Goal: Task Accomplishment & Management: Use online tool/utility

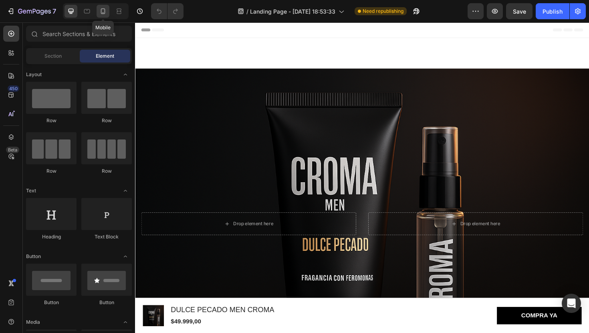
click at [103, 7] on icon at bounding box center [103, 11] width 8 height 8
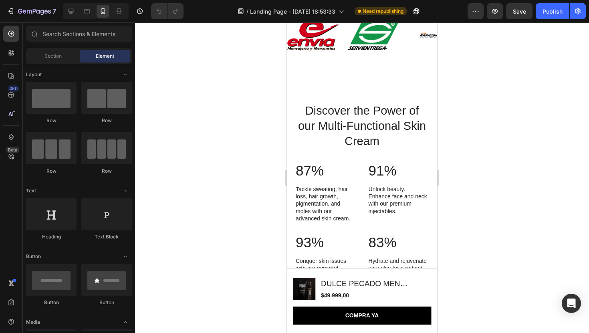
scroll to position [678, 0]
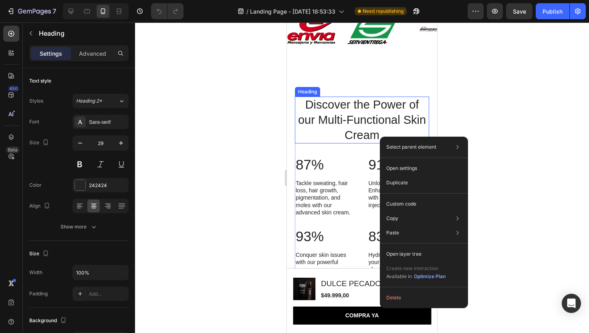
click at [380, 137] on div "Select parent element Section Row 2 cols Heading Open settings Duplicate Custom…" at bounding box center [424, 223] width 88 height 172
click at [364, 127] on h2 "Discover the Power of our Multi-Functional Skin Cream" at bounding box center [362, 120] width 134 height 47
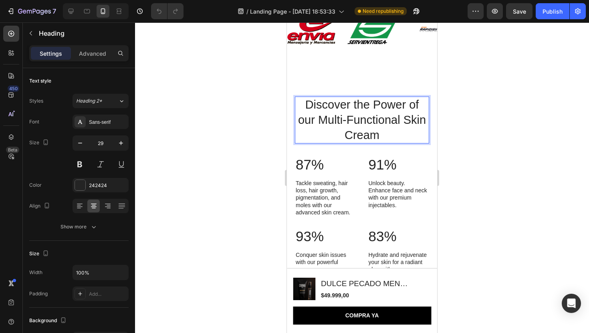
click at [364, 127] on p "Discover the Power of our Multi-Functional Skin Cream" at bounding box center [362, 119] width 133 height 45
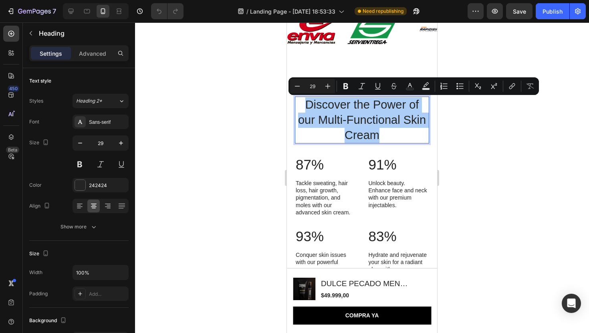
click at [543, 139] on div at bounding box center [362, 177] width 454 height 311
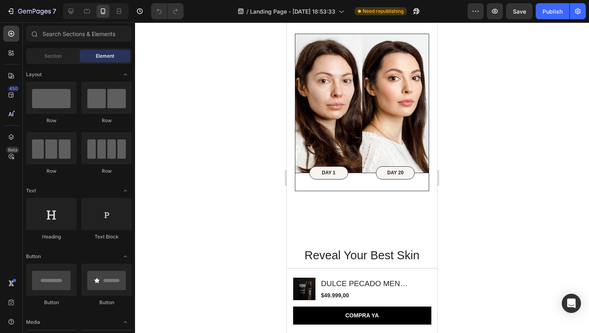
scroll to position [939, 0]
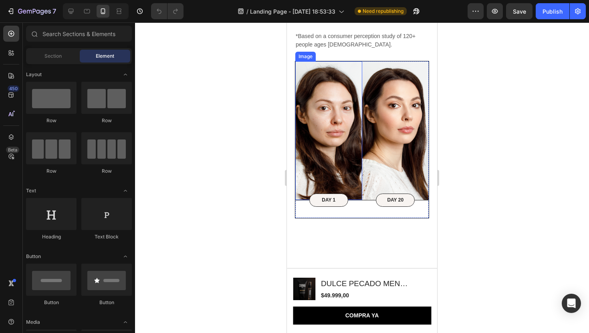
click at [333, 137] on img at bounding box center [328, 130] width 67 height 139
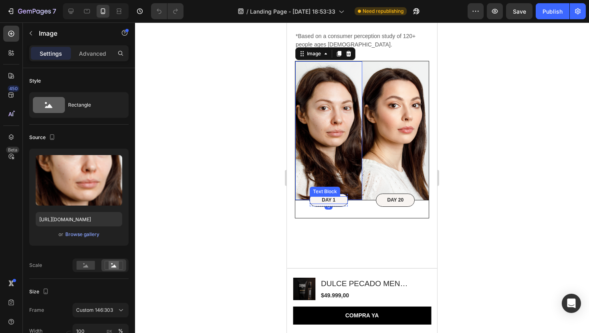
click at [331, 200] on p "DAY 1" at bounding box center [329, 200] width 36 height 6
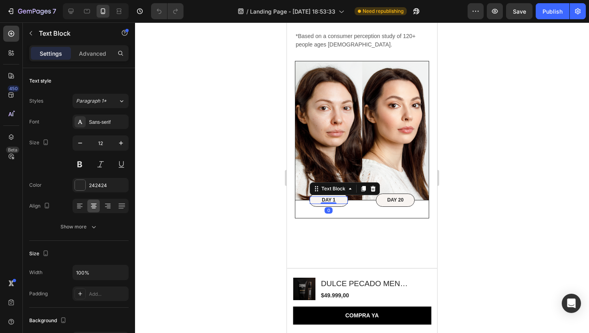
click at [508, 158] on div at bounding box center [362, 177] width 454 height 311
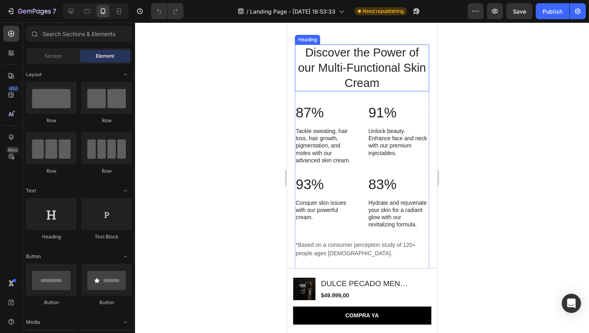
scroll to position [746, 0]
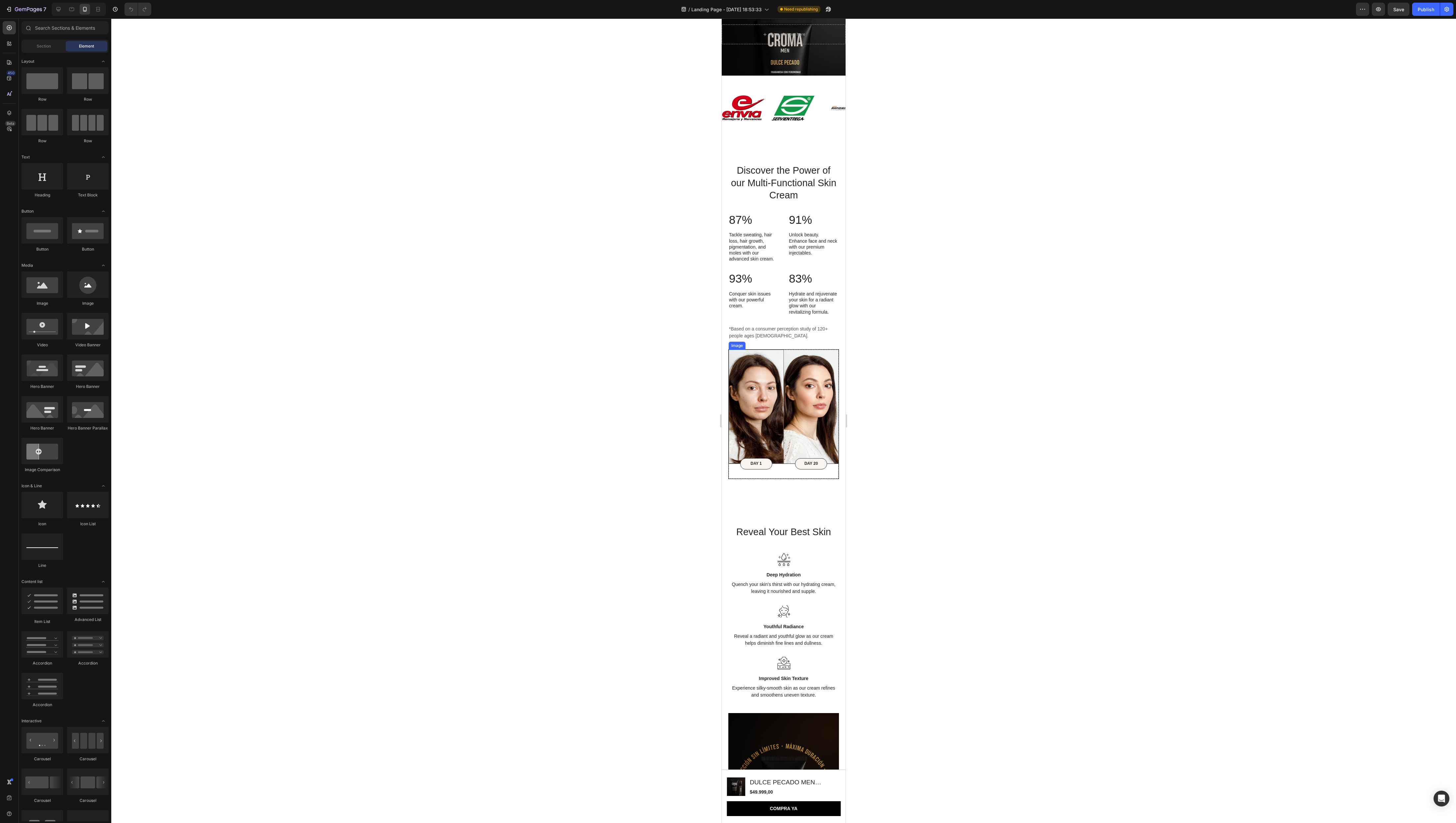
scroll to position [1022, 0]
click at [485, 274] on div at bounding box center [784, 420] width 1345 height 805
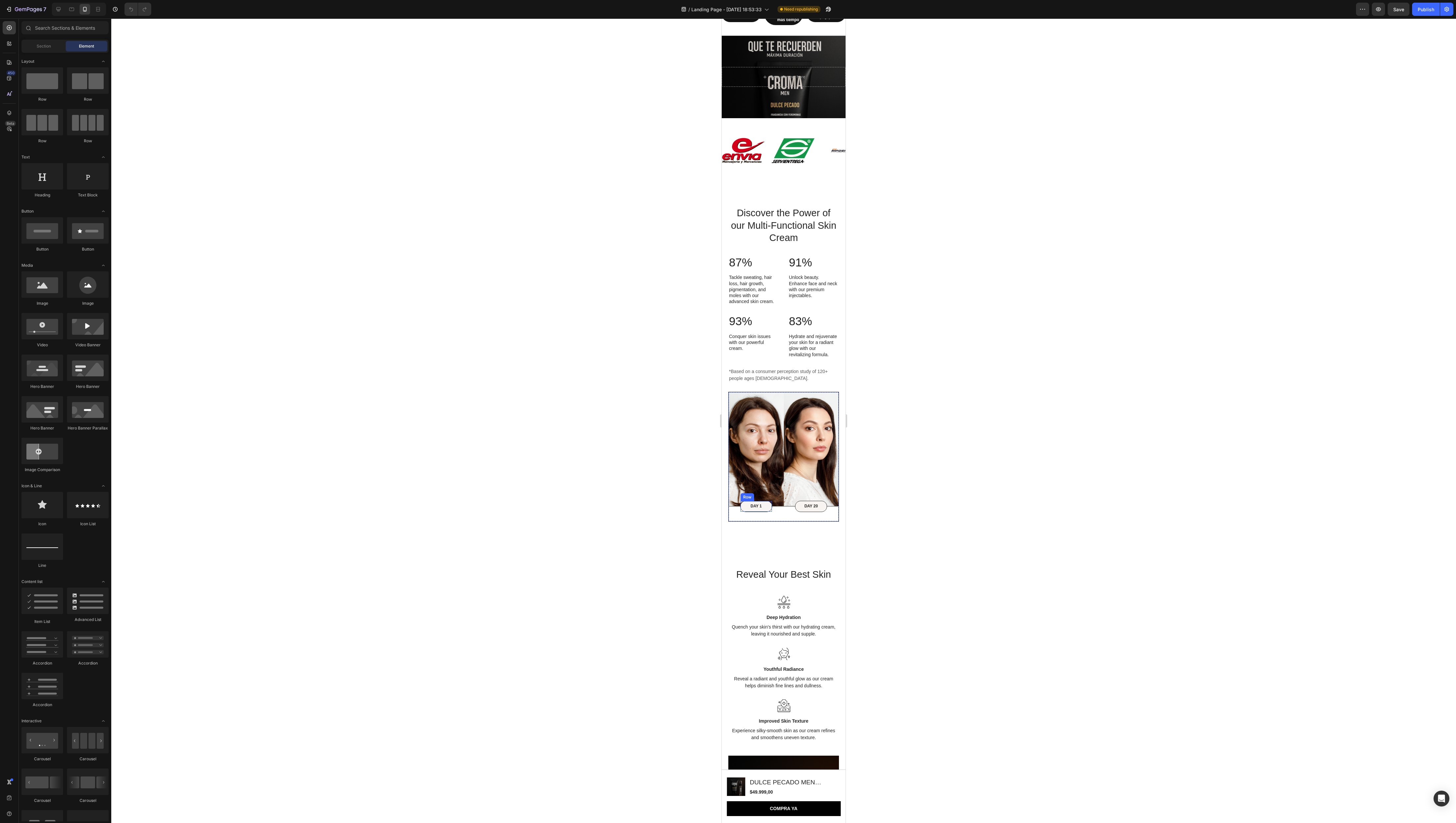
scroll to position [994, 0]
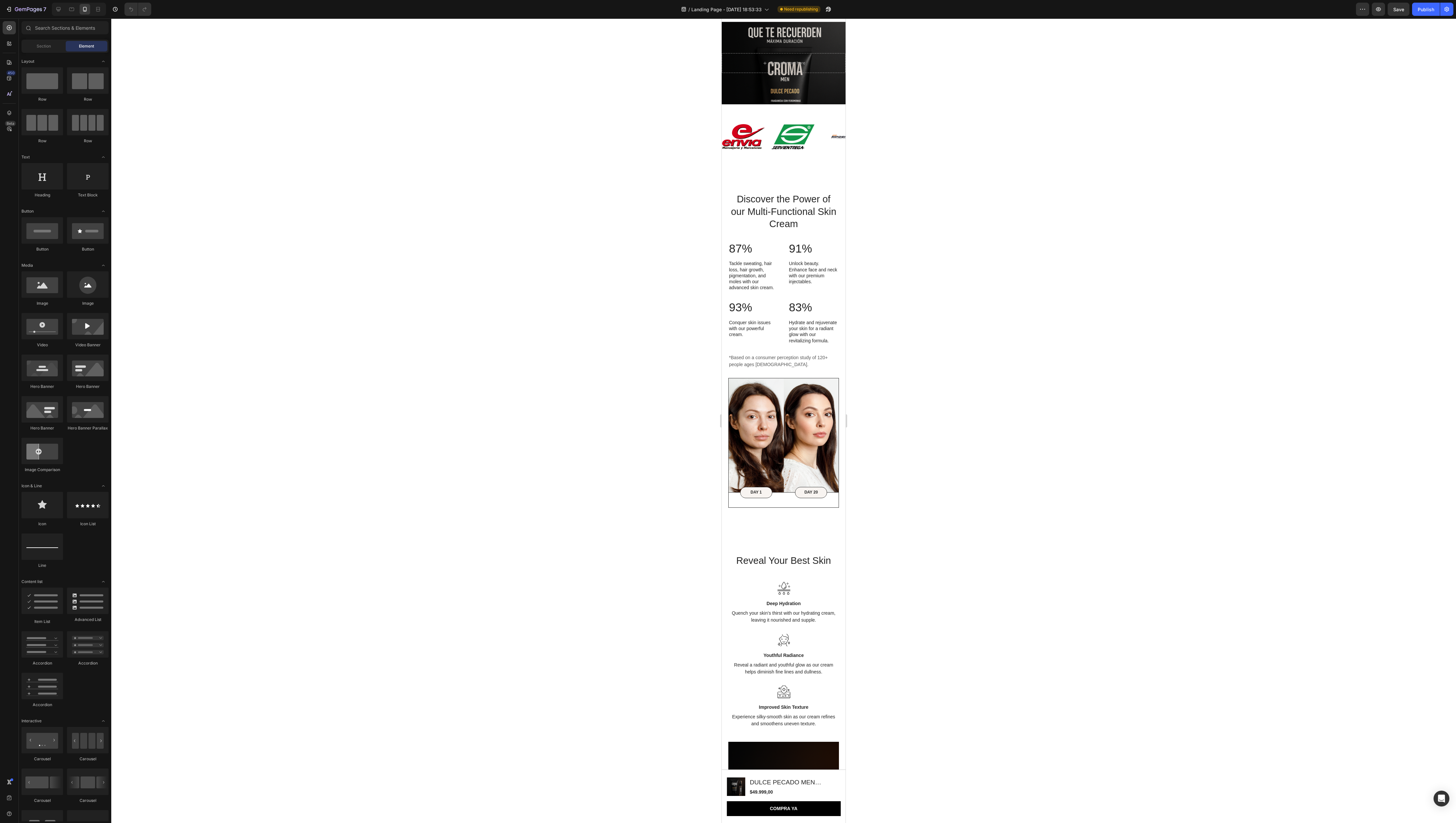
click at [485, 274] on div at bounding box center [784, 420] width 1345 height 805
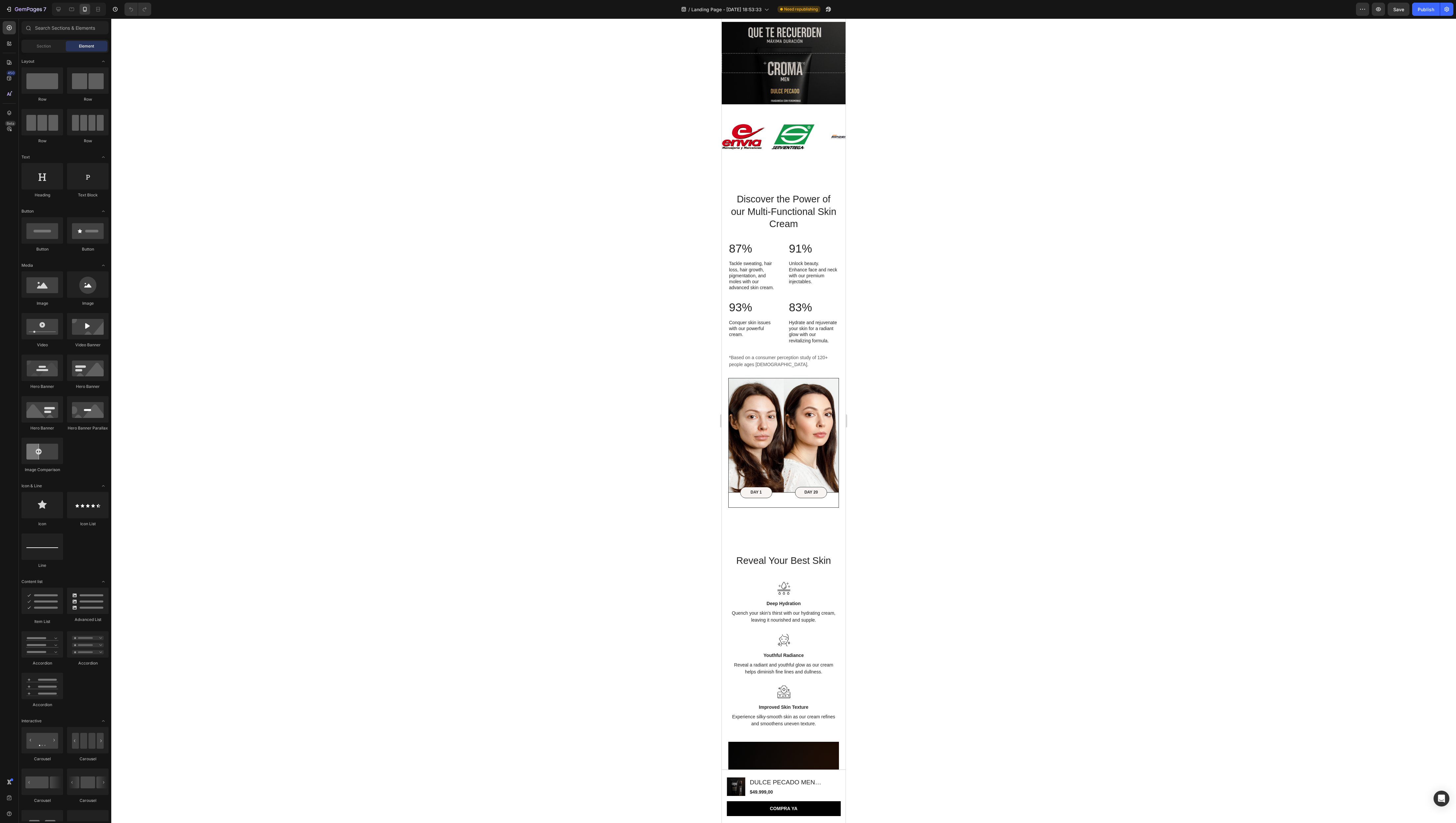
click at [485, 274] on div at bounding box center [784, 420] width 1345 height 805
click at [485, 274] on div "Image DAY 1 Text Block Row Image DAY 20 Text Block Row Row Discover the Power o…" at bounding box center [784, 350] width 124 height 362
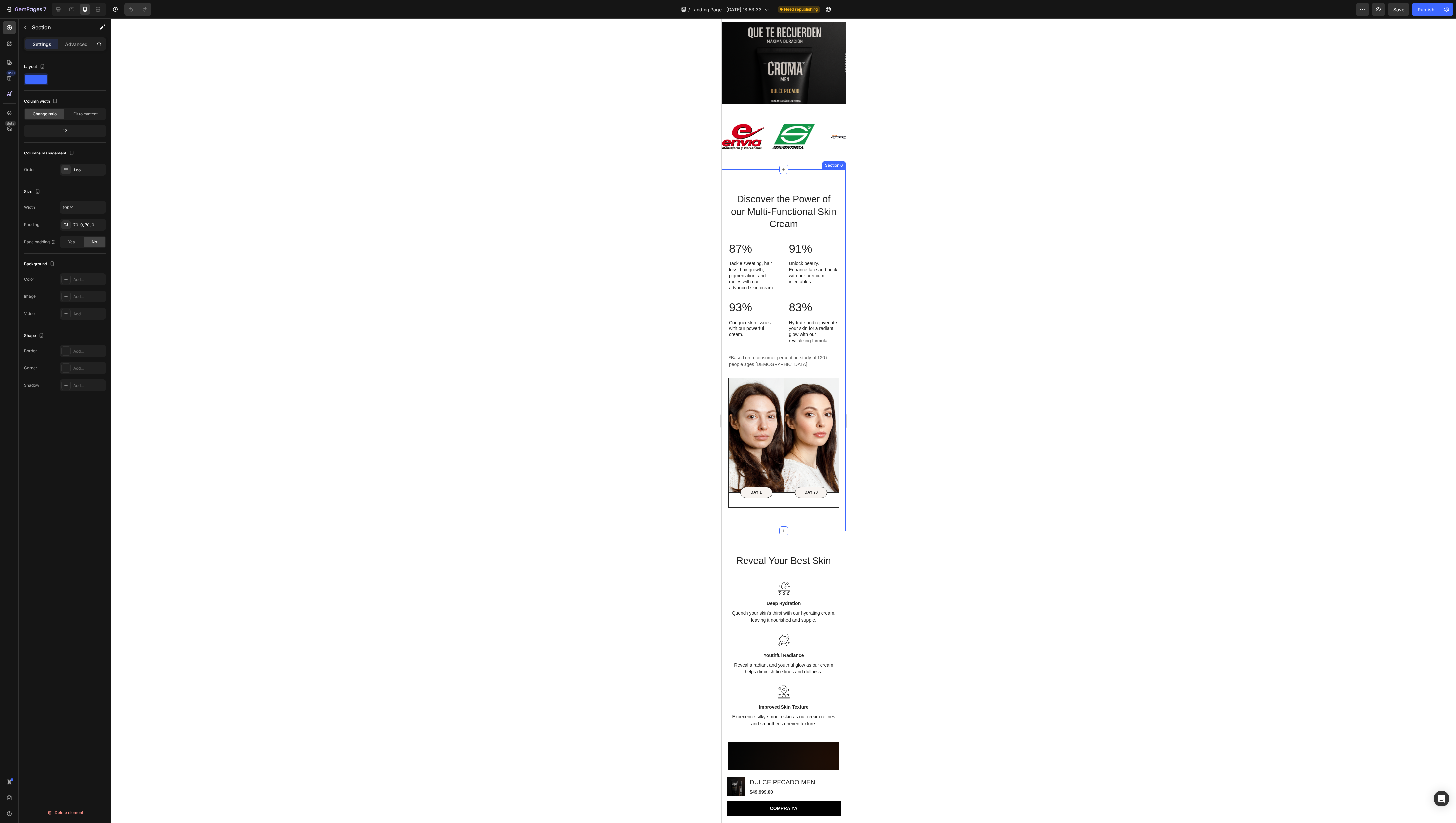
click at [485, 274] on div "Image DAY 1 Text Block Row Image DAY 20 Text Block Row Row Discover the Power o…" at bounding box center [784, 350] width 124 height 362
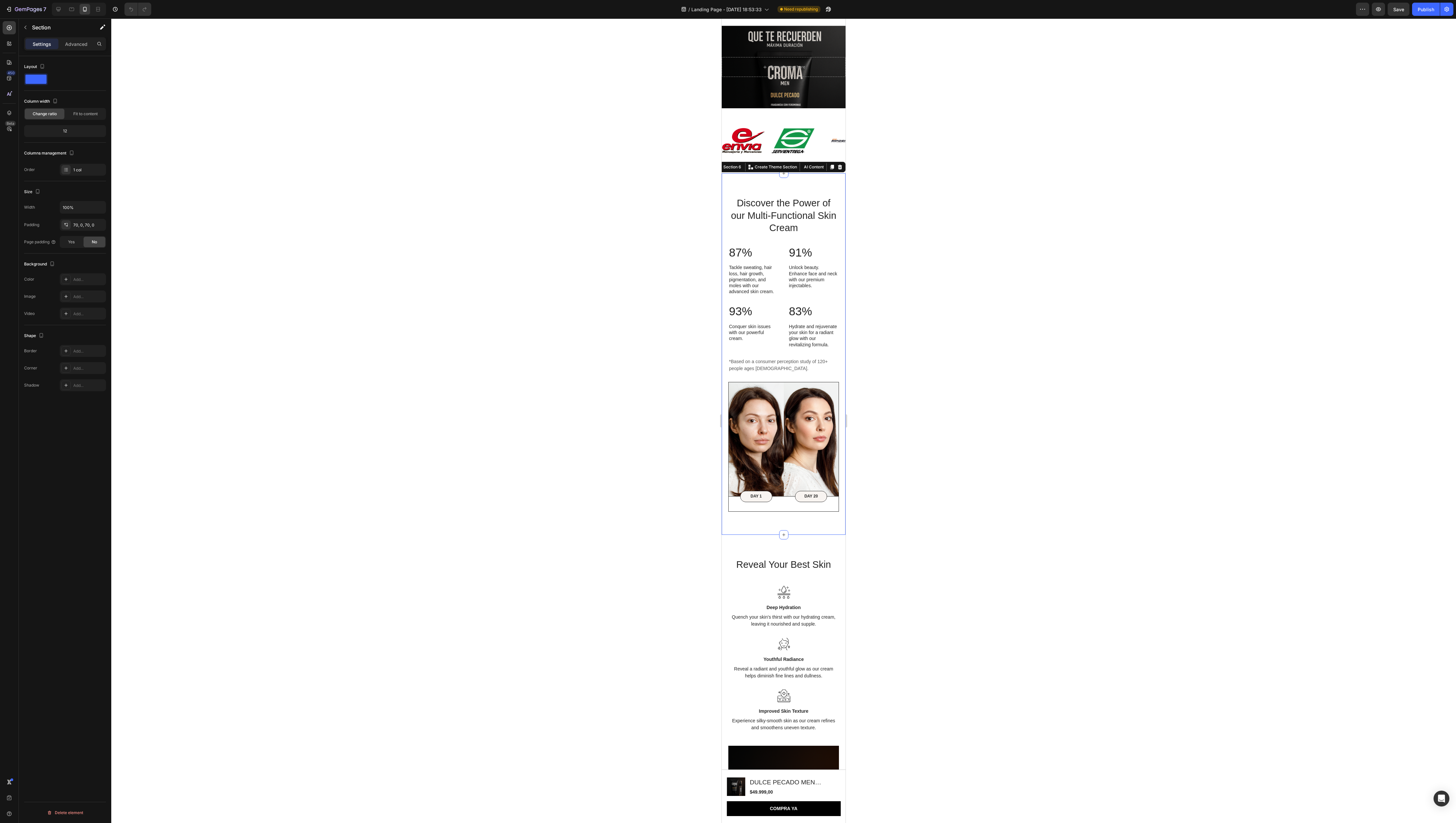
scroll to position [994, 0]
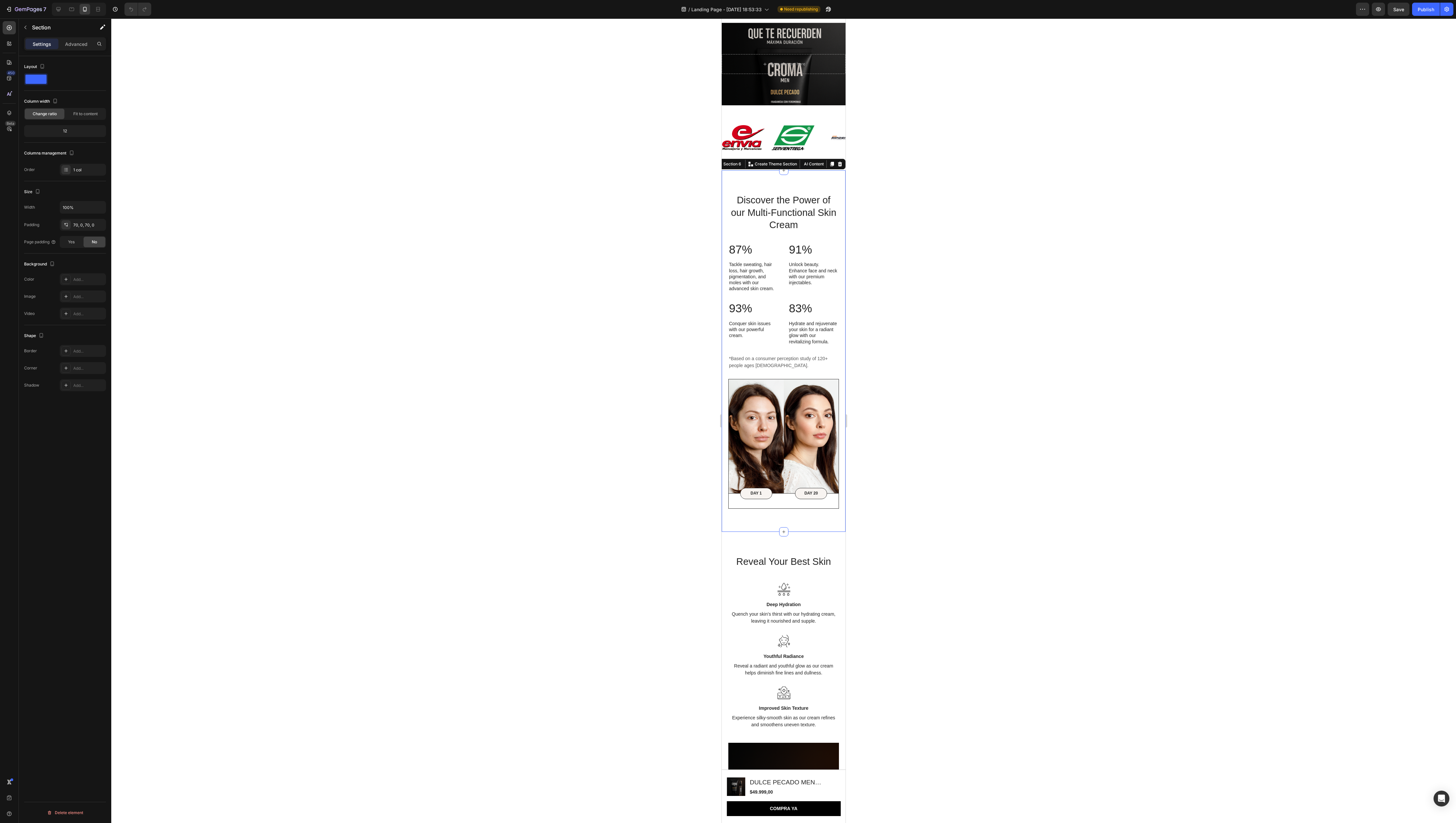
click at [485, 274] on div at bounding box center [784, 420] width 1345 height 805
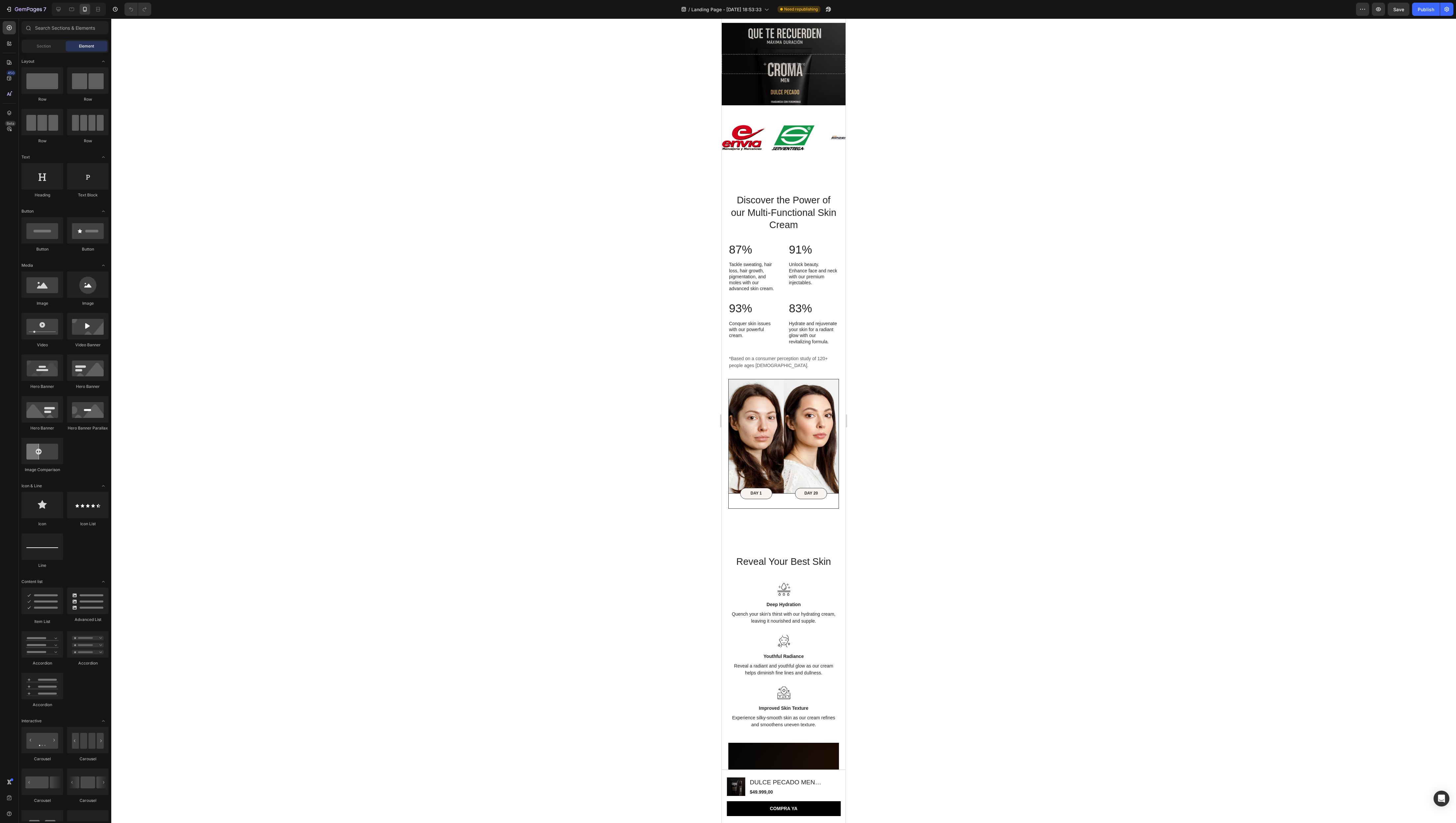
click at [485, 274] on div at bounding box center [784, 420] width 1345 height 805
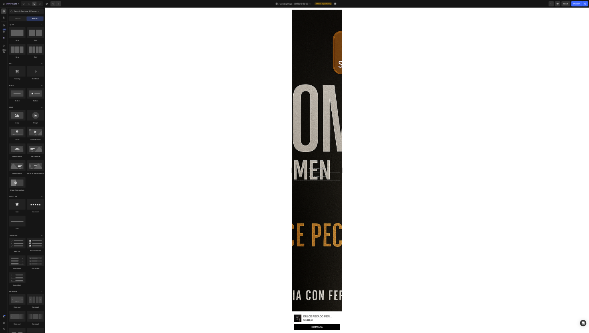
scroll to position [0, 0]
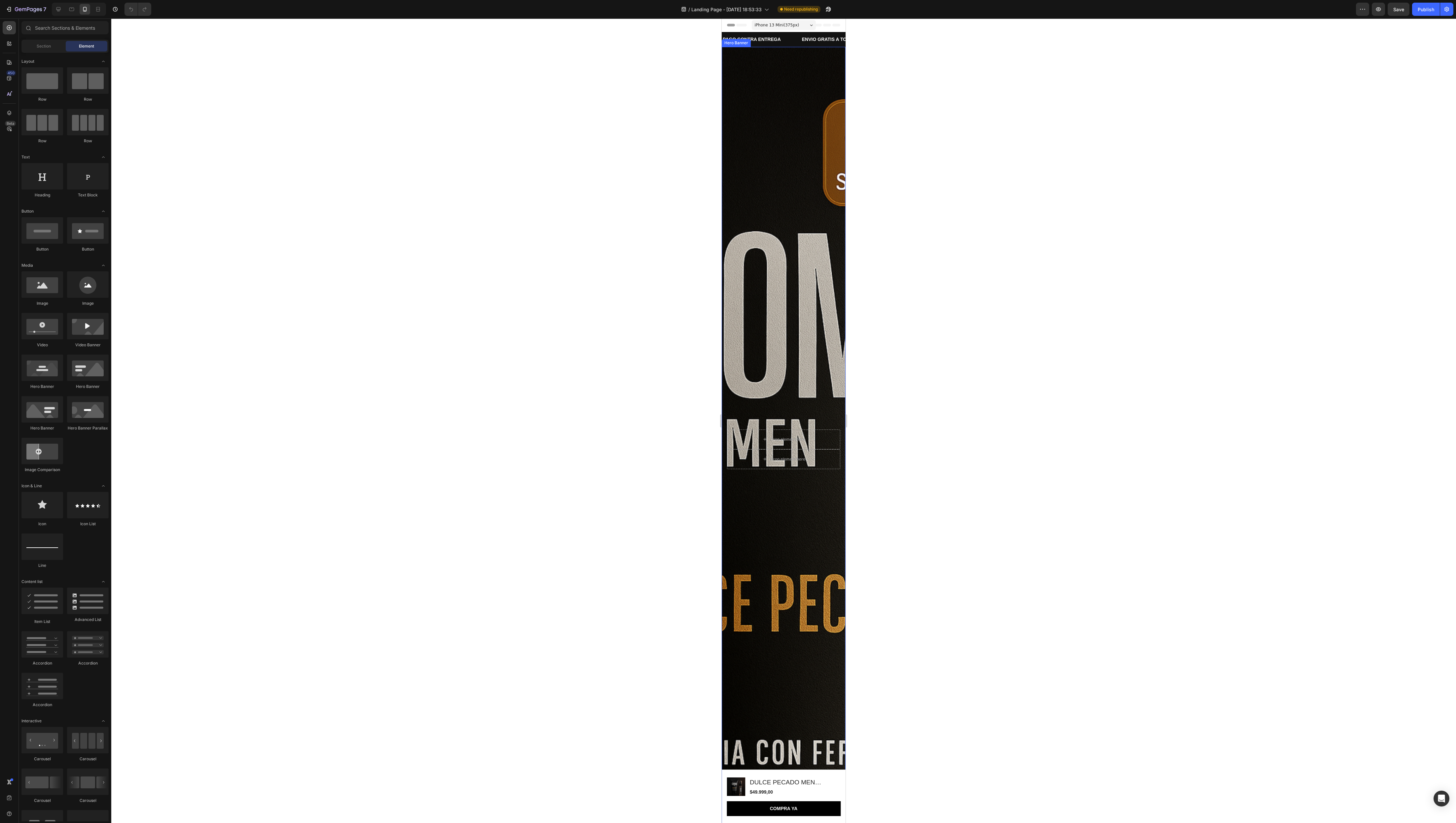
click at [485, 204] on div "Background Image" at bounding box center [784, 449] width 124 height 805
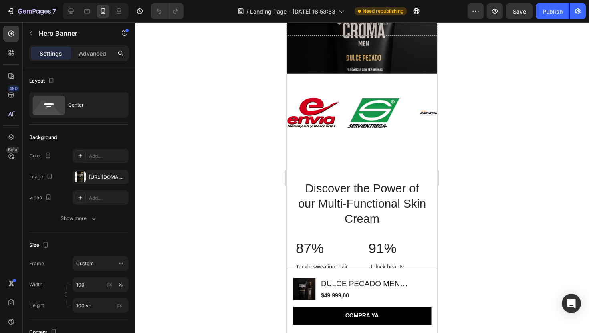
scroll to position [597, 0]
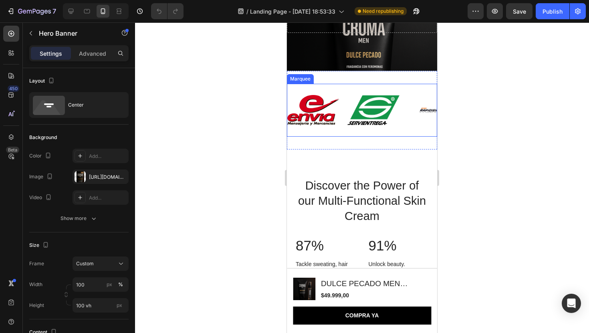
click at [339, 133] on div "Image Image Image Image Image Image Image Image Marquee" at bounding box center [362, 110] width 150 height 53
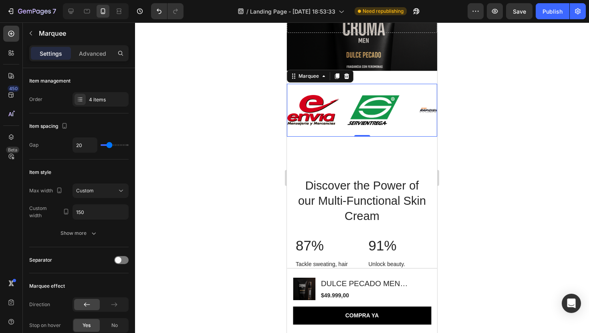
click at [326, 145] on div "Image Image Image Image Image Image Image Image Marquee 0 Section 5" at bounding box center [362, 110] width 150 height 79
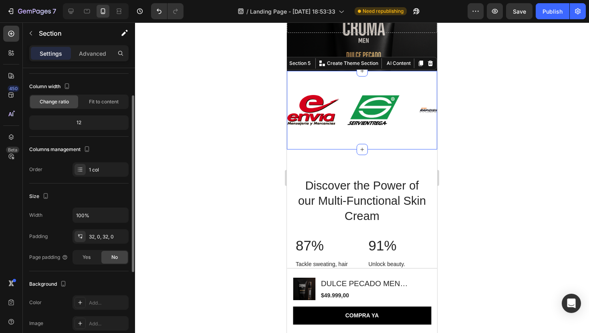
scroll to position [48, 0]
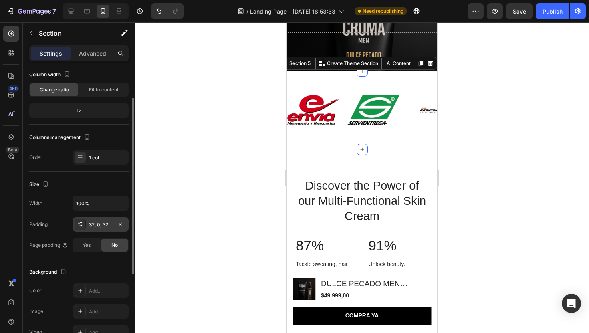
click at [97, 224] on div "32, 0, 32, 0" at bounding box center [100, 224] width 23 height 7
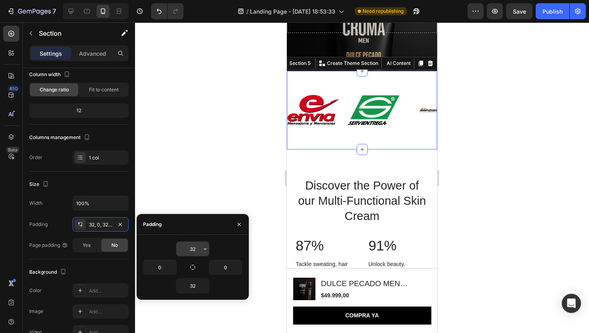
click at [195, 250] on input "32" at bounding box center [192, 249] width 33 height 14
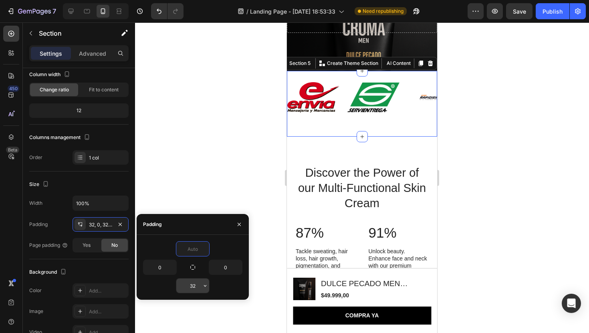
click at [198, 284] on input "32" at bounding box center [192, 285] width 33 height 14
type input "0"
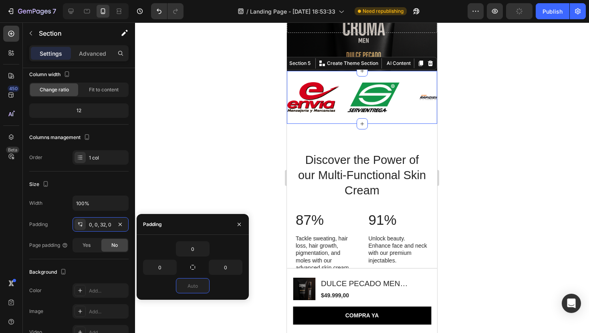
click at [491, 142] on div at bounding box center [362, 177] width 454 height 311
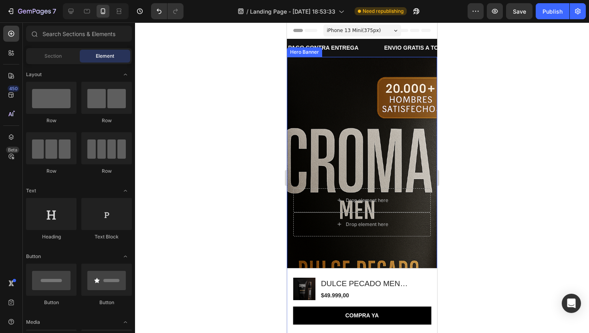
scroll to position [102, 0]
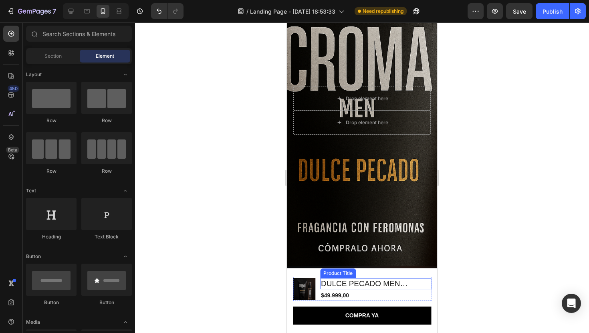
click at [402, 279] on h3 "DULCE PECADO MEN CROMA" at bounding box center [375, 284] width 111 height 12
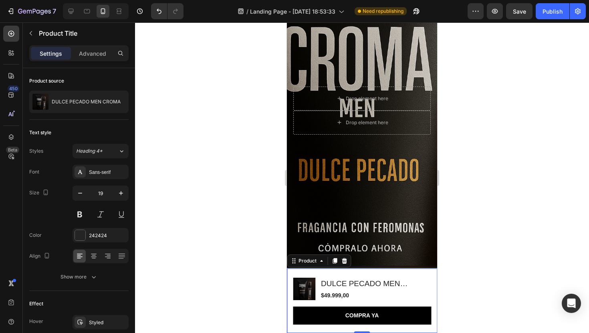
click at [305, 273] on div "Product Images DULCE PECADO MEN CROMA Product Title $49.999,00 Product Price Pr…" at bounding box center [362, 300] width 150 height 65
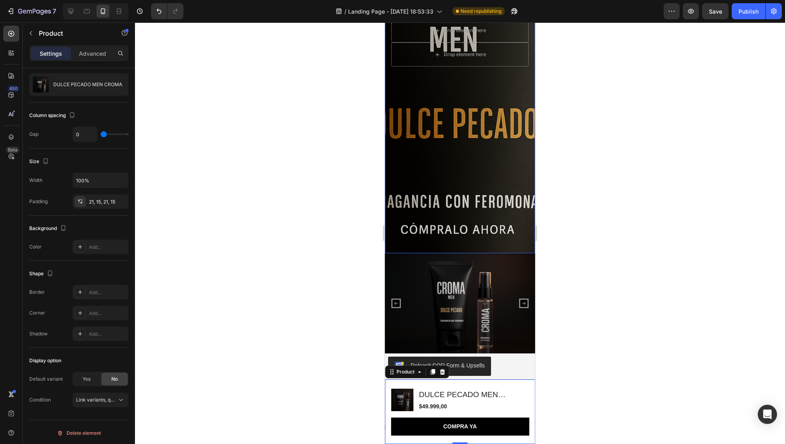
scroll to position [234, 0]
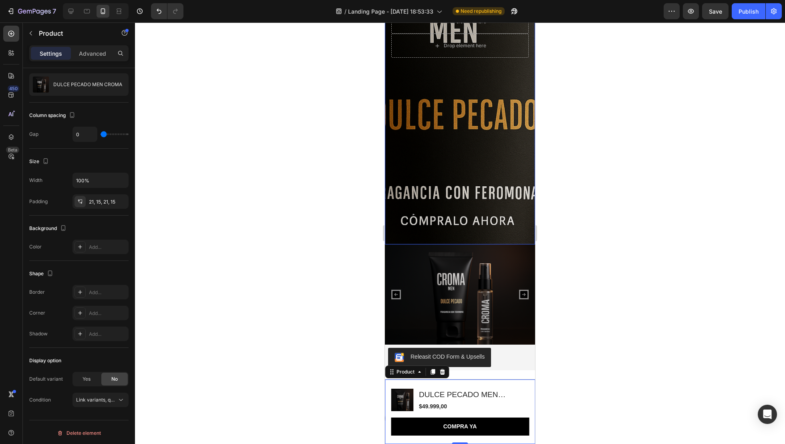
click at [459, 127] on div "Background Image" at bounding box center [460, 34] width 150 height 422
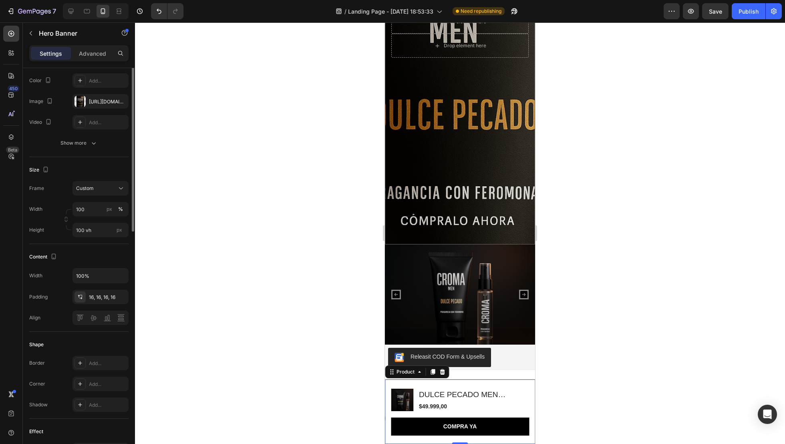
scroll to position [0, 0]
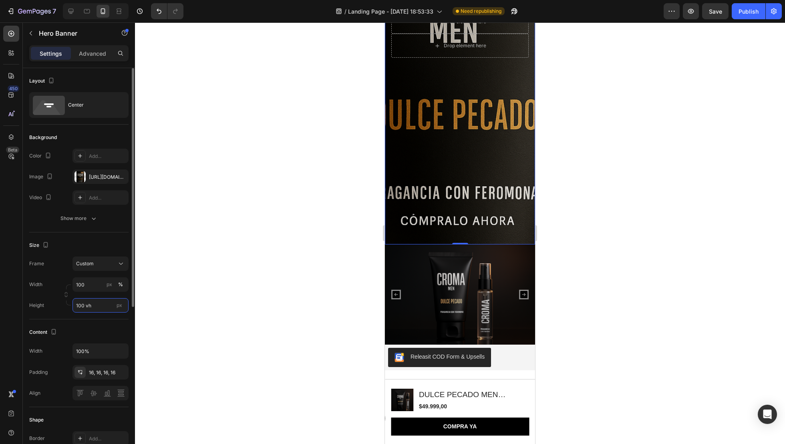
click at [87, 305] on input "100 vh" at bounding box center [101, 305] width 56 height 14
click at [88, 323] on span "Fit content" at bounding box center [88, 324] width 24 height 7
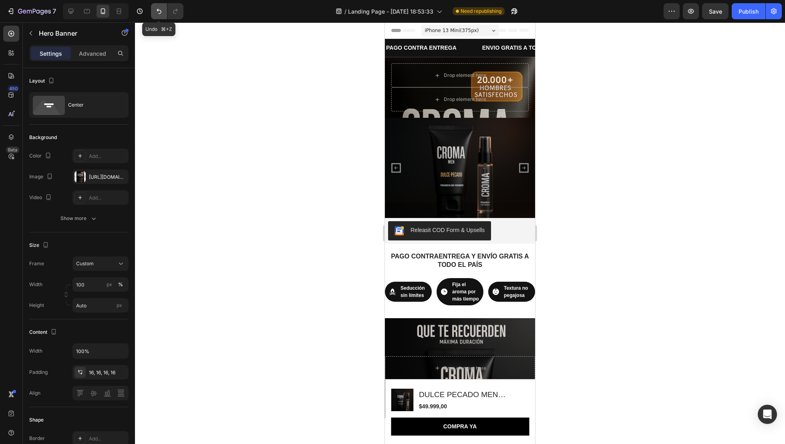
click at [163, 11] on icon "Undo/Redo" at bounding box center [159, 11] width 8 height 8
type input "100 vh"
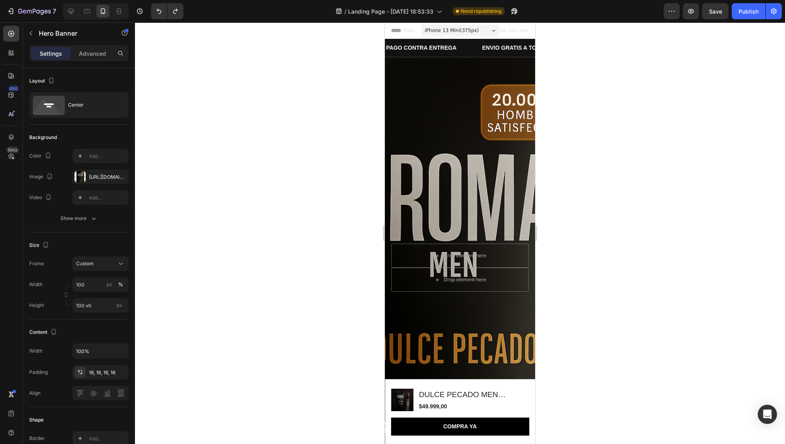
click at [303, 93] on div at bounding box center [460, 233] width 650 height 422
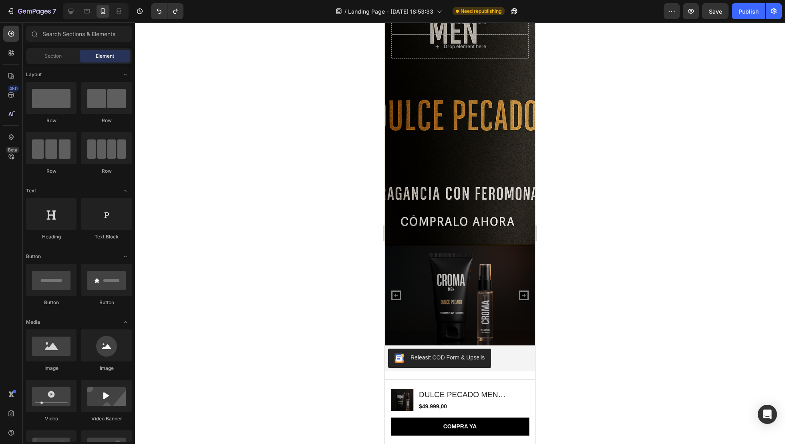
scroll to position [234, 0]
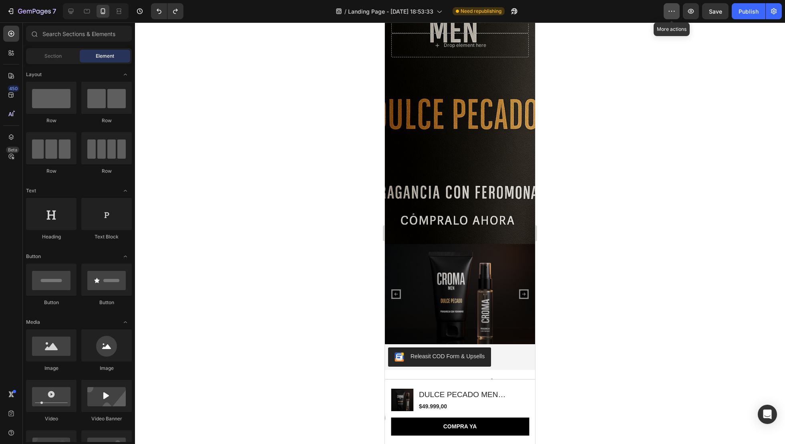
click at [589, 7] on button "button" at bounding box center [672, 11] width 16 height 16
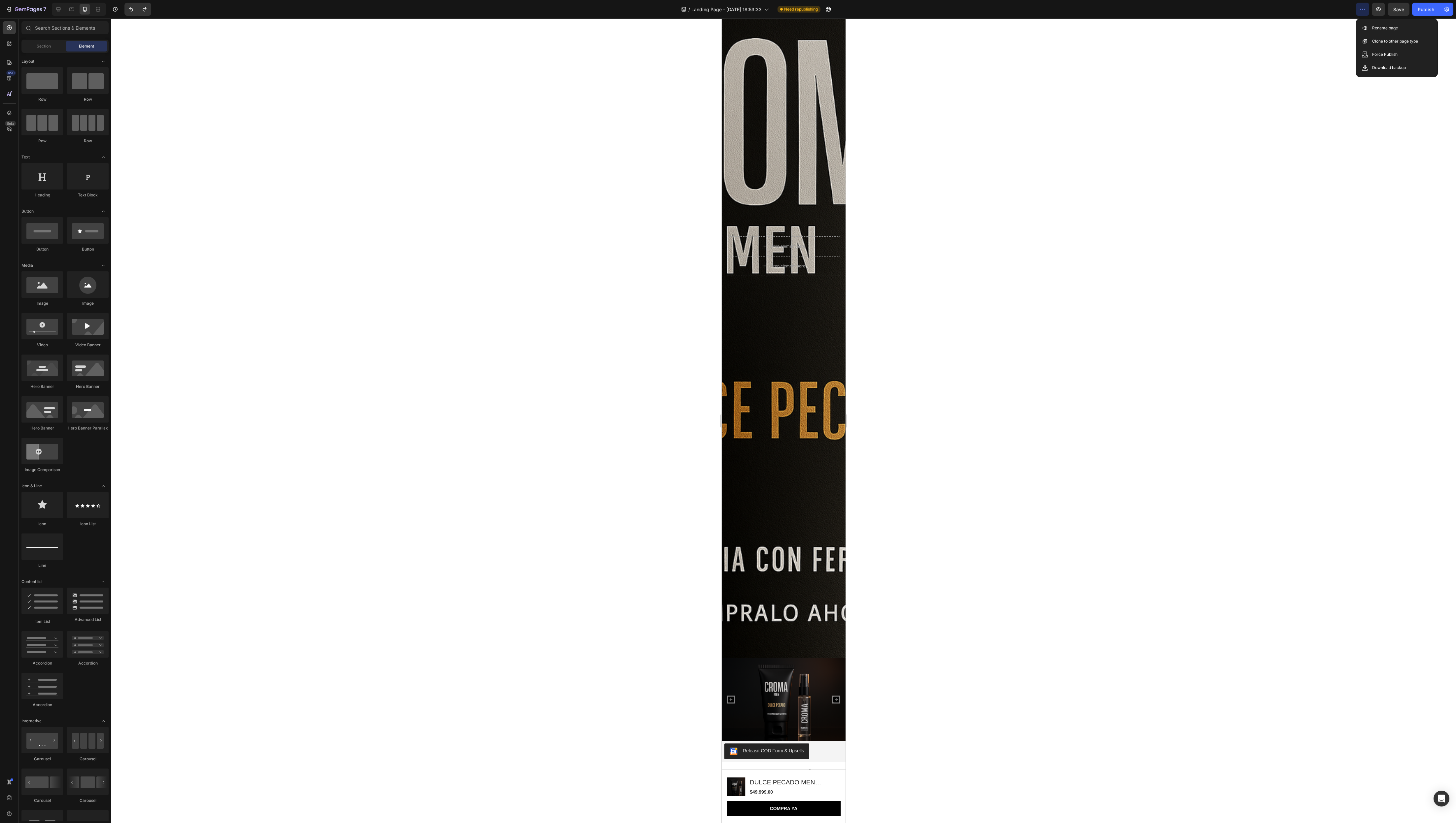
scroll to position [194, 0]
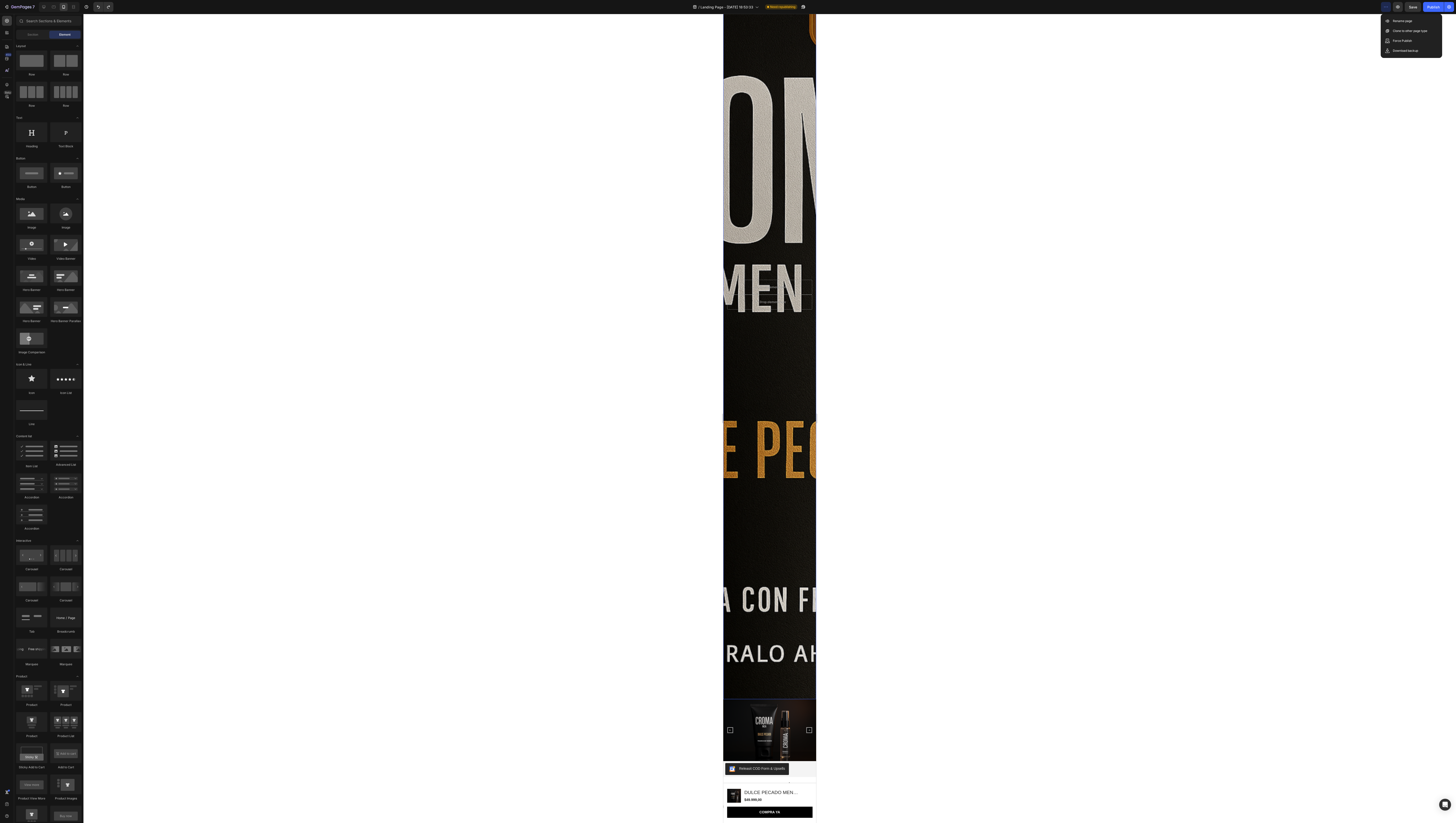
click at [364, 172] on div "Background Image" at bounding box center [769, 294] width 93 height 809
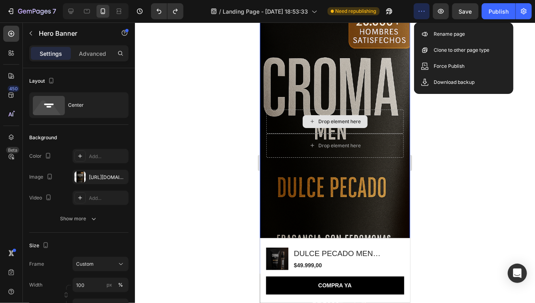
scroll to position [83, 0]
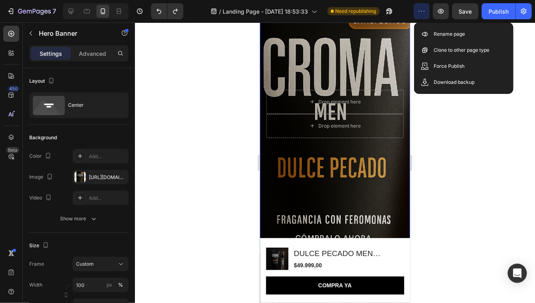
click at [293, 66] on div "Background Image" at bounding box center [335, 113] width 150 height 280
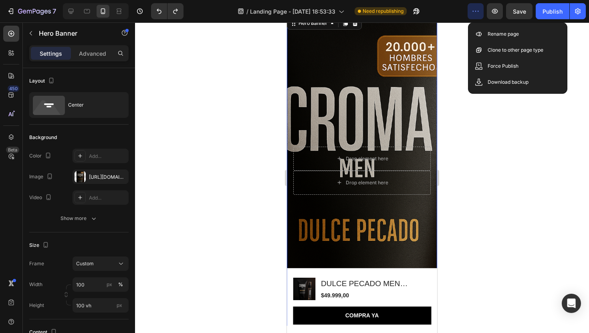
scroll to position [14, 0]
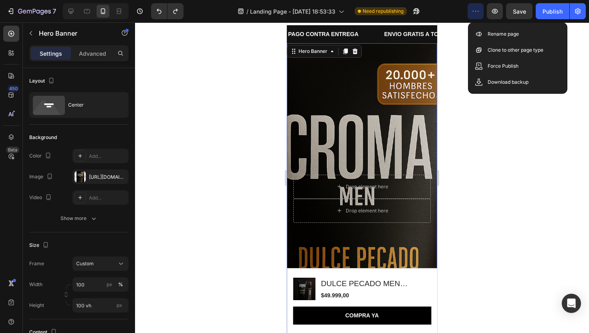
click at [341, 133] on div "Background Image" at bounding box center [362, 198] width 150 height 311
click at [100, 184] on div "[URL][DOMAIN_NAME]" at bounding box center [101, 176] width 56 height 14
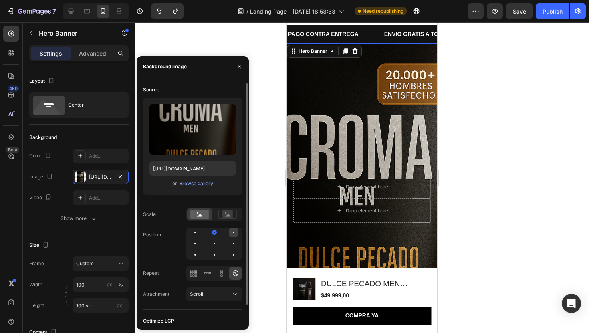
click at [200, 239] on div at bounding box center [195, 244] width 10 height 10
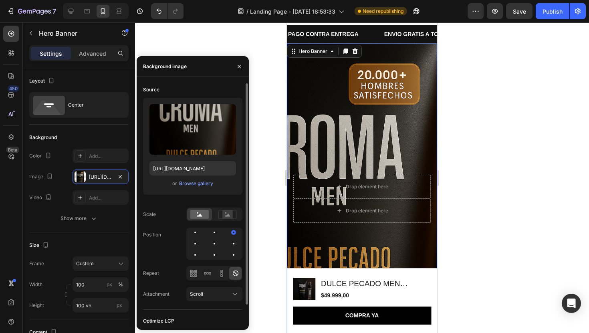
click at [191, 239] on div at bounding box center [214, 244] width 56 height 32
click at [210, 232] on div at bounding box center [215, 233] width 10 height 10
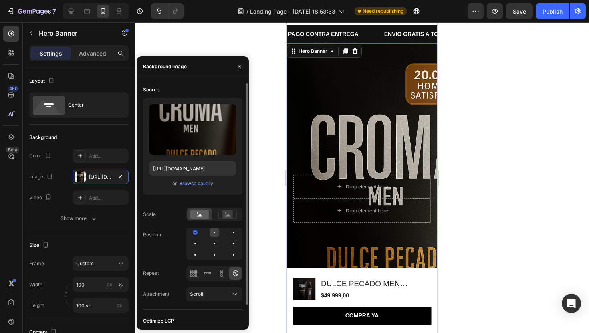
click at [229, 234] on div at bounding box center [234, 233] width 10 height 10
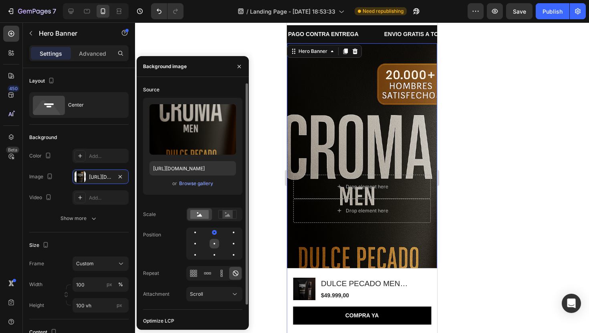
click at [229, 243] on div at bounding box center [234, 244] width 10 height 10
click at [229, 253] on div at bounding box center [234, 255] width 10 height 10
click at [229, 239] on div at bounding box center [234, 244] width 10 height 10
click at [233, 270] on icon at bounding box center [236, 273] width 8 height 8
click at [226, 291] on div "Scroll" at bounding box center [210, 294] width 41 height 7
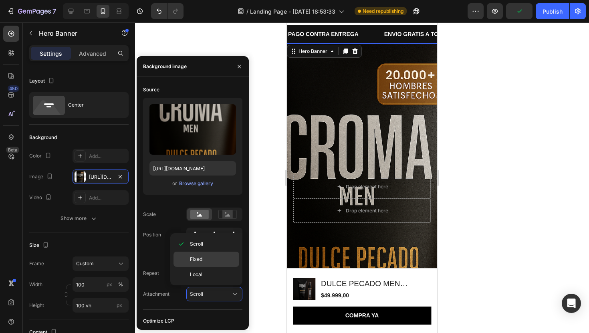
click at [214, 260] on p "Fixed" at bounding box center [213, 259] width 46 height 7
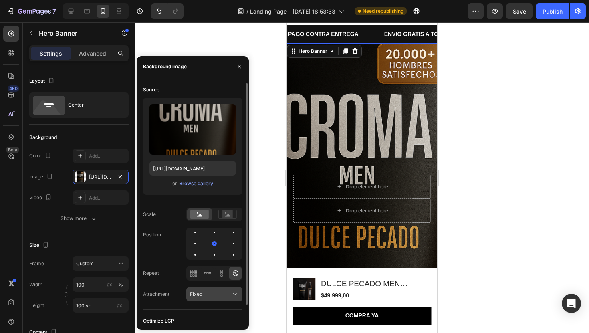
click at [198, 294] on span "Fixed" at bounding box center [196, 294] width 12 height 6
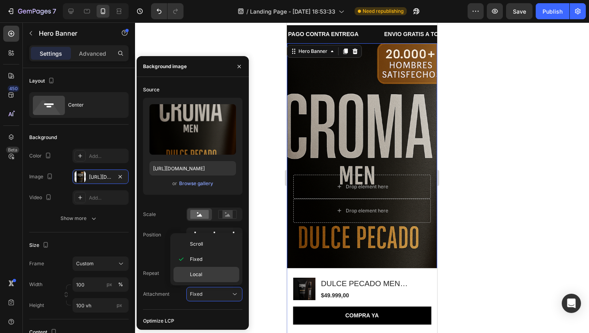
click at [206, 271] on p "Local" at bounding box center [213, 274] width 46 height 7
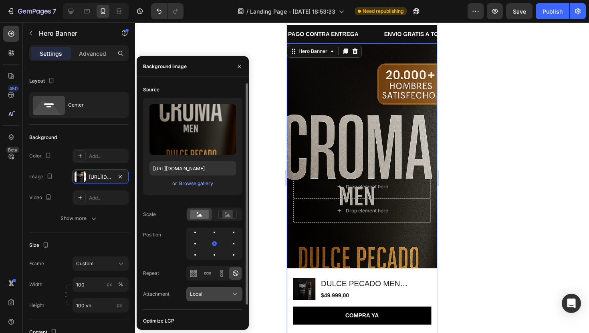
click at [221, 292] on div "Local" at bounding box center [210, 294] width 41 height 7
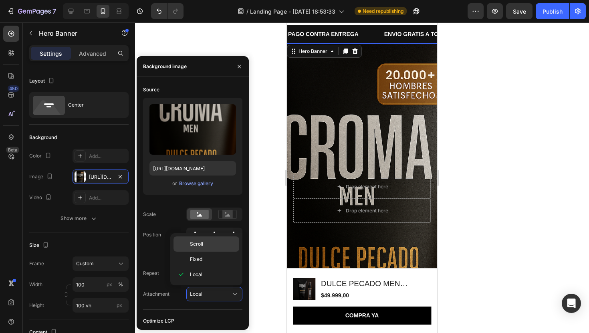
click at [218, 252] on div "Scroll" at bounding box center [207, 259] width 66 height 15
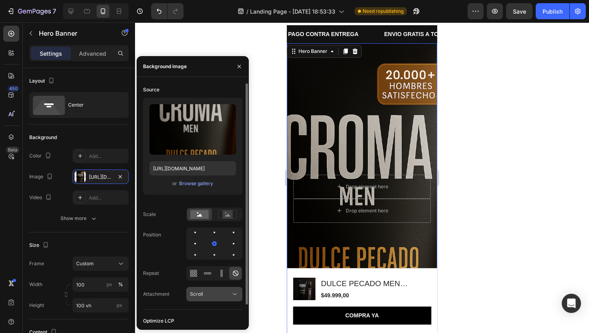
click at [207, 290] on button "Scroll" at bounding box center [214, 294] width 56 height 14
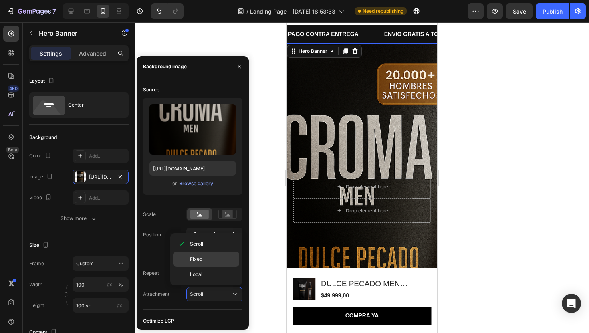
click at [211, 262] on p "Fixed" at bounding box center [213, 259] width 46 height 7
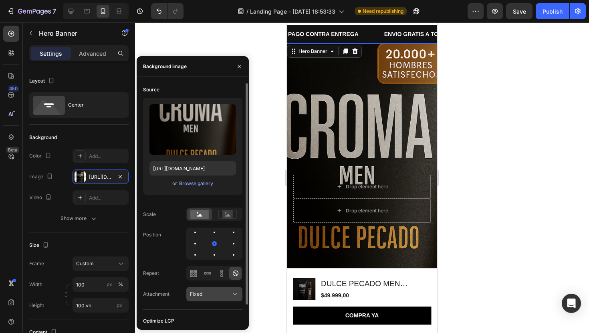
click at [211, 296] on div "Fixed" at bounding box center [210, 294] width 41 height 7
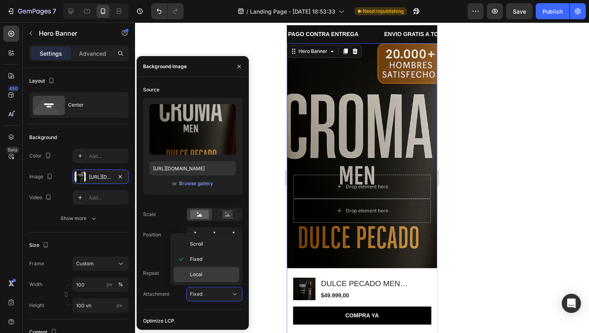
click at [210, 276] on p "Local" at bounding box center [213, 274] width 46 height 7
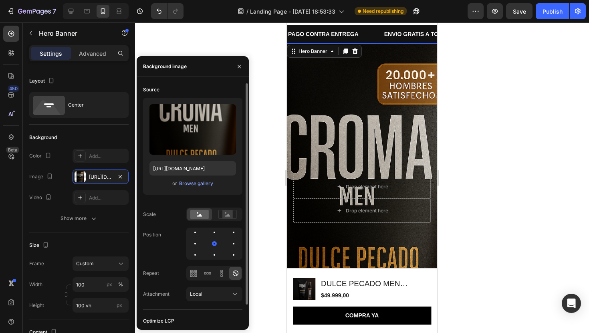
scroll to position [20, 0]
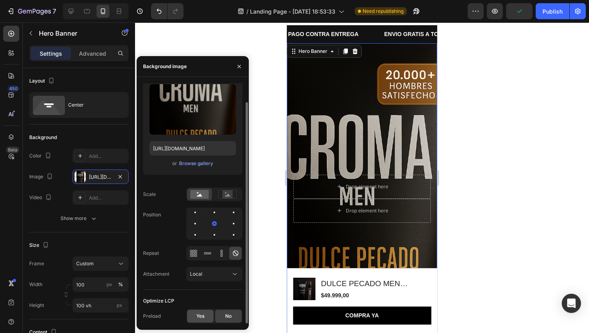
click at [197, 312] on div "Yes" at bounding box center [200, 316] width 26 height 13
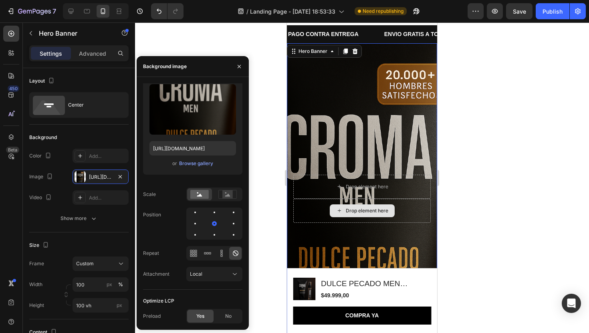
click at [472, 191] on div at bounding box center [362, 177] width 454 height 311
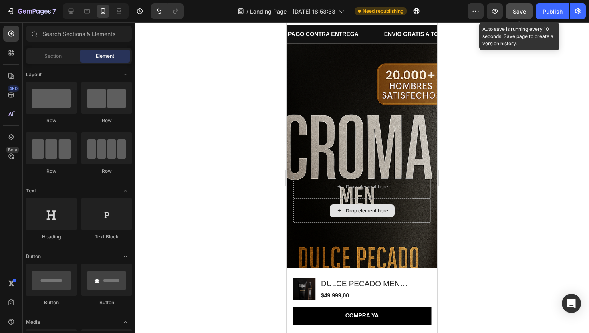
click at [510, 11] on button "Save" at bounding box center [519, 11] width 26 height 16
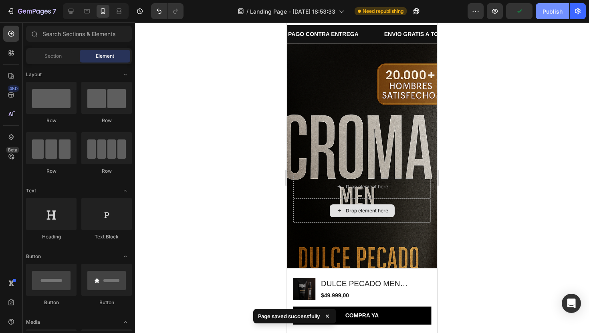
click at [542, 8] on button "Publish" at bounding box center [553, 11] width 34 height 16
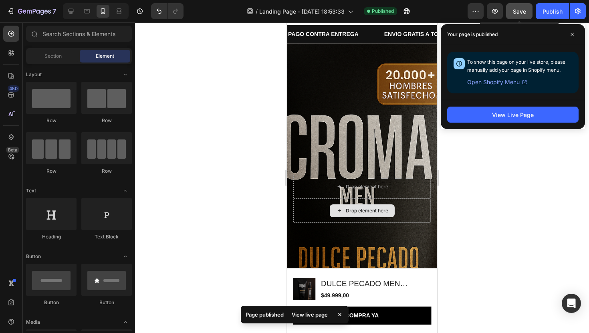
click at [521, 9] on span "Save" at bounding box center [519, 11] width 13 height 7
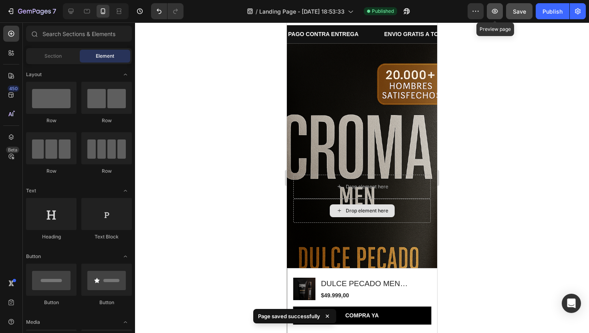
click at [497, 11] on icon "button" at bounding box center [495, 11] width 8 height 8
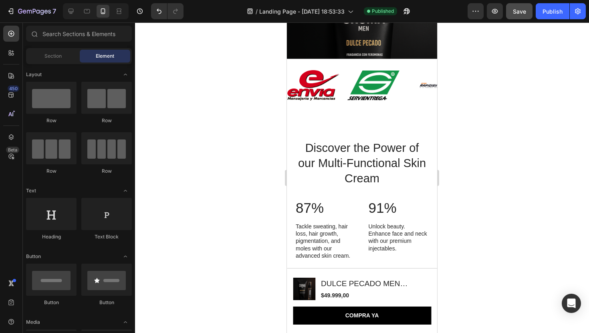
scroll to position [606, 0]
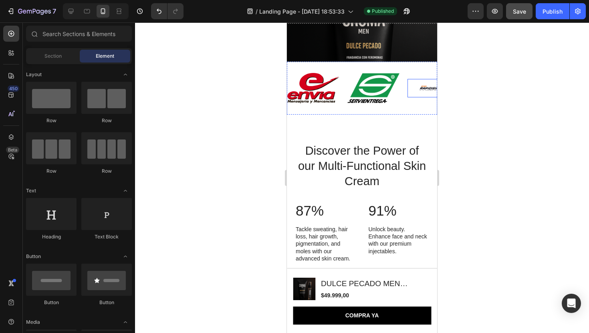
click at [420, 96] on div "Image" at bounding box center [434, 88] width 52 height 18
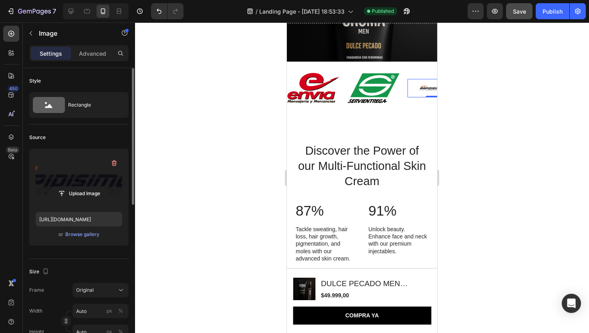
click at [92, 163] on label at bounding box center [79, 180] width 87 height 50
click at [92, 187] on input "file" at bounding box center [78, 194] width 55 height 14
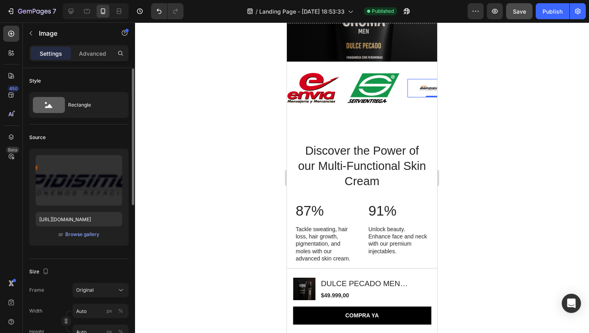
scroll to position [43, 0]
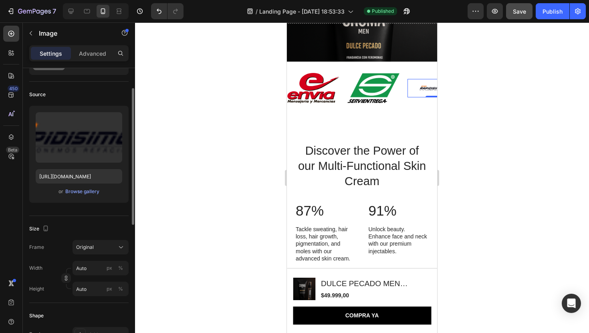
click at [105, 256] on div "Frame Original Width Auto px % Height Auto px %" at bounding box center [78, 268] width 99 height 56
click at [109, 252] on button "Original" at bounding box center [101, 247] width 56 height 14
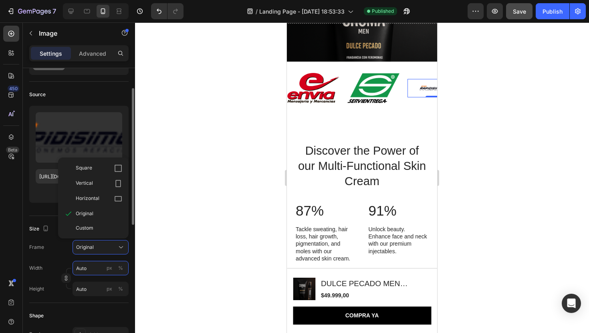
click at [95, 273] on input "Auto" at bounding box center [101, 268] width 56 height 14
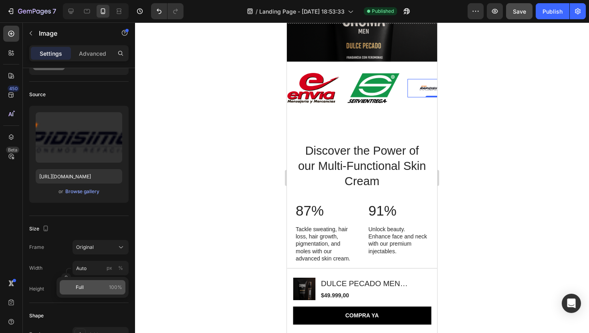
click at [105, 284] on p "Full 100%" at bounding box center [99, 287] width 46 height 7
type input "100"
click at [105, 284] on div "px %" at bounding box center [115, 289] width 21 height 14
click at [105, 284] on input "px %" at bounding box center [101, 289] width 56 height 14
click at [91, 271] on input "100" at bounding box center [101, 268] width 56 height 14
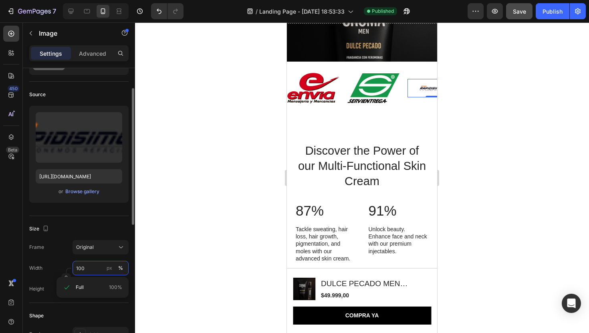
click at [92, 271] on input "100" at bounding box center [101, 268] width 56 height 14
type input "1"
click at [44, 265] on div "Width px %" at bounding box center [78, 268] width 99 height 14
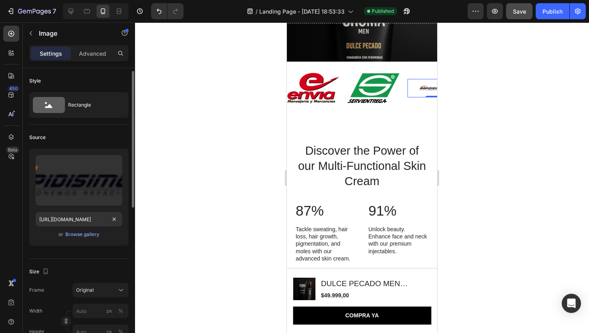
scroll to position [54, 0]
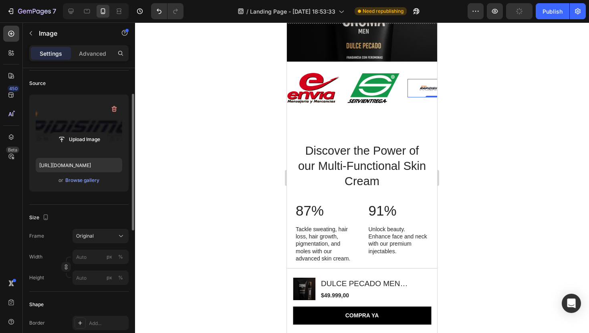
click at [87, 129] on label at bounding box center [79, 126] width 87 height 50
click at [87, 133] on input "file" at bounding box center [78, 140] width 55 height 14
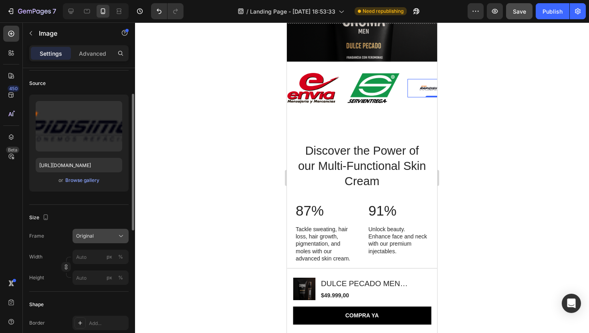
click at [96, 240] on div "Original" at bounding box center [100, 236] width 49 height 8
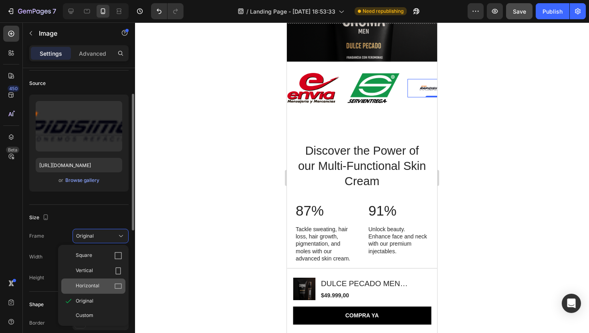
click at [105, 289] on div "Horizontal" at bounding box center [99, 286] width 46 height 8
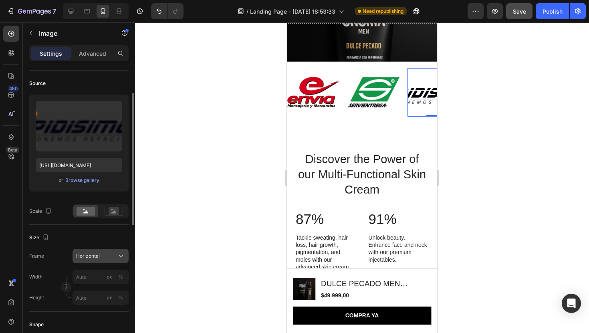
click at [112, 254] on div "Horizontal" at bounding box center [95, 255] width 39 height 7
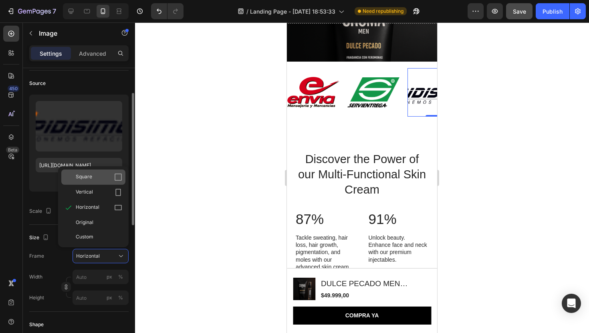
click at [113, 180] on div "Square" at bounding box center [99, 177] width 46 height 8
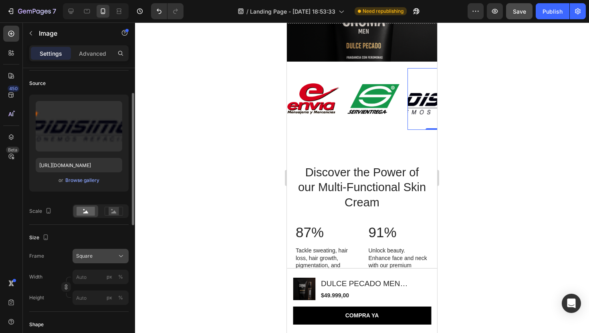
click at [101, 261] on button "Square" at bounding box center [101, 256] width 56 height 14
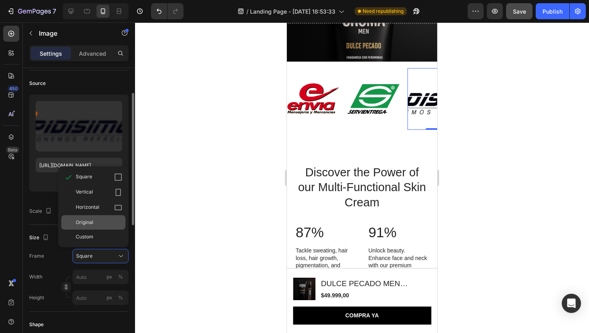
click at [107, 224] on div "Original" at bounding box center [99, 222] width 46 height 7
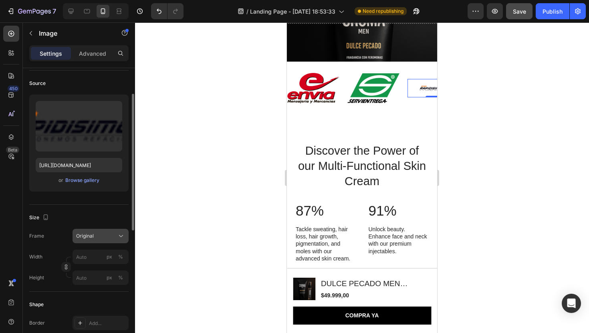
click at [97, 240] on div "Original" at bounding box center [100, 236] width 49 height 8
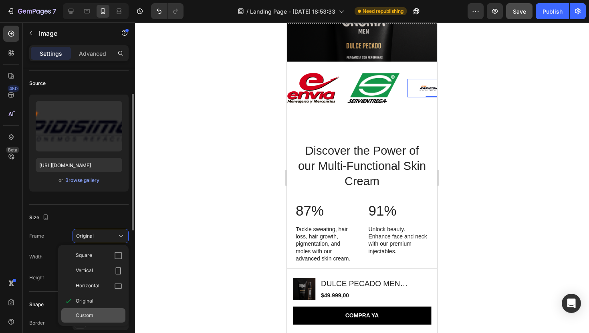
click at [88, 314] on span "Custom" at bounding box center [85, 315] width 18 height 7
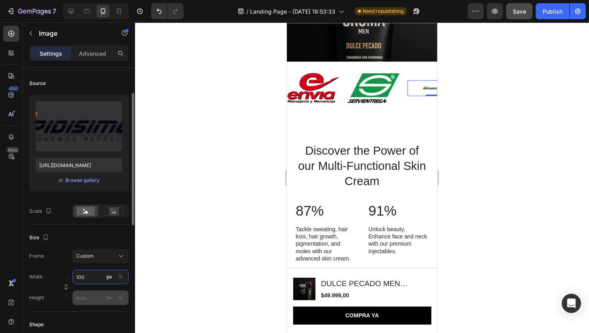
type input "100"
click at [84, 297] on input "px %" at bounding box center [101, 298] width 56 height 14
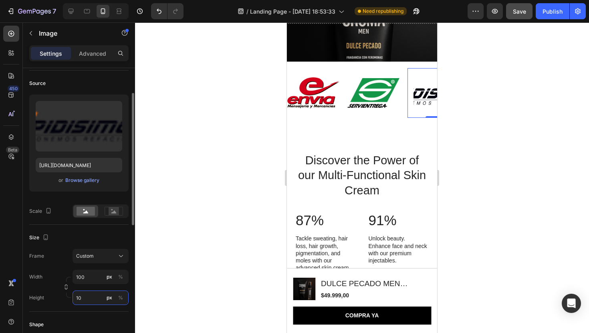
type input "1"
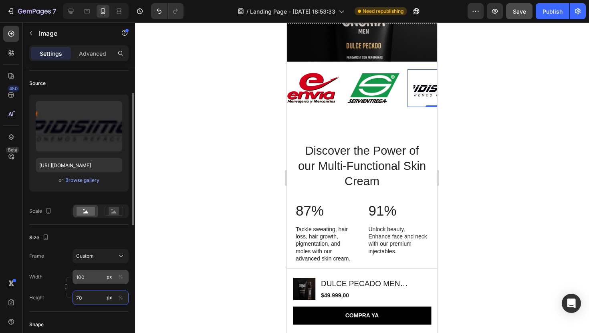
type input "70"
click at [96, 277] on input "100" at bounding box center [101, 277] width 56 height 14
type input "70"
click at [515, 124] on div at bounding box center [362, 177] width 454 height 311
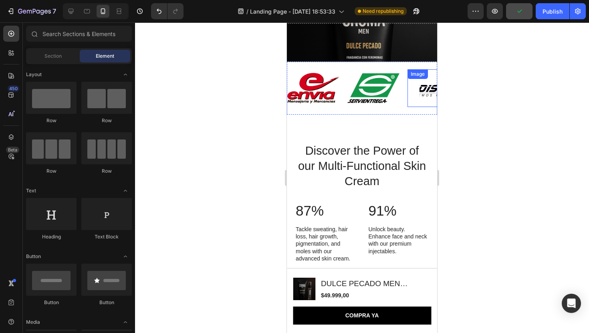
click at [422, 86] on img at bounding box center [434, 88] width 28 height 28
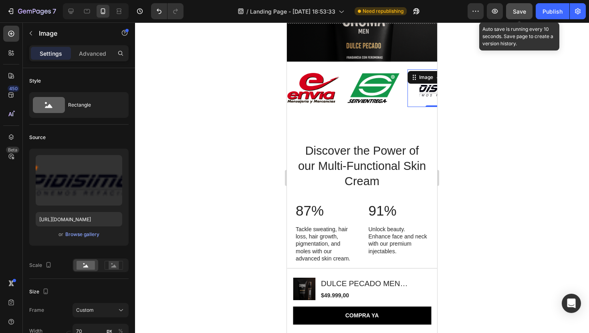
click at [513, 6] on button "Save" at bounding box center [519, 11] width 26 height 16
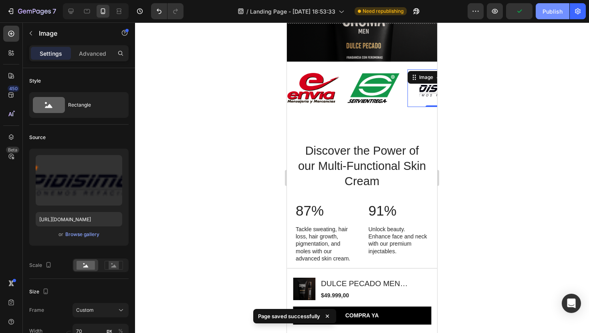
click at [559, 17] on button "Publish" at bounding box center [553, 11] width 34 height 16
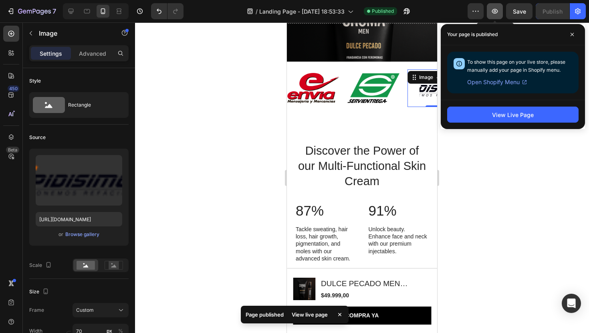
click at [493, 10] on icon "button" at bounding box center [495, 11] width 6 height 5
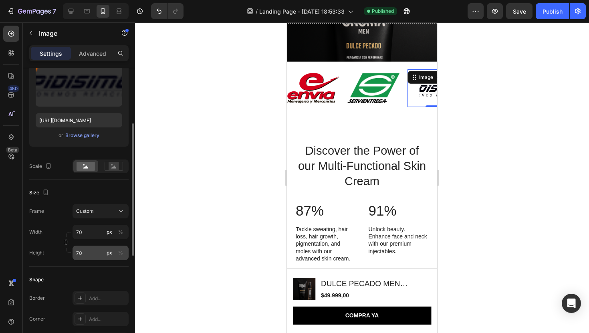
scroll to position [106, 0]
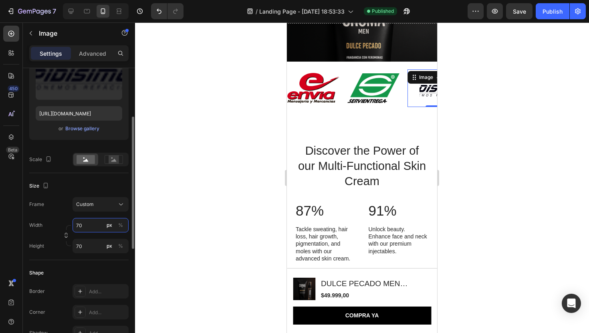
click at [98, 223] on input "70" at bounding box center [101, 225] width 56 height 14
click at [106, 213] on div "Frame Custom Width 70 px % Height 70 px %" at bounding box center [78, 225] width 99 height 56
click at [112, 202] on div "Custom" at bounding box center [95, 204] width 39 height 7
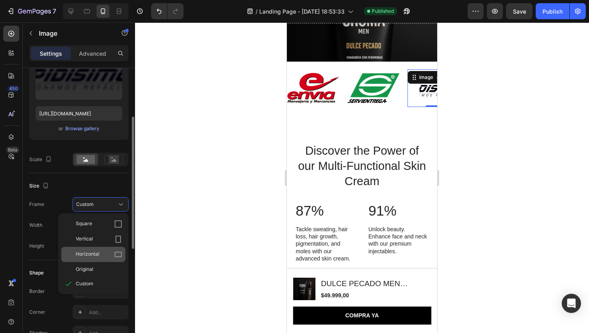
click at [108, 260] on div "Horizontal" at bounding box center [93, 254] width 64 height 15
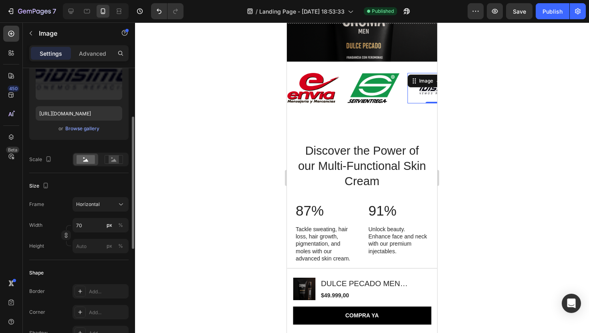
click at [110, 216] on div "Frame Horizontal Width 70 px % Height px %" at bounding box center [78, 225] width 99 height 56
click at [112, 209] on button "Horizontal" at bounding box center [101, 204] width 56 height 14
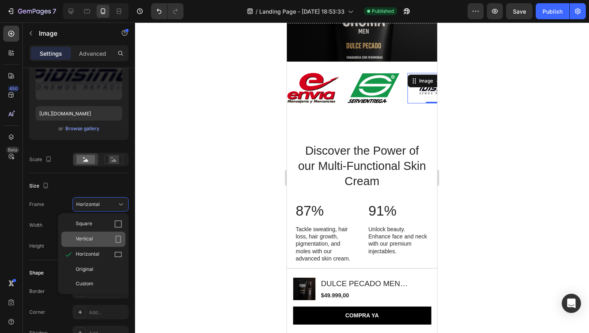
click at [87, 241] on span "Vertical" at bounding box center [84, 239] width 17 height 8
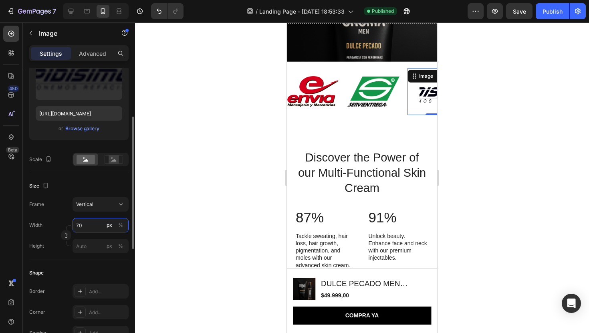
click at [91, 228] on input "70" at bounding box center [101, 225] width 56 height 14
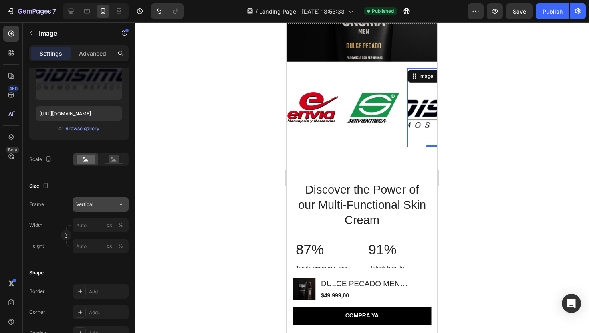
click at [105, 206] on div "Vertical" at bounding box center [95, 204] width 39 height 7
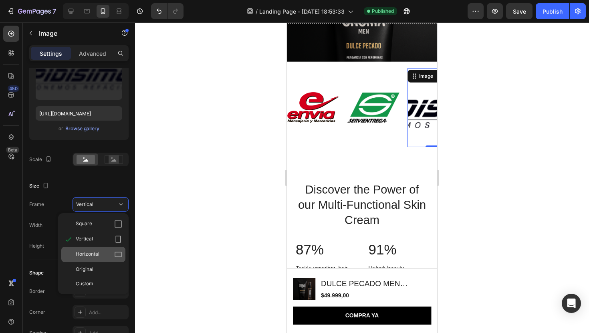
click at [103, 247] on div "Horizontal" at bounding box center [93, 254] width 64 height 15
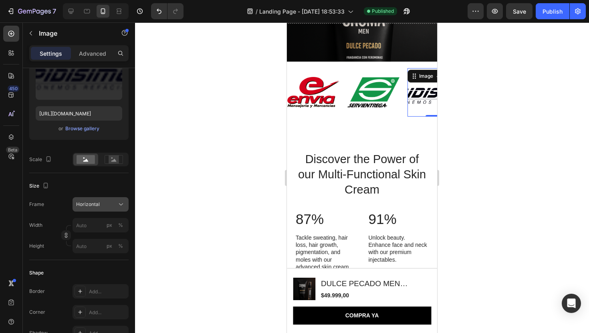
click at [103, 205] on div "Horizontal" at bounding box center [95, 204] width 39 height 7
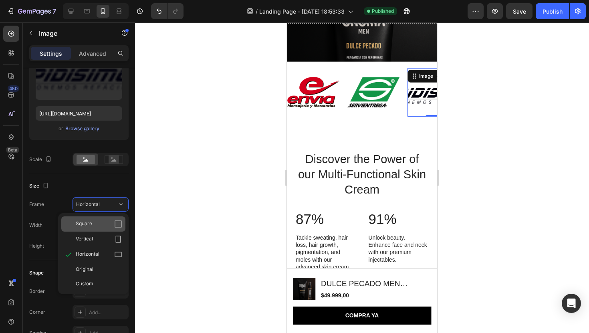
click at [103, 225] on div "Square" at bounding box center [99, 224] width 46 height 8
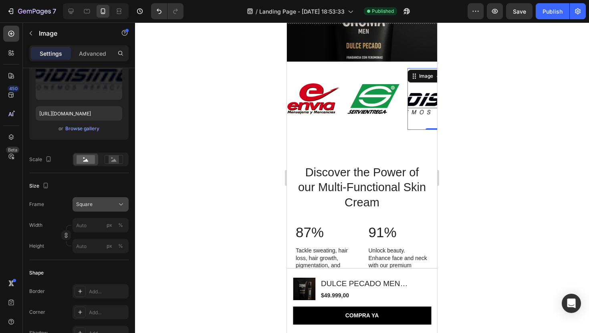
click at [113, 202] on div "Square" at bounding box center [95, 204] width 39 height 7
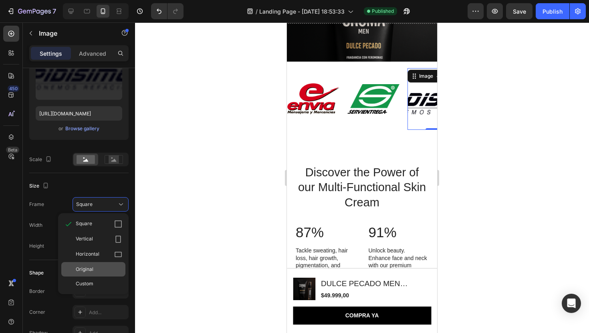
click at [93, 263] on div "Original" at bounding box center [93, 269] width 64 height 14
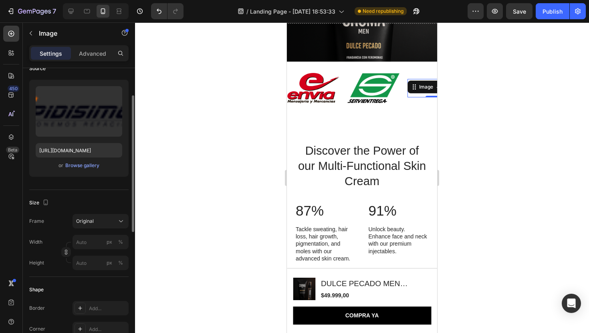
scroll to position [65, 0]
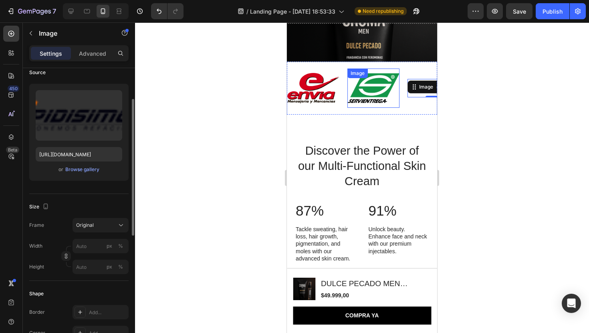
click at [363, 92] on img at bounding box center [373, 88] width 52 height 30
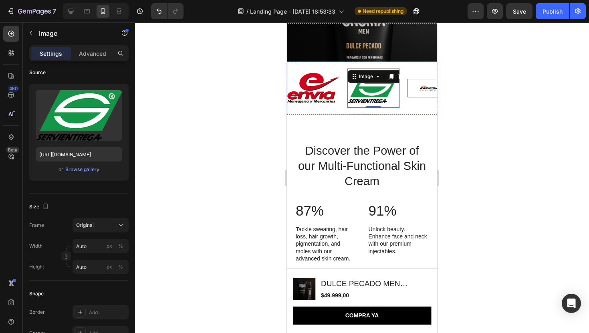
click at [436, 91] on img at bounding box center [434, 88] width 52 height 8
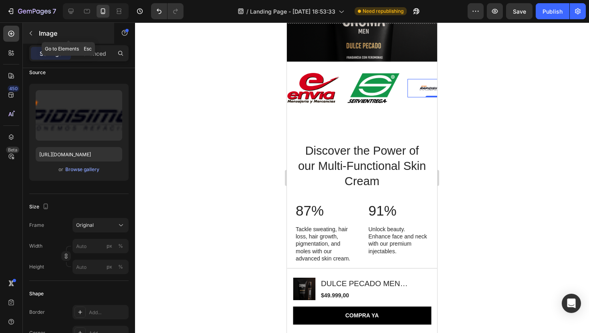
click at [43, 35] on p "Image" at bounding box center [73, 33] width 68 height 10
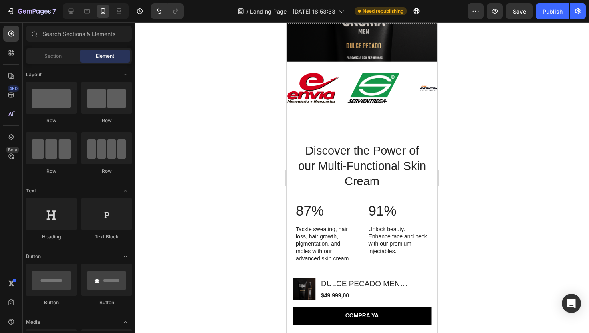
click at [194, 80] on div at bounding box center [362, 177] width 454 height 311
click at [332, 73] on img at bounding box center [313, 88] width 52 height 31
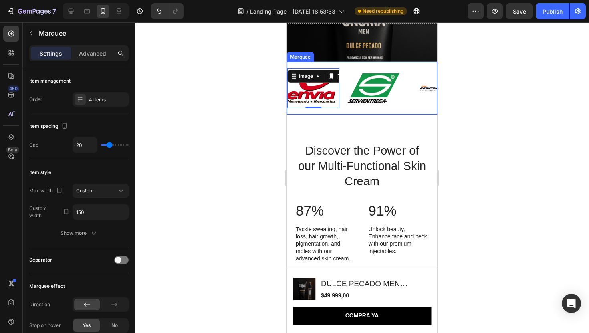
click at [340, 65] on div "Image 0 Image Image Image Image 0 Image Image Image Marquee" at bounding box center [362, 88] width 150 height 53
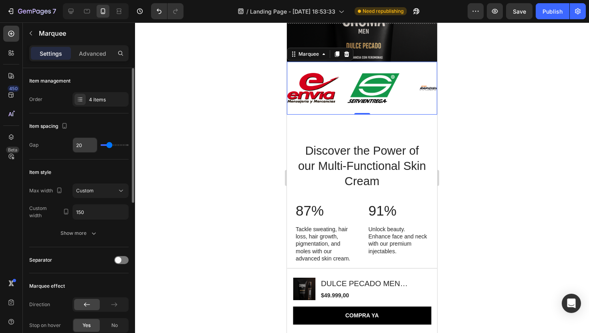
scroll to position [9, 0]
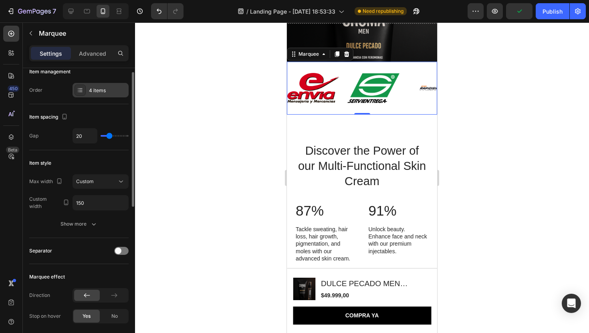
click at [100, 87] on div "4 items" at bounding box center [108, 90] width 38 height 7
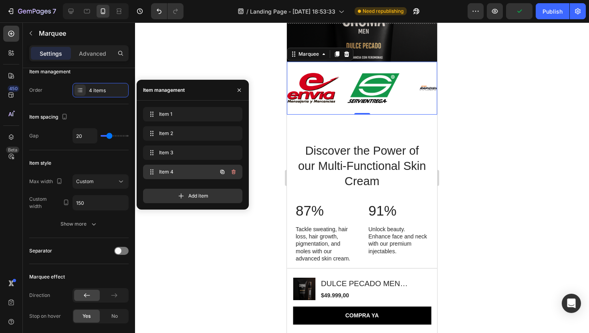
click at [176, 178] on div "Item 4 Item 4" at bounding box center [192, 172] width 99 height 14
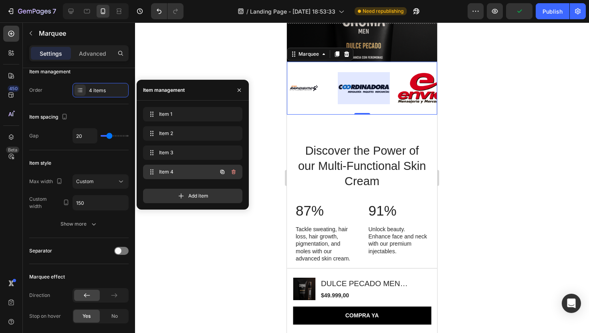
scroll to position [0, 131]
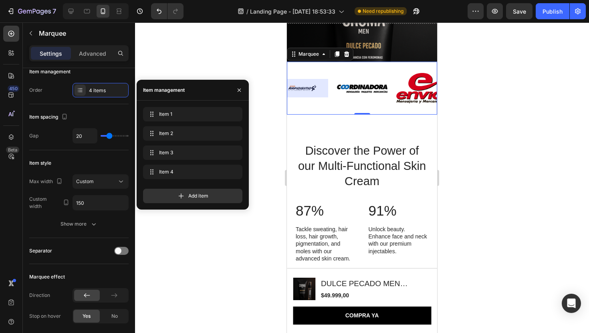
click at [311, 93] on div at bounding box center [302, 88] width 52 height 18
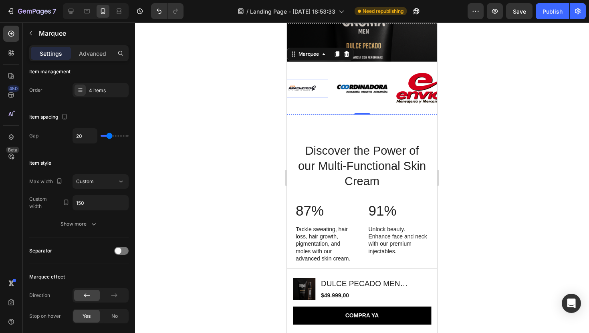
click at [297, 91] on img at bounding box center [302, 88] width 52 height 8
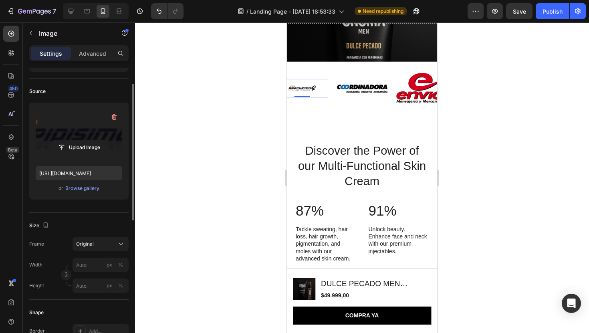
scroll to position [18, 0]
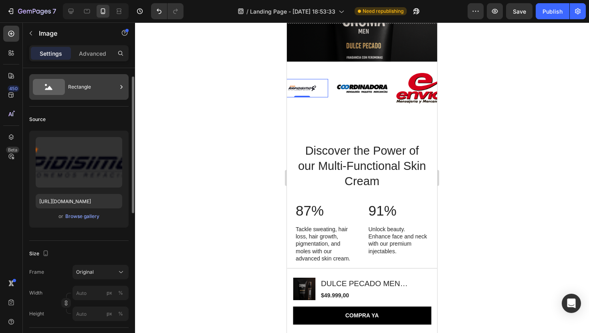
click at [75, 95] on div "Rectangle" at bounding box center [92, 87] width 49 height 18
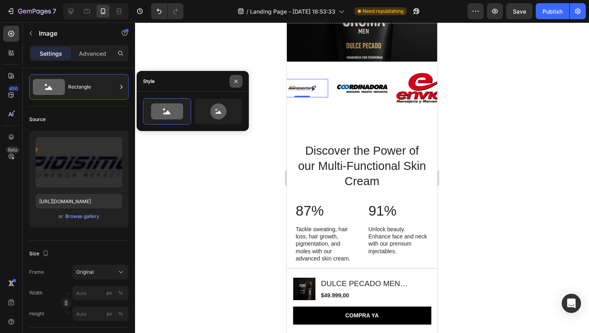
click at [238, 81] on icon "button" at bounding box center [236, 81] width 6 height 6
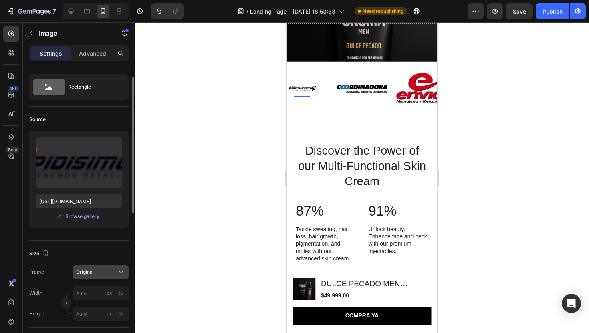
click at [101, 267] on button "Original" at bounding box center [101, 272] width 56 height 14
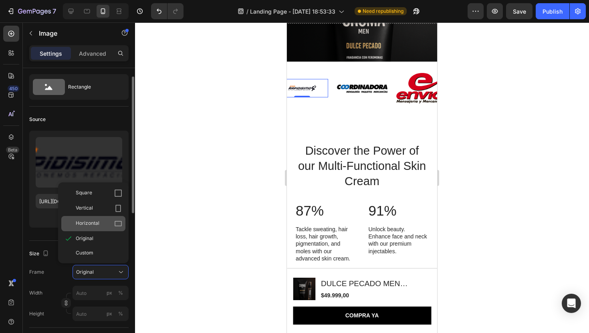
click at [102, 220] on div "Horizontal" at bounding box center [99, 224] width 46 height 8
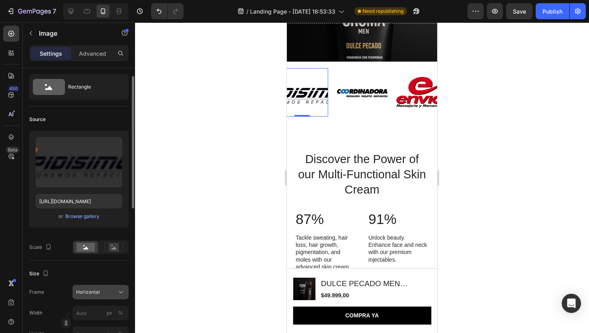
click at [115, 289] on div "Horizontal" at bounding box center [95, 292] width 39 height 7
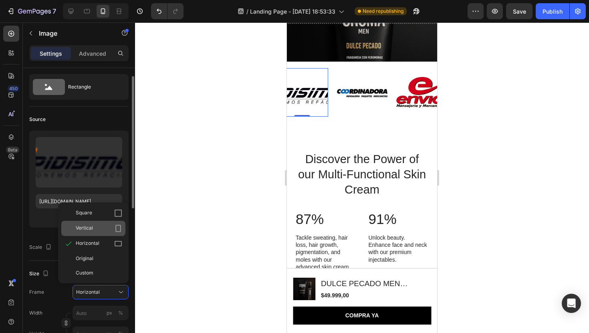
click at [112, 221] on div "Vertical" at bounding box center [93, 228] width 64 height 15
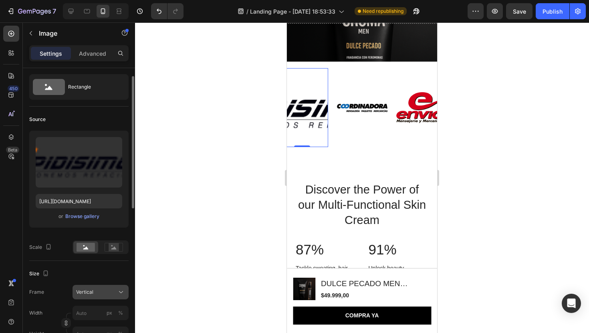
click at [109, 291] on div "Vertical" at bounding box center [95, 292] width 39 height 7
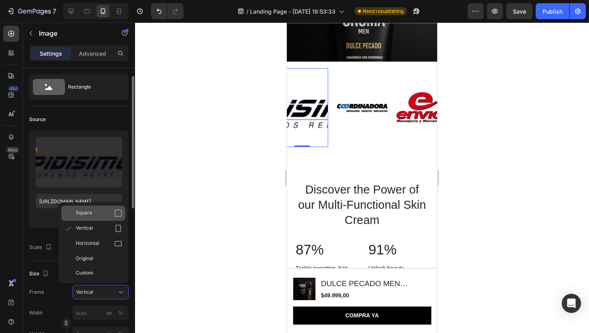
click at [109, 218] on div "Square" at bounding box center [93, 213] width 64 height 15
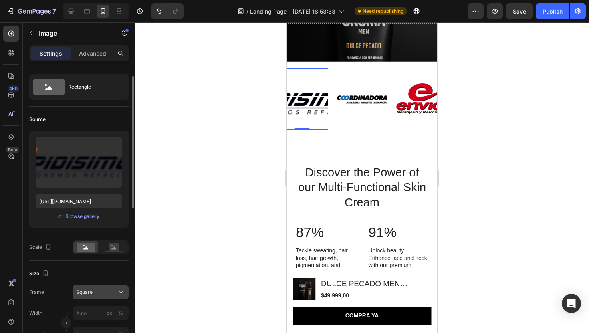
click at [117, 291] on div "Square" at bounding box center [100, 292] width 49 height 8
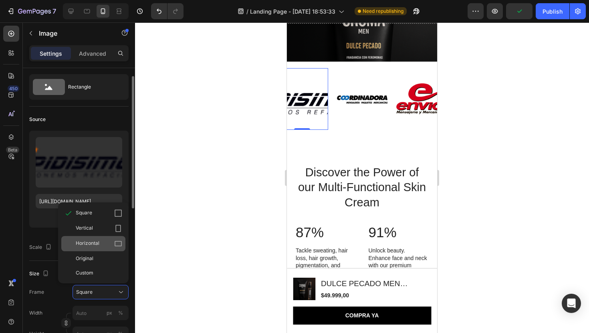
click at [109, 242] on div "Horizontal" at bounding box center [99, 244] width 46 height 8
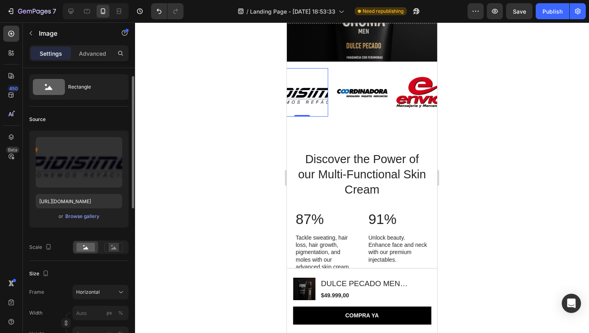
click at [254, 155] on div at bounding box center [362, 177] width 454 height 311
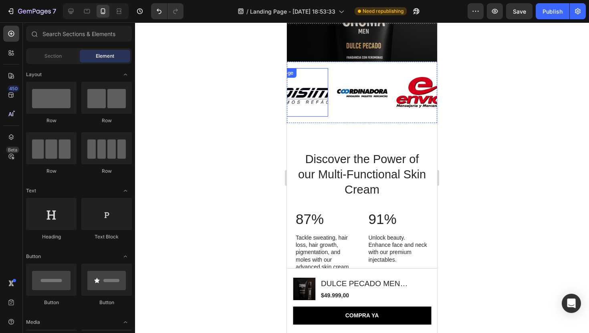
click at [304, 98] on img at bounding box center [302, 92] width 52 height 39
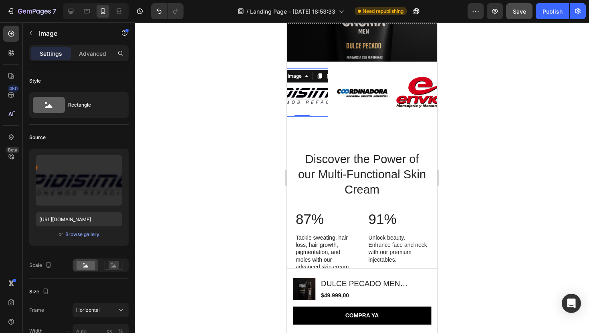
click at [521, 19] on button "Save" at bounding box center [519, 11] width 26 height 16
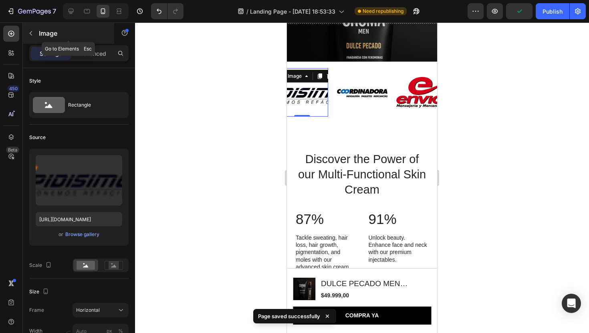
click at [34, 35] on button "button" at bounding box center [30, 33] width 13 height 13
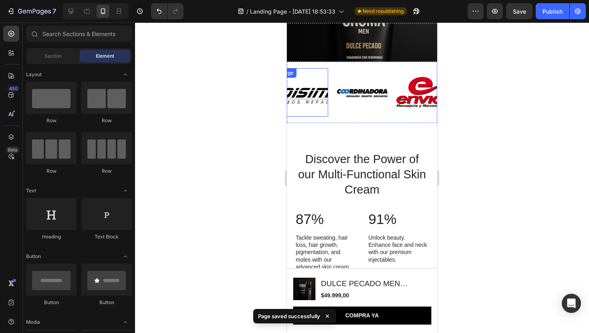
click at [318, 71] on div "Image" at bounding box center [302, 92] width 52 height 49
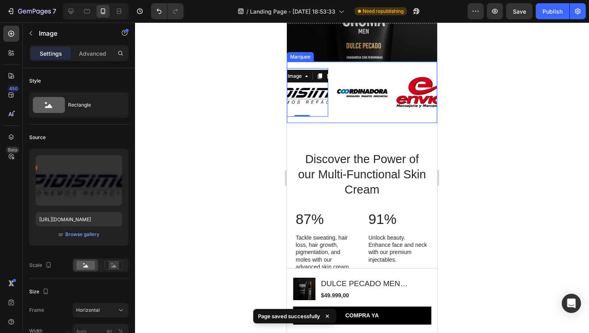
click at [327, 64] on div "Image Image Image 0 Image Image Image Image 0 Image Marquee" at bounding box center [362, 93] width 150 height 62
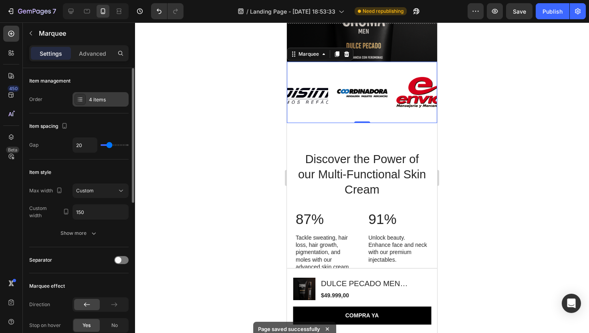
click at [106, 105] on div "4 items" at bounding box center [101, 99] width 56 height 14
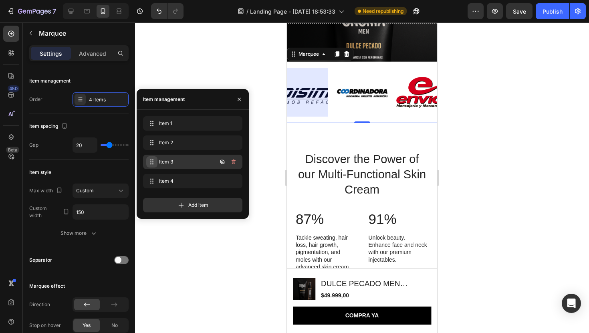
click at [157, 159] on div "Item 3 Item 3" at bounding box center [181, 161] width 71 height 11
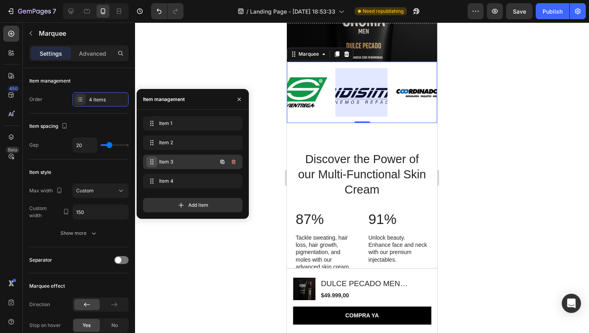
scroll to position [0, 71]
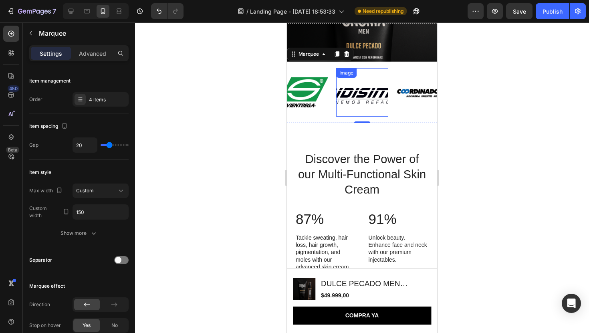
click at [375, 101] on img at bounding box center [362, 92] width 52 height 39
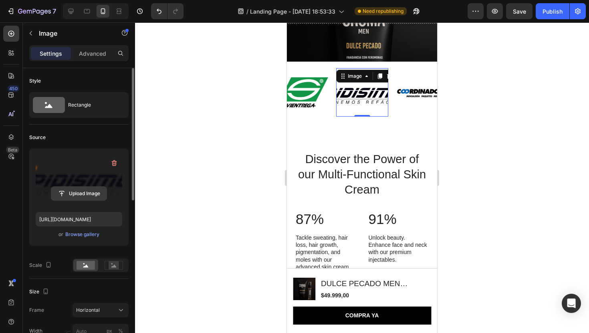
click at [75, 190] on input "file" at bounding box center [78, 194] width 55 height 14
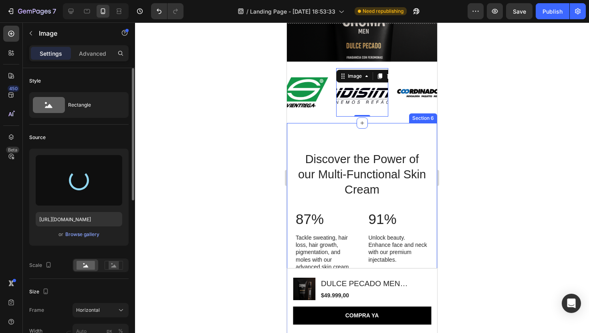
type input "[URL][DOMAIN_NAME]"
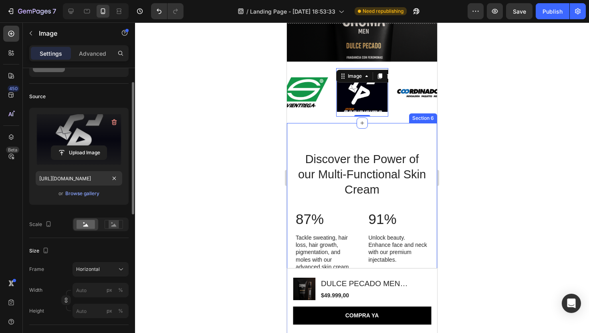
scroll to position [42, 0]
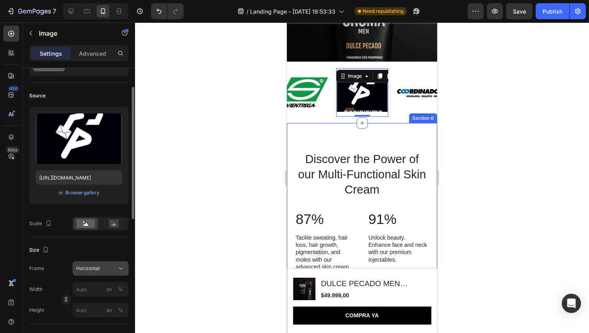
click at [92, 266] on span "Horizontal" at bounding box center [88, 268] width 24 height 7
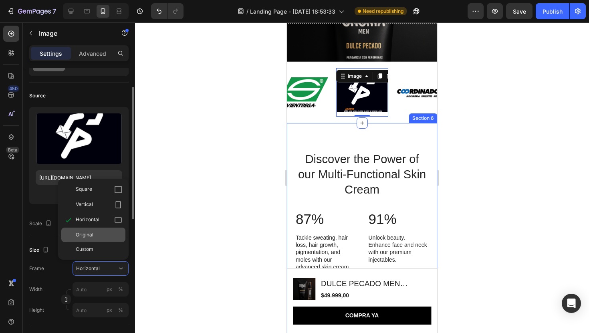
click at [93, 237] on span "Original" at bounding box center [85, 234] width 18 height 7
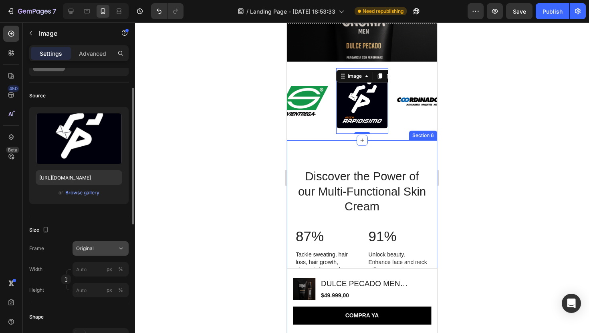
click at [101, 254] on button "Original" at bounding box center [101, 248] width 56 height 14
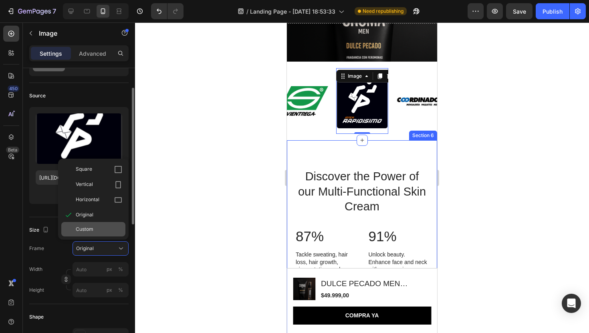
click at [105, 231] on div "Custom" at bounding box center [99, 229] width 46 height 7
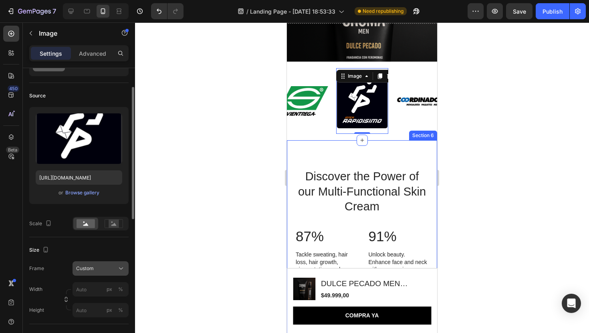
click at [104, 272] on div "Custom" at bounding box center [100, 268] width 49 height 8
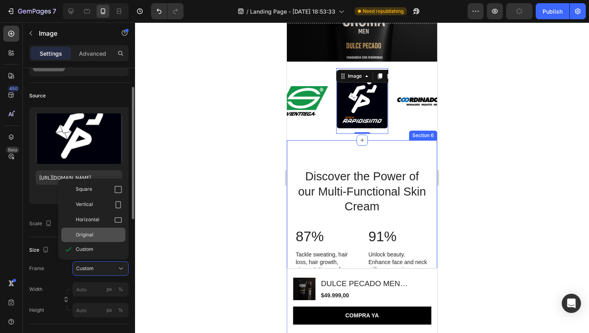
click at [94, 235] on div "Original" at bounding box center [99, 234] width 46 height 7
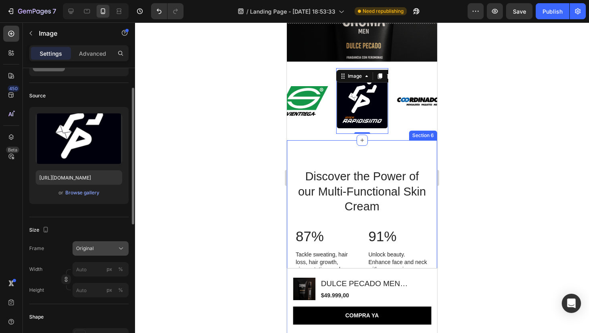
click at [112, 249] on div "Original" at bounding box center [95, 248] width 39 height 7
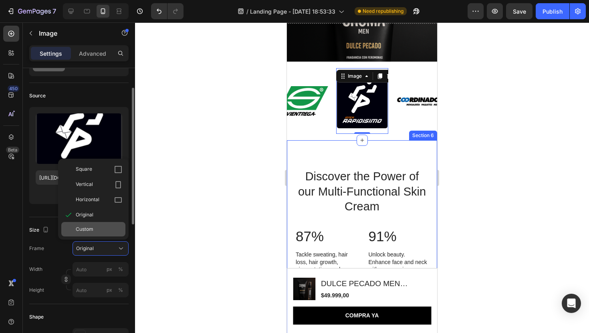
click at [99, 230] on div "Custom" at bounding box center [99, 229] width 46 height 7
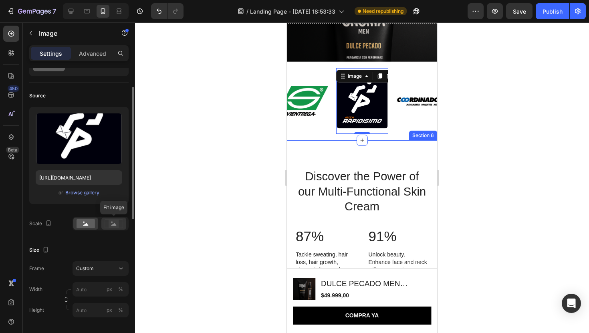
click at [115, 227] on rect at bounding box center [114, 224] width 10 height 8
click at [115, 222] on rect at bounding box center [114, 224] width 10 height 8
click at [83, 222] on rect at bounding box center [86, 223] width 18 height 9
click at [101, 259] on div "Size Frame Custom Width px % Height px %" at bounding box center [78, 280] width 99 height 87
click at [101, 266] on div "Custom" at bounding box center [95, 268] width 39 height 7
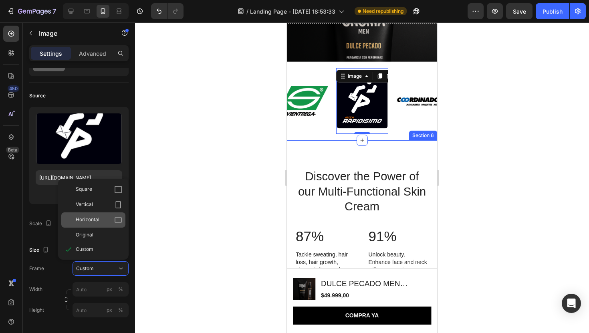
click at [97, 226] on div "Horizontal" at bounding box center [93, 219] width 64 height 15
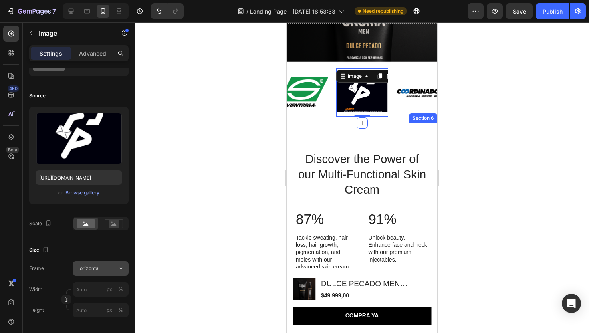
click at [102, 266] on div "Horizontal" at bounding box center [95, 268] width 39 height 7
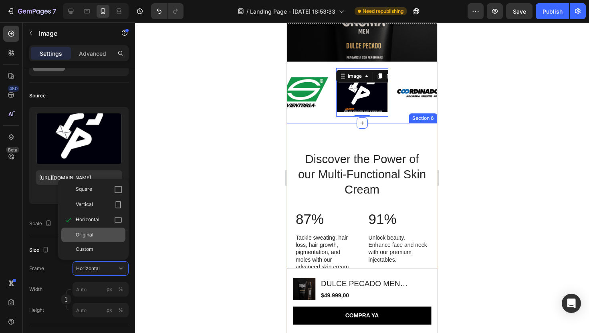
click at [102, 235] on div "Original" at bounding box center [99, 234] width 46 height 7
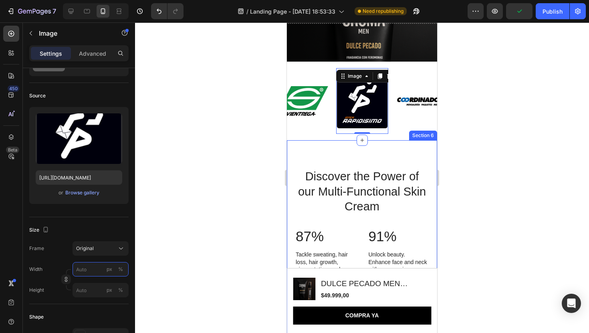
click at [103, 263] on input "px %" at bounding box center [101, 269] width 56 height 14
click at [108, 238] on div "Size Frame Original Width px % Height px %" at bounding box center [78, 260] width 99 height 87
click at [97, 253] on button "Original" at bounding box center [101, 248] width 56 height 14
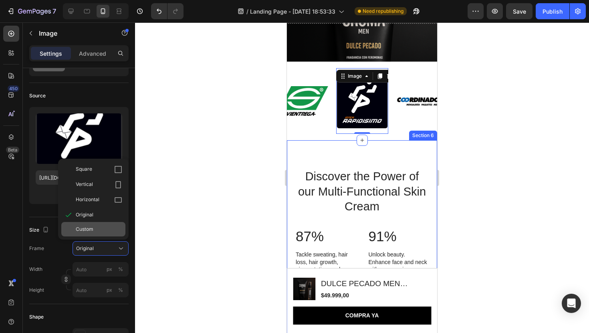
click at [97, 233] on div "Custom" at bounding box center [93, 229] width 64 height 14
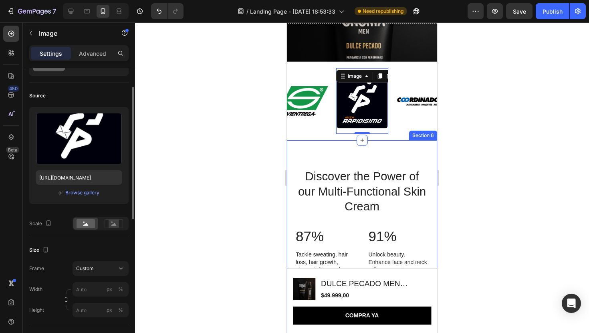
click at [91, 297] on div "Width px % Height px %" at bounding box center [78, 299] width 99 height 35
click at [94, 289] on input "px %" at bounding box center [101, 289] width 56 height 14
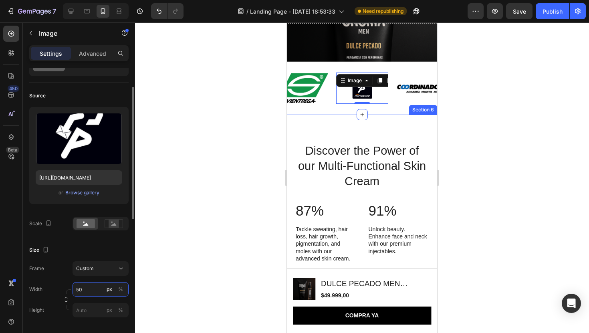
type input "5"
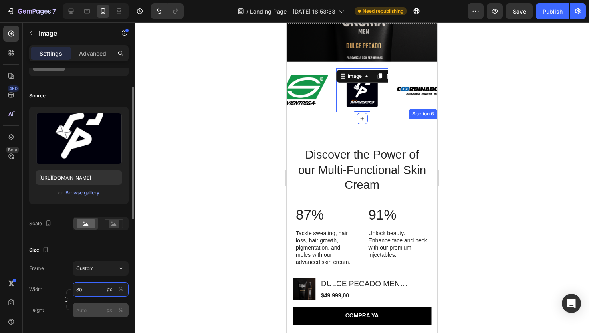
type input "80"
click at [93, 309] on input "px %" at bounding box center [101, 310] width 56 height 14
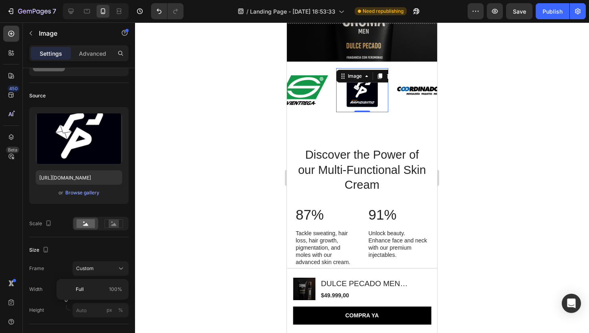
click at [469, 177] on div at bounding box center [362, 177] width 454 height 311
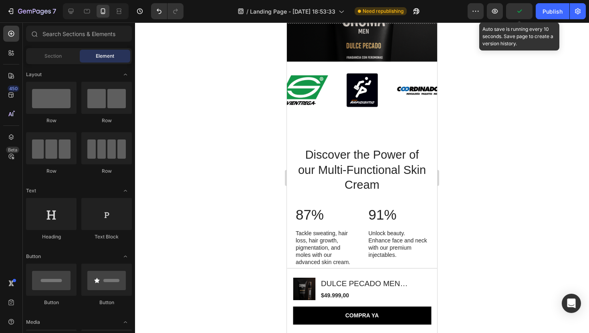
click at [516, 14] on icon "button" at bounding box center [519, 11] width 8 height 8
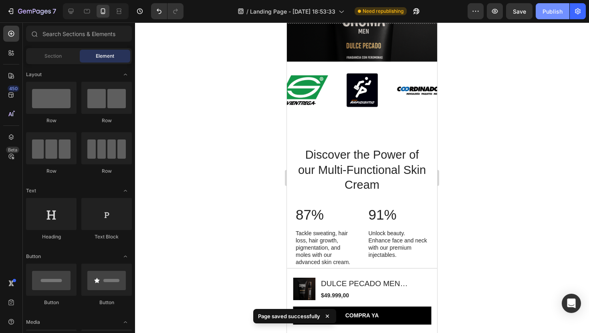
click at [547, 12] on div "Publish" at bounding box center [553, 11] width 20 height 8
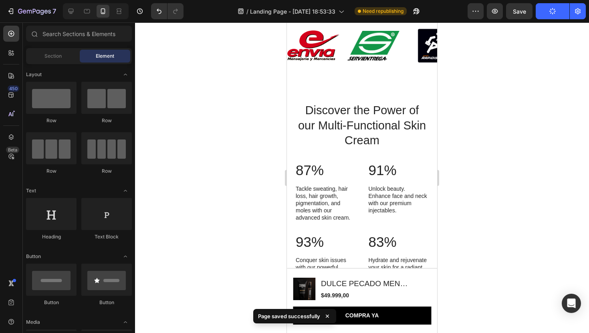
scroll to position [650, 0]
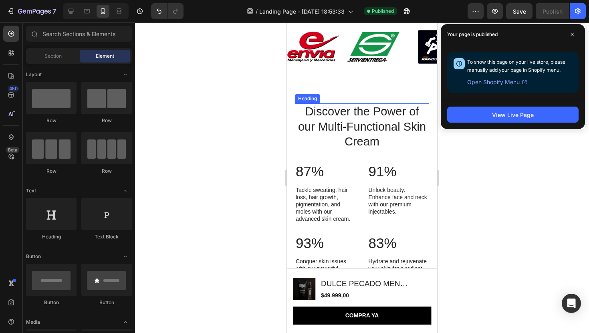
click at [347, 131] on h2 "Discover the Power of our Multi-Functional Skin Cream" at bounding box center [362, 126] width 134 height 47
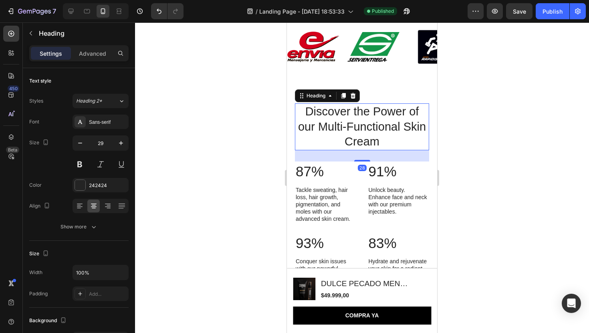
click at [347, 131] on h2 "Discover the Power of our Multi-Functional Skin Cream" at bounding box center [362, 126] width 134 height 47
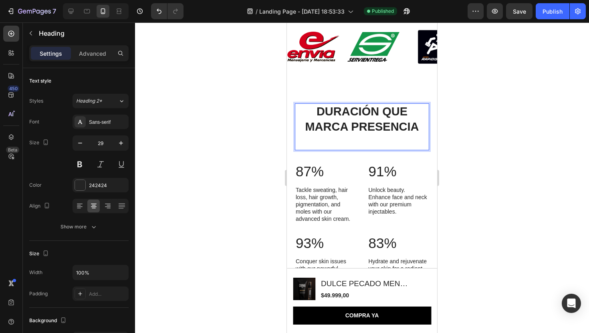
click at [524, 111] on div at bounding box center [362, 177] width 454 height 311
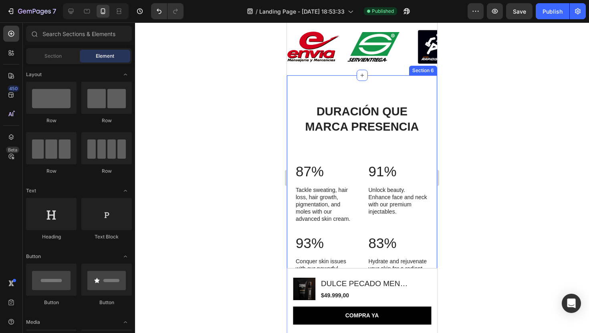
click at [364, 88] on div "Image DAY 1 Text Block Row Image DAY 20 Text Block Row Row ⁠⁠⁠⁠⁠⁠⁠ DURACIÓN QUE…" at bounding box center [362, 294] width 150 height 439
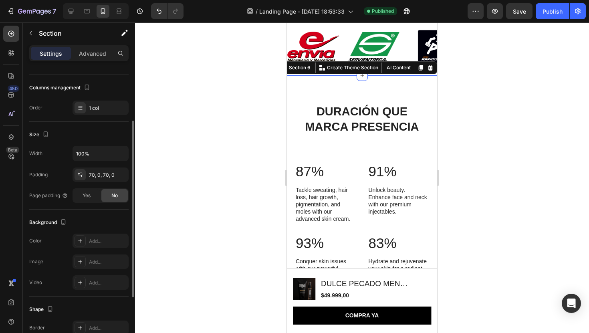
scroll to position [87, 0]
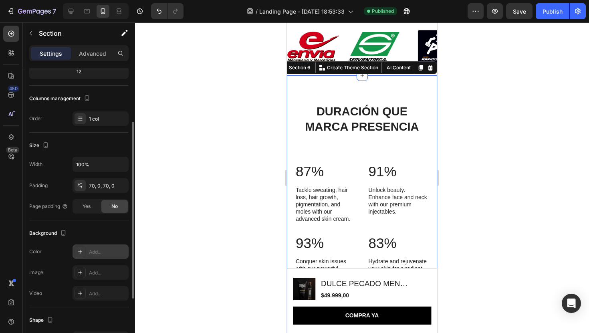
click at [103, 256] on div "Add..." at bounding box center [101, 251] width 56 height 14
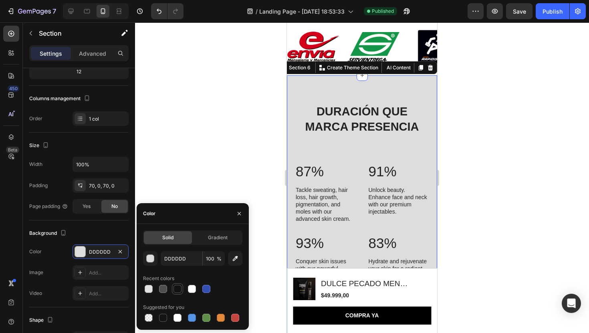
click at [174, 289] on div at bounding box center [178, 289] width 8 height 8
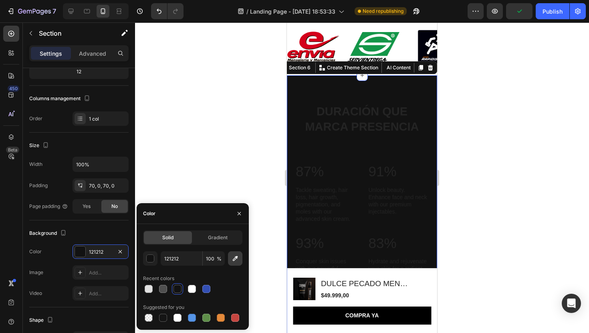
click at [238, 258] on icon "button" at bounding box center [235, 258] width 8 height 8
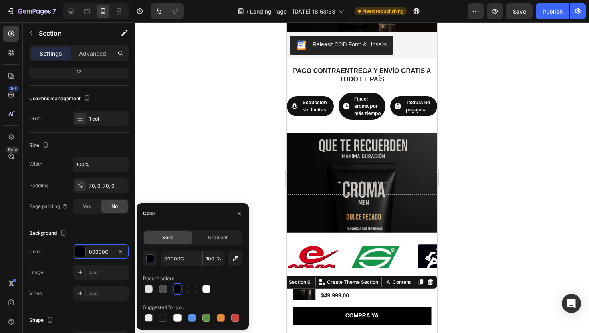
scroll to position [425, 0]
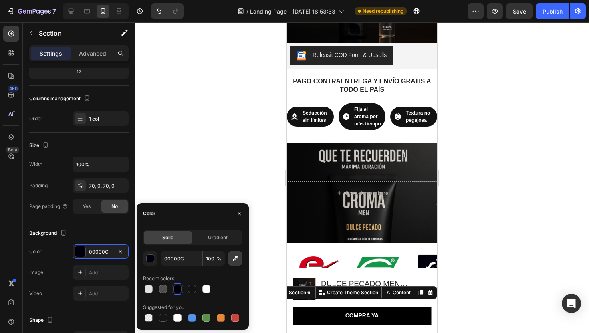
click at [236, 256] on icon "button" at bounding box center [235, 258] width 5 height 5
type input "2B2B2B"
click at [480, 194] on div at bounding box center [362, 177] width 454 height 311
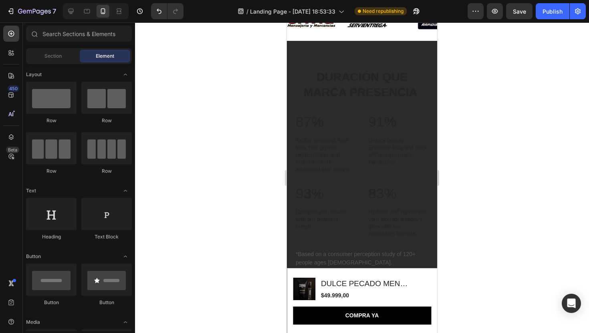
scroll to position [678, 0]
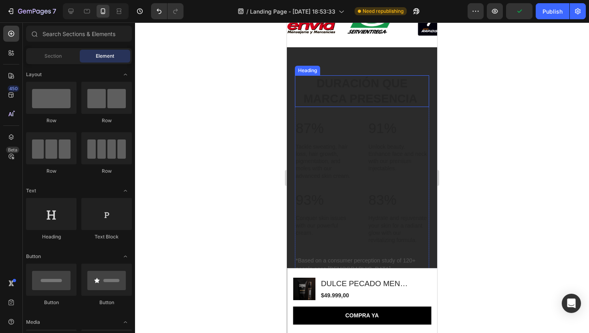
click at [375, 100] on strong "DURACIÓN QUE MARCA PRESENCIA" at bounding box center [360, 91] width 114 height 28
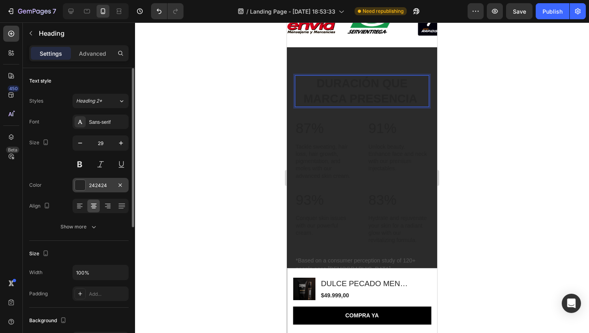
click at [80, 185] on div at bounding box center [80, 185] width 10 height 10
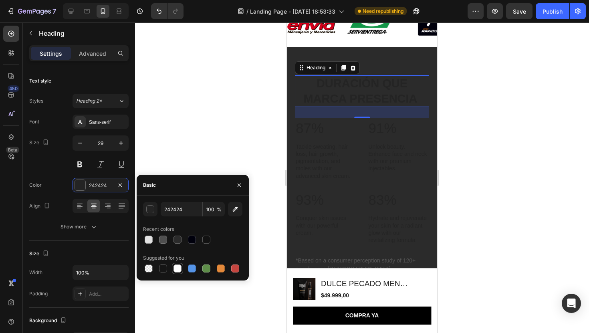
click at [179, 270] on div at bounding box center [178, 268] width 8 height 8
type input "FFFFFF"
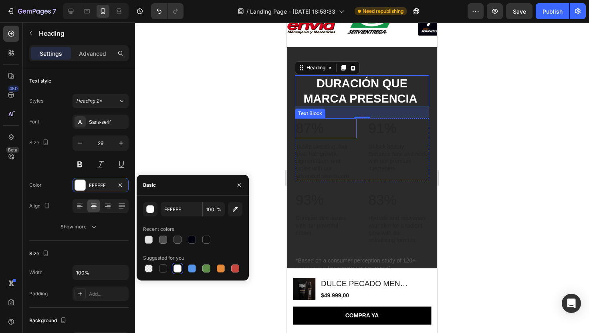
click at [311, 123] on p "87%" at bounding box center [326, 128] width 60 height 18
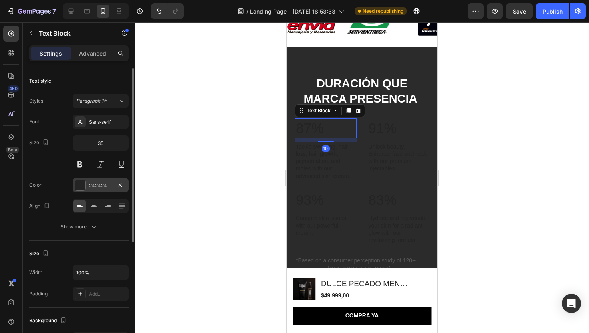
click at [75, 184] on div at bounding box center [80, 185] width 10 height 10
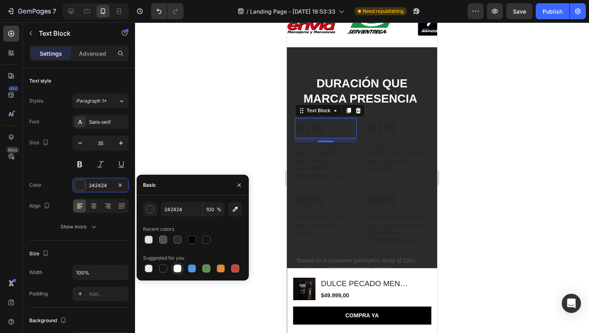
click at [182, 266] on div at bounding box center [178, 269] width 10 height 10
type input "FFFFFF"
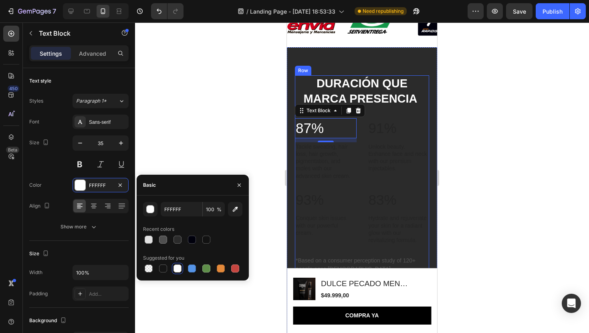
click at [381, 116] on div "⁠⁠⁠⁠⁠⁠⁠ DURACIÓN QUE MARCA PRESENCIA Heading 87% Text Block 10 Tackle sweating,…" at bounding box center [362, 180] width 134 height 210
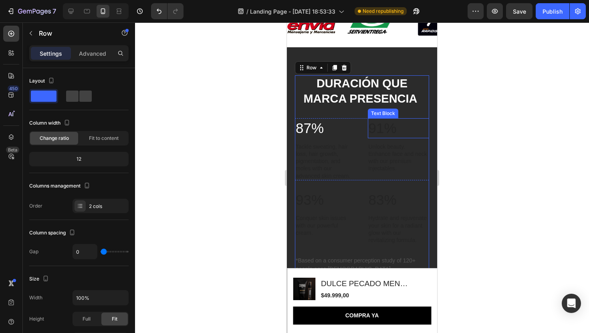
click at [377, 129] on p "91%" at bounding box center [399, 128] width 60 height 18
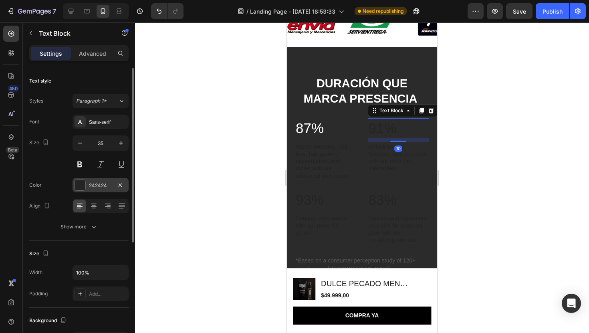
click at [91, 188] on div "242424" at bounding box center [100, 185] width 23 height 7
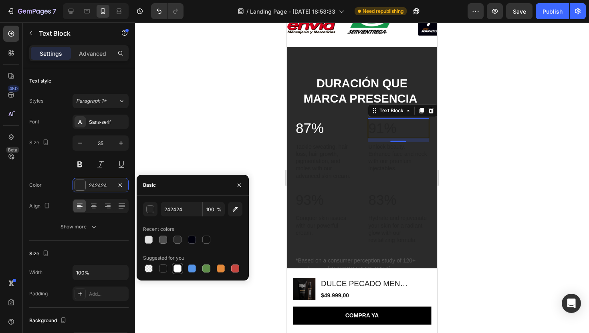
click at [176, 265] on div at bounding box center [178, 268] width 8 height 8
type input "FFFFFF"
click at [234, 65] on div at bounding box center [362, 177] width 454 height 311
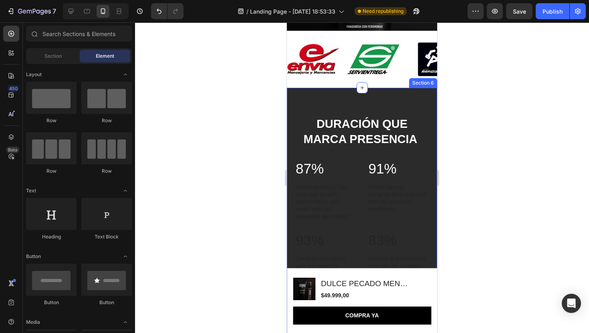
scroll to position [632, 0]
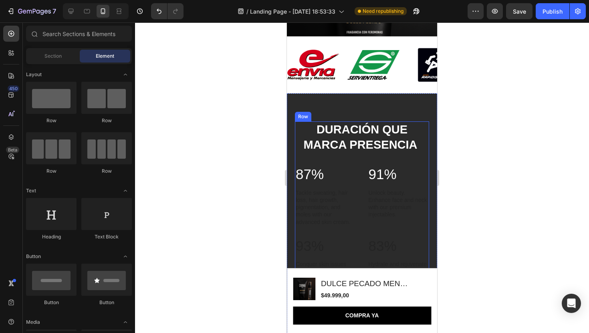
click at [355, 160] on div "⁠⁠⁠⁠⁠⁠⁠ DURACIÓN QUE MARCA PRESENCIA Heading 87% Text Block Tackle sweating, ha…" at bounding box center [362, 226] width 134 height 210
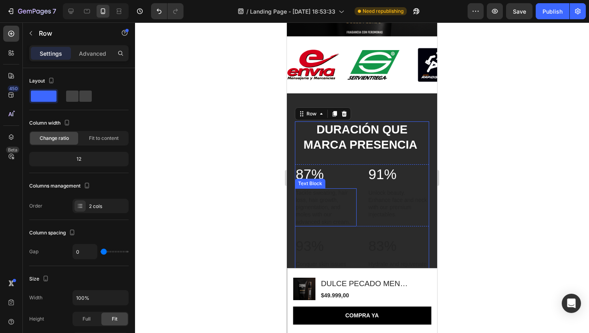
click at [328, 199] on p "Tackle sweating, hair loss, hair growth, pigmentation, and moles with our advan…" at bounding box center [326, 207] width 60 height 36
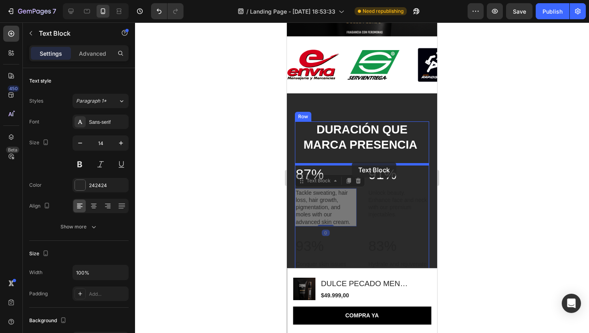
drag, startPoint x: 301, startPoint y: 180, endPoint x: 351, endPoint y: 162, distance: 53.7
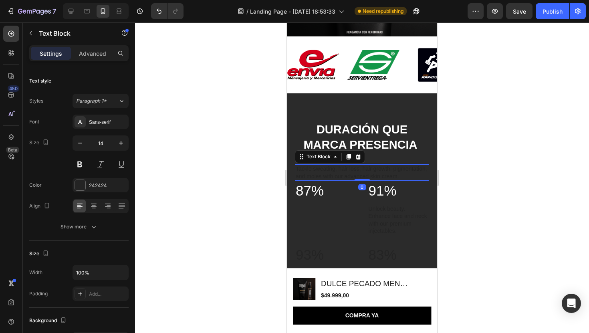
click at [349, 170] on p "Tackle sweating, hair loss, hair growth, pigmentation, and moles with our advan…" at bounding box center [362, 172] width 133 height 14
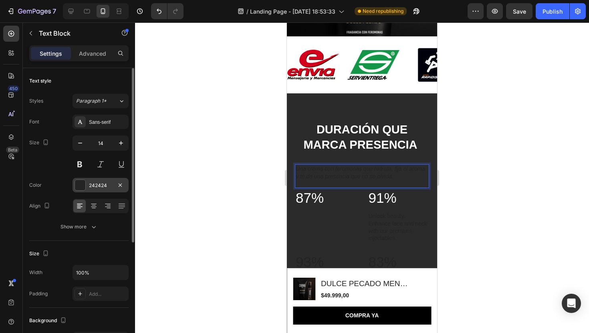
click at [76, 186] on div at bounding box center [80, 185] width 10 height 10
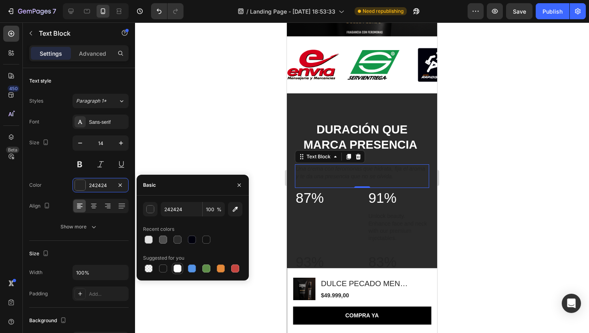
click at [178, 269] on div at bounding box center [178, 268] width 8 height 8
type input "FFFFFF"
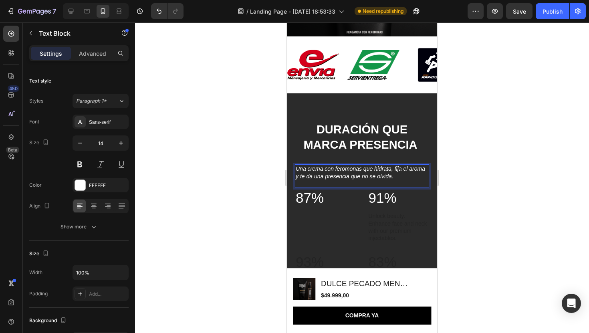
click at [367, 172] on icon "Una crema con feromonas que hidrata, fija el aroma y te da una presencia que no…" at bounding box center [360, 172] width 129 height 14
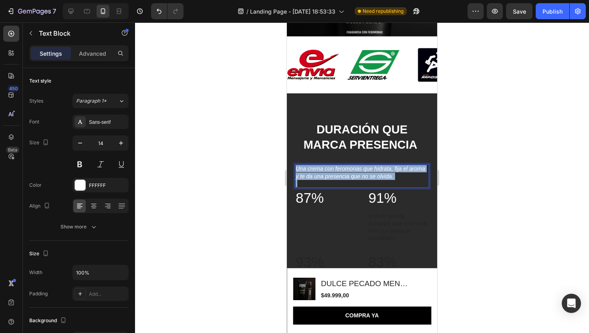
click at [367, 172] on icon "Una crema con feromonas que hidrata, fija el aroma y te da una presencia que no…" at bounding box center [360, 172] width 129 height 14
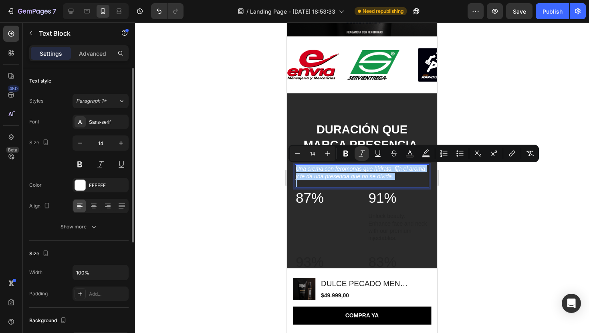
click at [96, 172] on div "Font Sans-serif Size 14 Color FFFFFF Align Show more" at bounding box center [78, 174] width 99 height 119
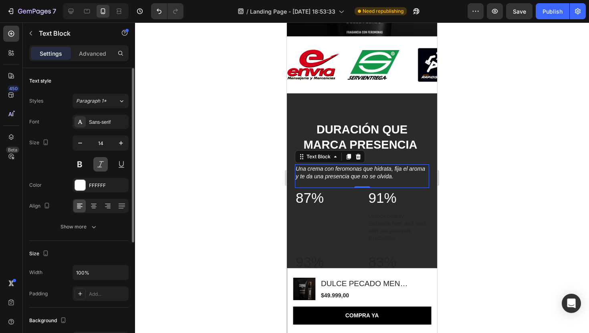
click at [101, 166] on button at bounding box center [100, 164] width 14 height 14
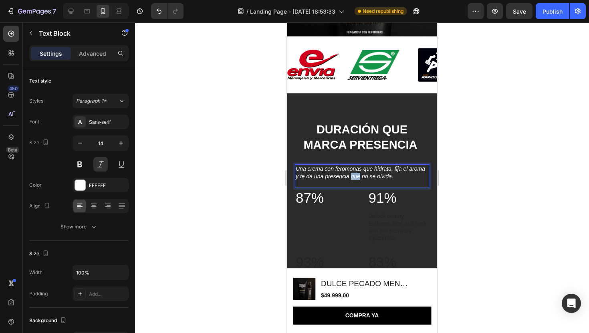
click at [353, 176] on icon "Una crema con feromonas que hidrata, fija el aroma y te da una presencia que no…" at bounding box center [360, 172] width 129 height 14
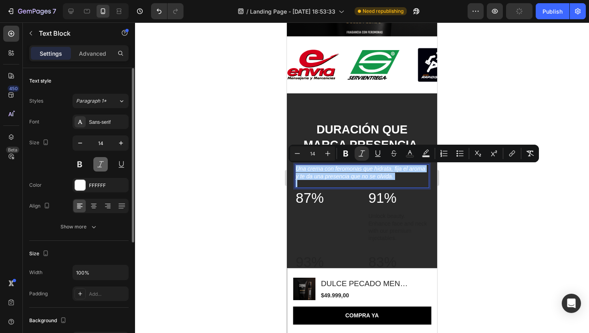
click at [98, 162] on button at bounding box center [100, 164] width 14 height 14
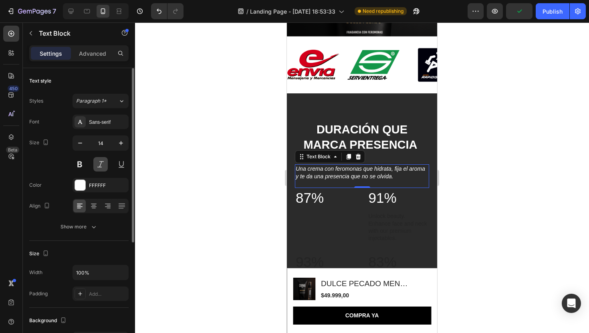
click at [98, 162] on button at bounding box center [100, 164] width 14 height 14
click at [76, 162] on button at bounding box center [80, 164] width 14 height 14
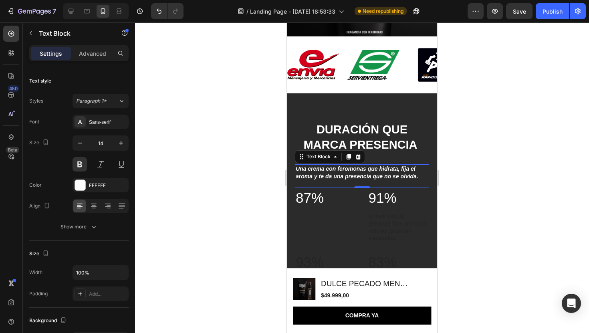
click at [265, 128] on div at bounding box center [362, 177] width 454 height 311
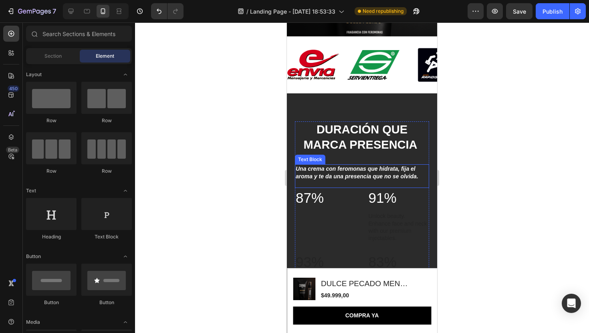
click at [364, 177] on icon "Una crema con feromonas que hidrata, fija el aroma y te da una presencia que no…" at bounding box center [357, 172] width 123 height 14
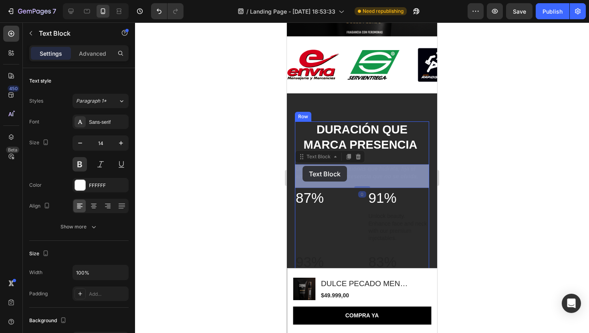
drag, startPoint x: 302, startPoint y: 161, endPoint x: 303, endPoint y: 167, distance: 6.5
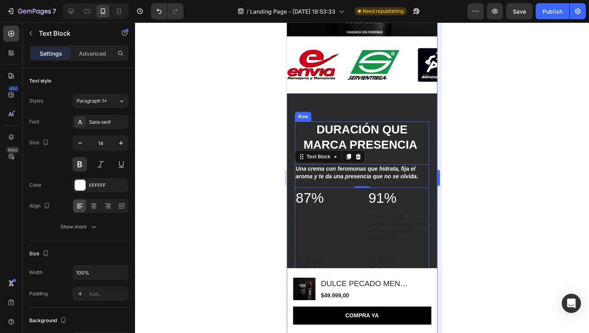
click at [465, 161] on div at bounding box center [362, 177] width 454 height 311
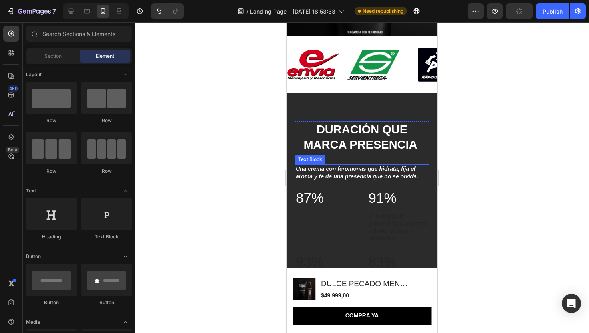
click at [375, 173] on icon "Una crema con feromonas que hidrata, fija el aroma y te da una presencia que no…" at bounding box center [357, 172] width 123 height 14
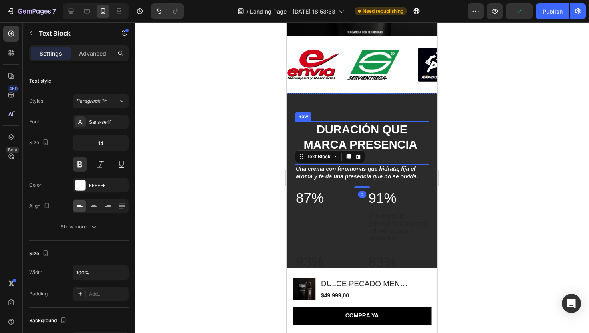
click at [392, 157] on div "⁠⁠⁠⁠⁠⁠⁠ DURACIÓN QUE MARCA PRESENCIA Heading Una crema con feromonas que hidrat…" at bounding box center [362, 234] width 134 height 226
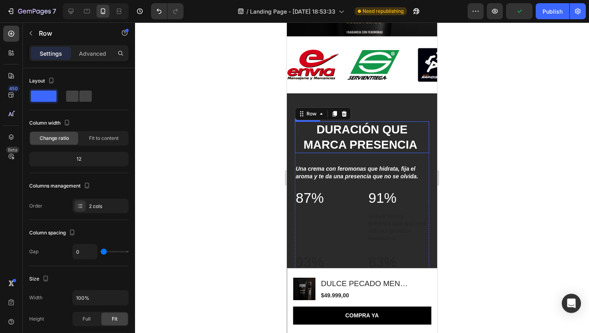
click at [377, 137] on p "⁠⁠⁠⁠⁠⁠⁠ DURACIÓN QUE MARCA PRESENCIA" at bounding box center [362, 137] width 133 height 30
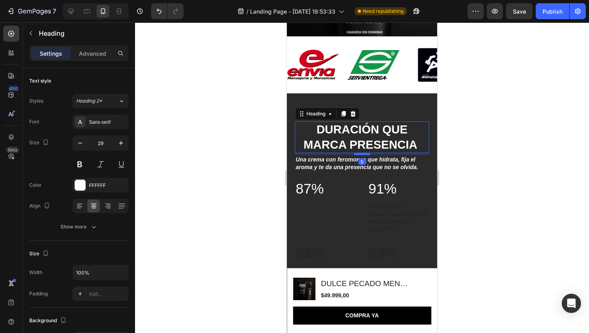
drag, startPoint x: 364, startPoint y: 163, endPoint x: 365, endPoint y: 154, distance: 9.2
click at [365, 154] on div at bounding box center [362, 154] width 16 height 2
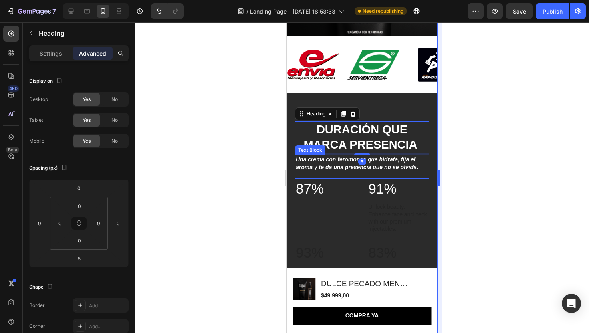
click at [450, 173] on div at bounding box center [362, 177] width 454 height 311
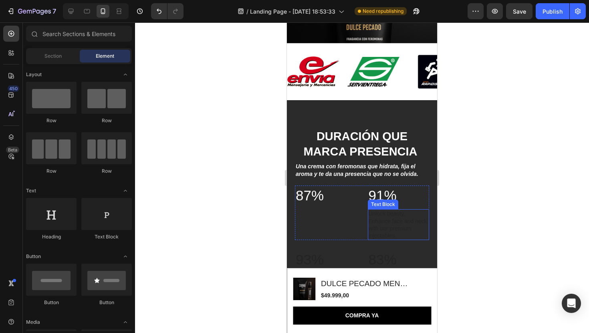
scroll to position [619, 0]
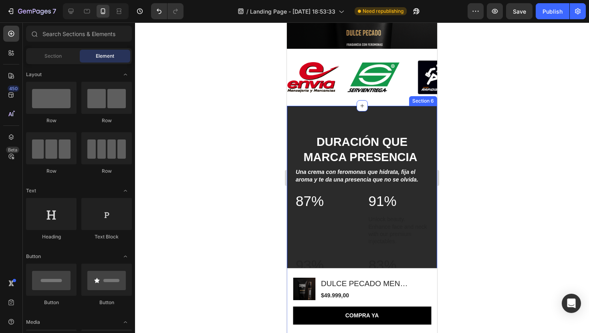
click at [307, 123] on div "Image DAY 1 Text Block Row Image DAY 20 Text Block Row Row ⁠⁠⁠⁠⁠⁠⁠ DURACIÓN QUE…" at bounding box center [362, 321] width 150 height 431
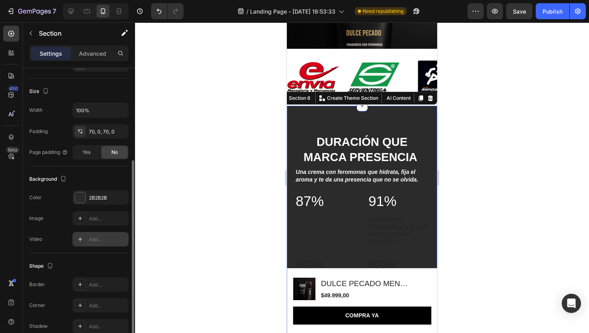
scroll to position [148, 0]
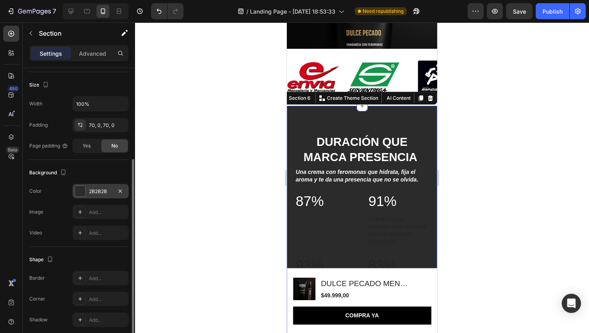
click at [91, 198] on div "2B2B2B" at bounding box center [101, 191] width 56 height 14
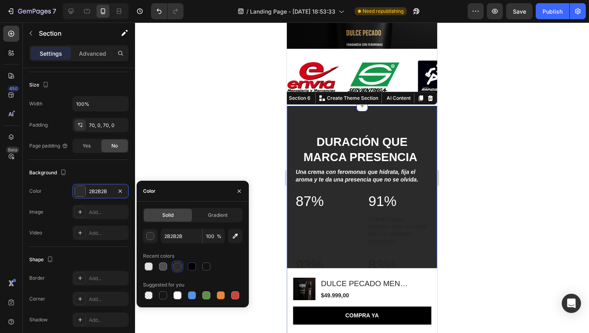
click at [163, 301] on div "Solid Gradient 2B2B2B 100 % Recent colors Suggested for you" at bounding box center [193, 255] width 112 height 106
click at [164, 293] on div at bounding box center [163, 295] width 8 height 8
type input "151515"
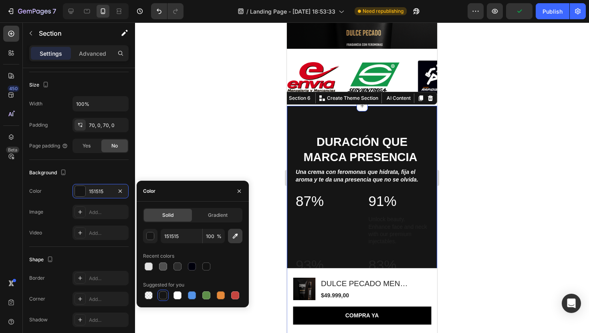
click at [230, 240] on button "button" at bounding box center [235, 236] width 14 height 14
click at [459, 77] on div at bounding box center [362, 177] width 454 height 311
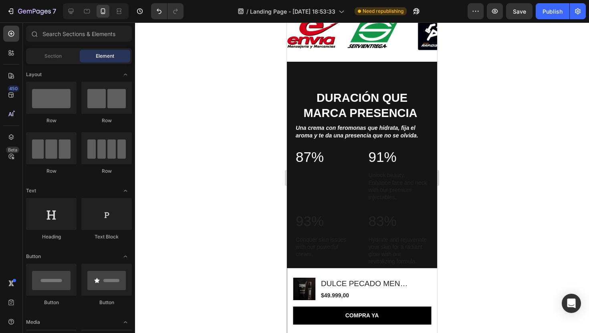
scroll to position [679, 0]
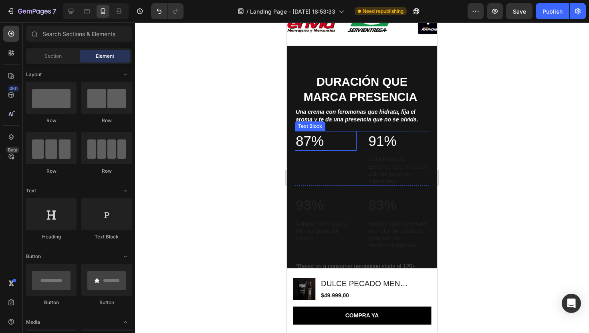
click at [308, 145] on p "87%" at bounding box center [326, 141] width 60 height 18
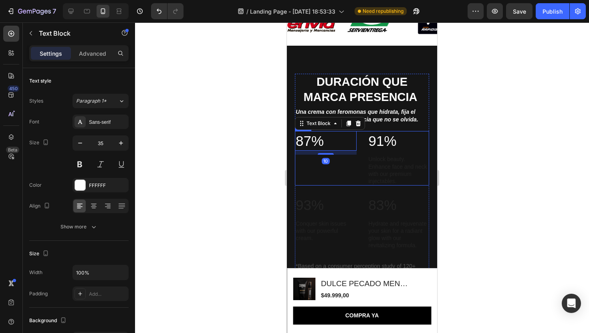
click at [313, 165] on div "87% Text Block 10" at bounding box center [326, 158] width 62 height 54
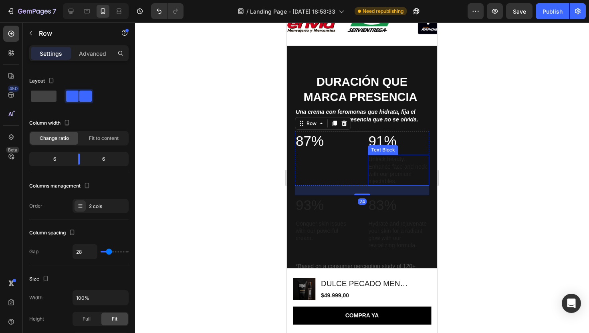
click at [410, 161] on p "Unlock beauty. Enhance face and neck with our premium injectables." at bounding box center [399, 169] width 60 height 29
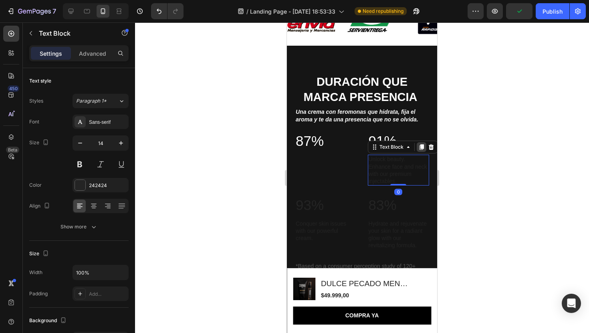
click at [422, 146] on icon at bounding box center [421, 148] width 4 height 6
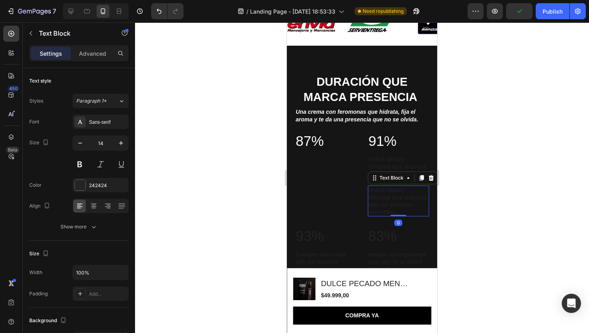
scroll to position [148, 0]
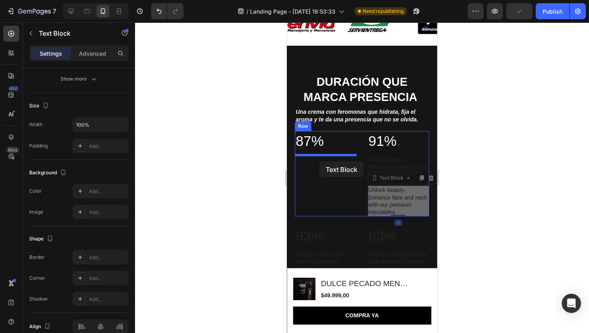
drag, startPoint x: 376, startPoint y: 179, endPoint x: 318, endPoint y: 162, distance: 60.9
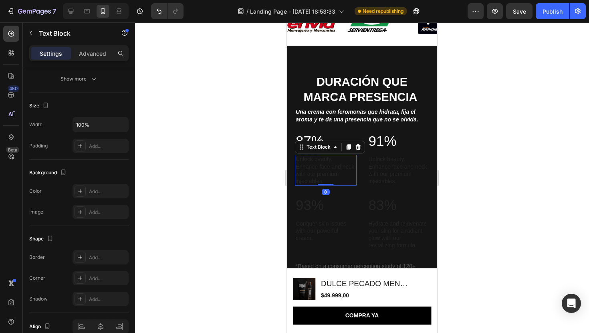
click at [511, 141] on div at bounding box center [362, 177] width 454 height 311
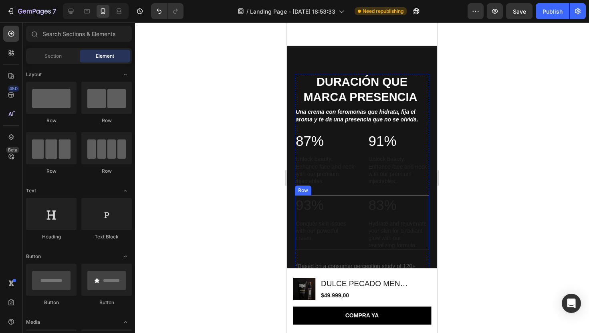
scroll to position [739, 0]
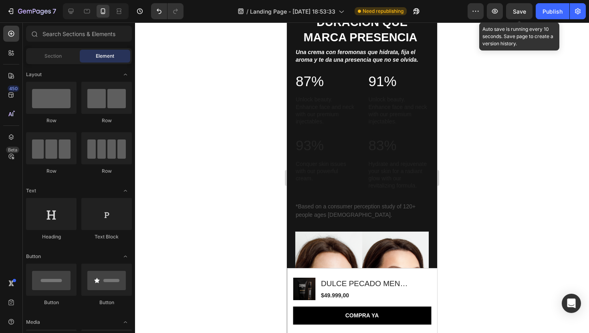
click at [519, 10] on span "Save" at bounding box center [519, 11] width 13 height 7
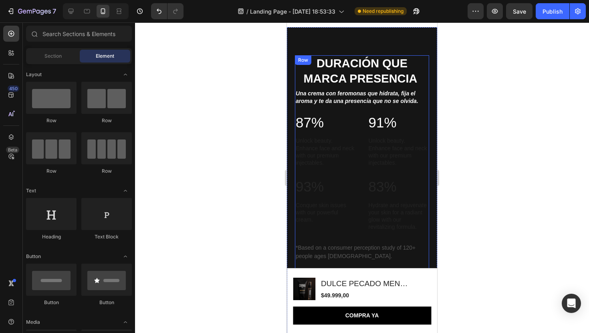
scroll to position [698, 0]
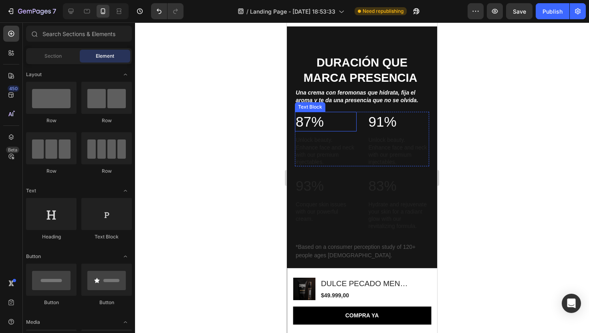
click at [311, 125] on p "87%" at bounding box center [326, 122] width 60 height 18
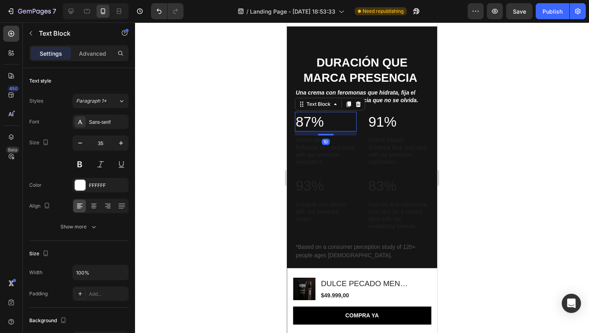
click at [311, 125] on p "87%" at bounding box center [326, 122] width 60 height 18
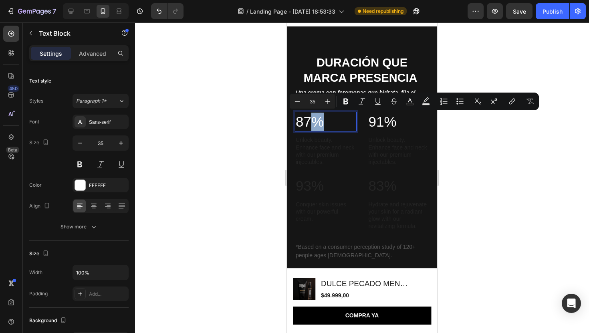
click at [311, 125] on p "87%" at bounding box center [326, 122] width 60 height 18
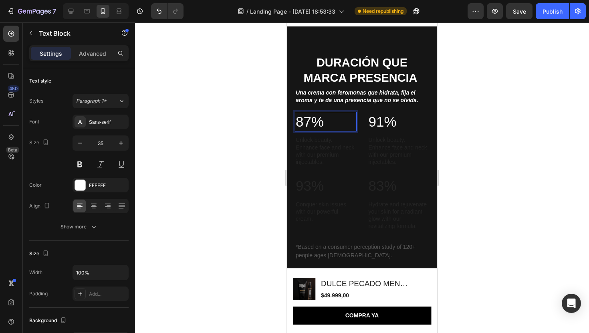
click at [311, 125] on p "87%" at bounding box center [326, 122] width 60 height 18
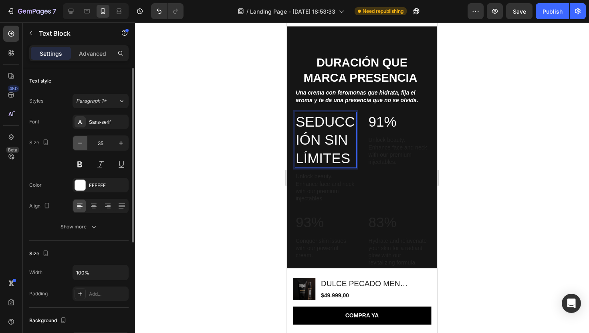
click at [79, 143] on icon "button" at bounding box center [80, 143] width 4 height 1
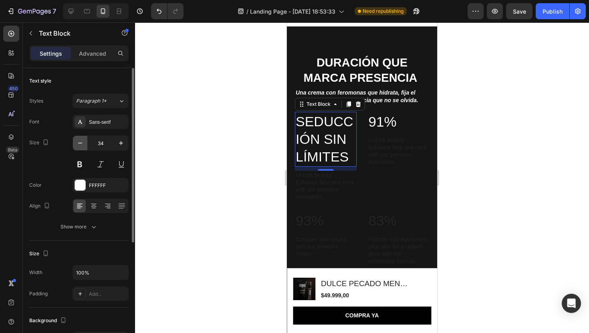
click at [79, 143] on icon "button" at bounding box center [80, 143] width 4 height 1
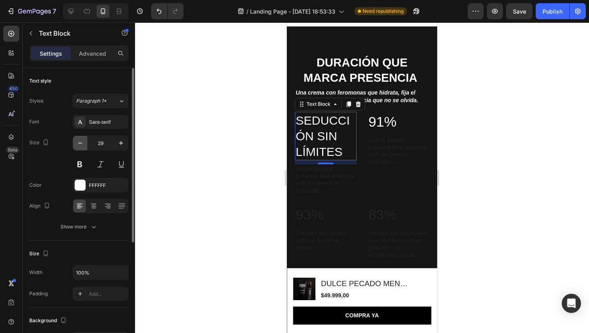
click at [79, 143] on icon "button" at bounding box center [80, 143] width 4 height 1
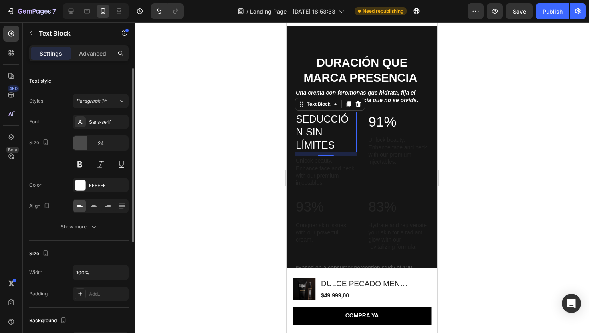
click at [79, 143] on icon "button" at bounding box center [80, 143] width 4 height 1
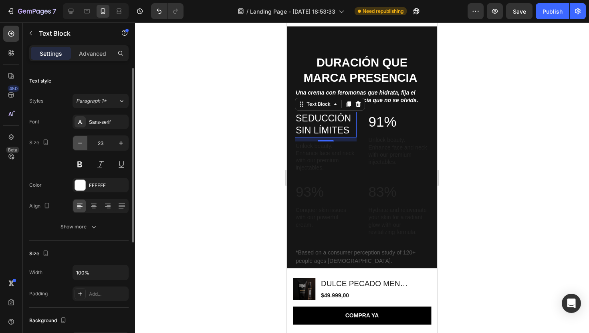
click at [79, 143] on icon "button" at bounding box center [80, 143] width 4 height 1
type input "20"
click at [156, 144] on div at bounding box center [362, 177] width 454 height 311
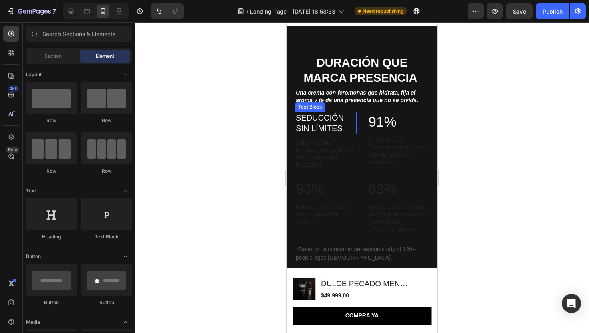
click at [311, 122] on p "SEDUCCIÓN SIN LÍMITES" at bounding box center [326, 123] width 60 height 21
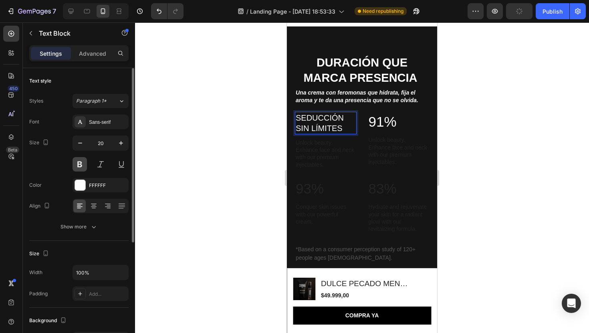
click at [81, 164] on button at bounding box center [80, 164] width 14 height 14
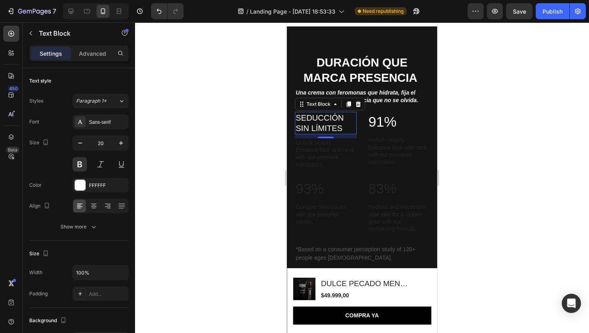
click at [242, 148] on div at bounding box center [362, 177] width 454 height 311
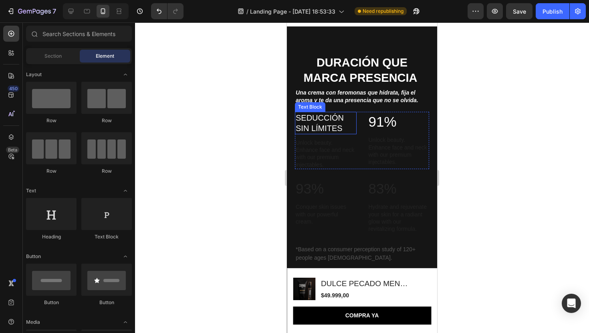
click at [320, 127] on p "SEDUCCIÓN SIN LÍMITES" at bounding box center [326, 123] width 60 height 21
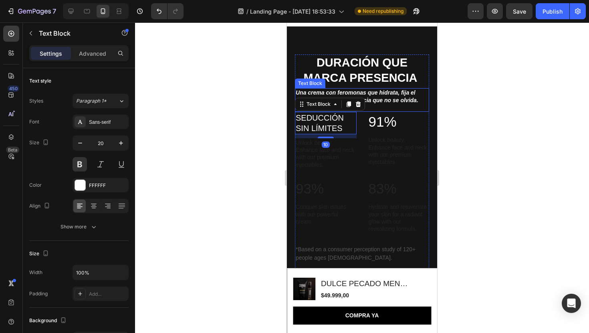
click at [386, 92] on icon "Una crema con feromonas que hidrata, fija el aroma y te da una presencia que no…" at bounding box center [357, 96] width 123 height 14
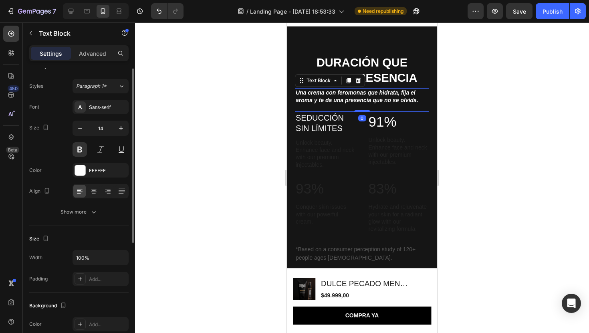
scroll to position [6, 0]
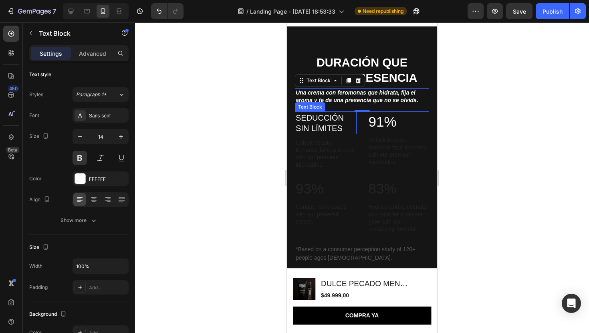
click at [325, 127] on p "SEDUCCIÓN SIN LÍMITES" at bounding box center [326, 123] width 60 height 21
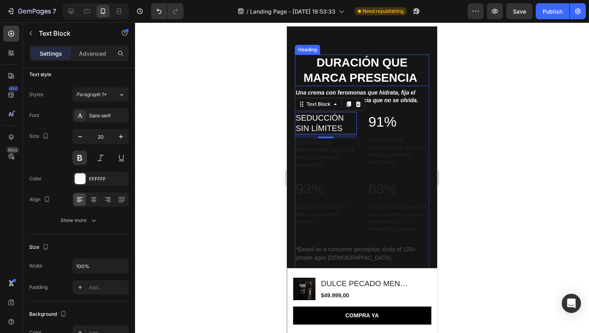
click at [358, 65] on strong "DURACIÓN QUE MARCA PRESENCIA" at bounding box center [360, 70] width 114 height 28
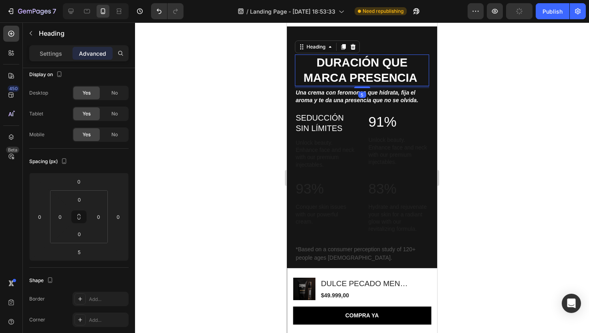
scroll to position [0, 0]
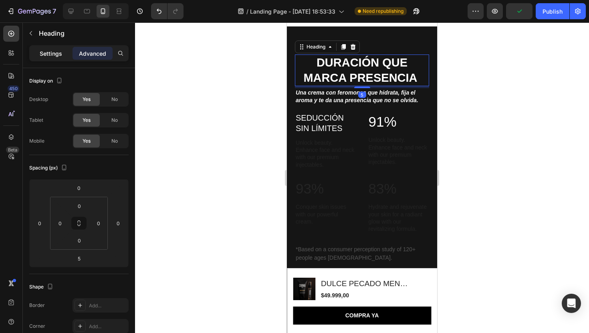
click at [57, 48] on div "Settings" at bounding box center [51, 53] width 40 height 13
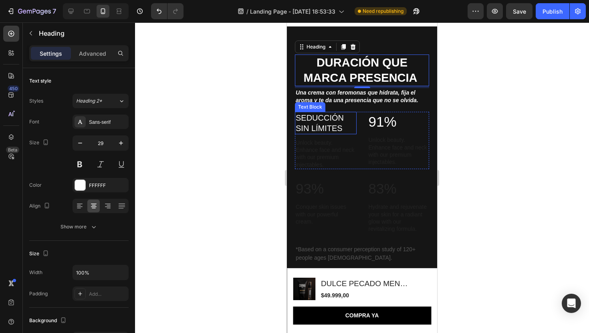
click at [313, 124] on p "SEDUCCIÓN SIN LÍMITES" at bounding box center [326, 123] width 60 height 21
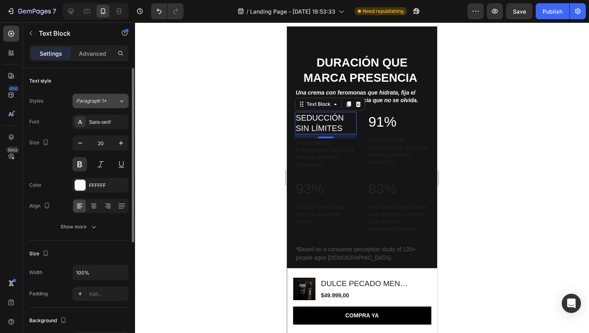
click at [124, 106] on button "Paragraph 1*" at bounding box center [101, 101] width 56 height 14
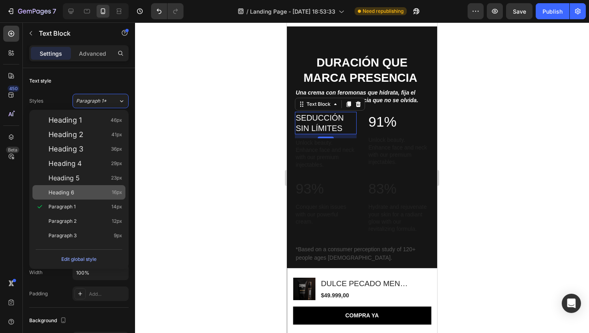
click at [89, 197] on div "Heading 6 16px" at bounding box center [78, 192] width 93 height 14
type input "16"
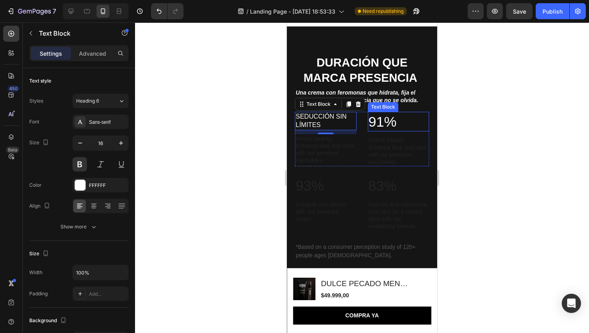
click at [413, 119] on p "91%" at bounding box center [399, 122] width 60 height 18
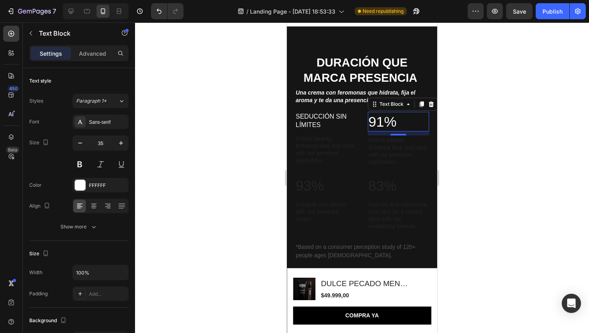
click at [391, 110] on div "Text Block" at bounding box center [403, 104] width 70 height 13
click at [380, 127] on p "91%" at bounding box center [399, 122] width 60 height 18
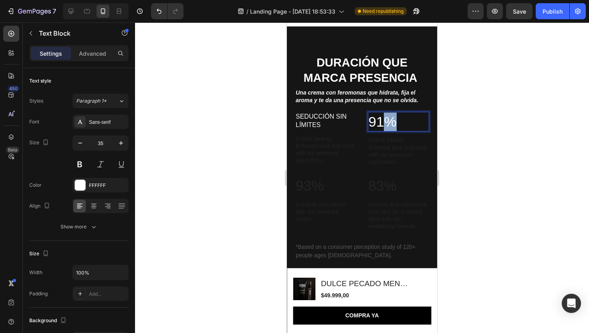
click at [380, 127] on p "91%" at bounding box center [399, 122] width 60 height 18
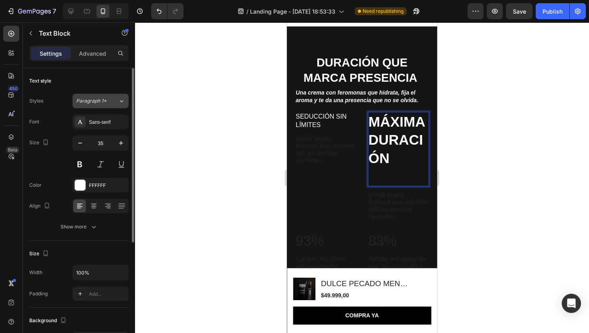
click at [108, 103] on div "Paragraph 1*" at bounding box center [92, 100] width 32 height 7
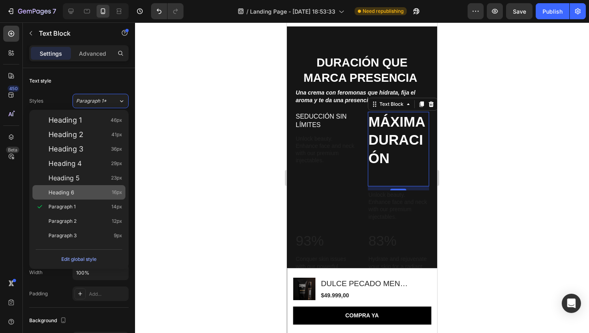
click at [76, 190] on div "Heading 6 16px" at bounding box center [85, 192] width 74 height 8
type input "16"
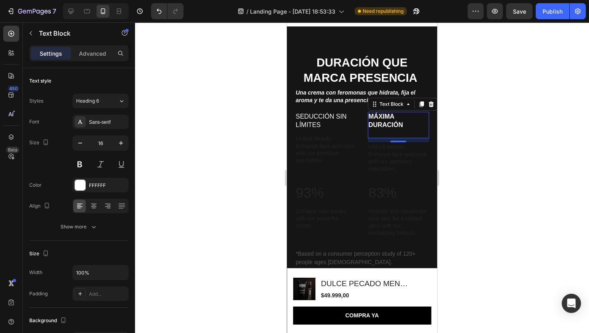
click at [172, 137] on div at bounding box center [362, 177] width 454 height 311
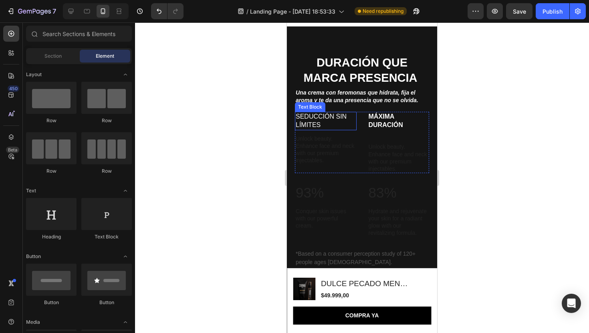
click at [302, 121] on p "SEDUCCIÓN SIN LÍMITES" at bounding box center [326, 121] width 60 height 17
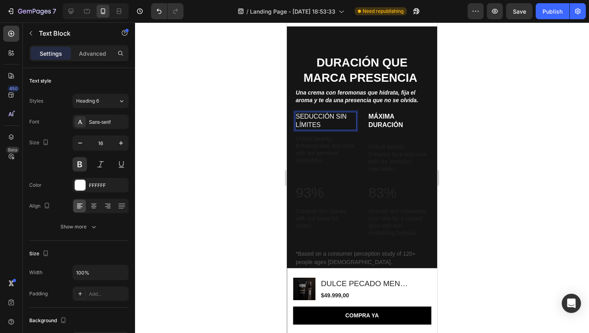
click at [302, 121] on p "SEDUCCIÓN SIN LÍMITES" at bounding box center [326, 121] width 60 height 17
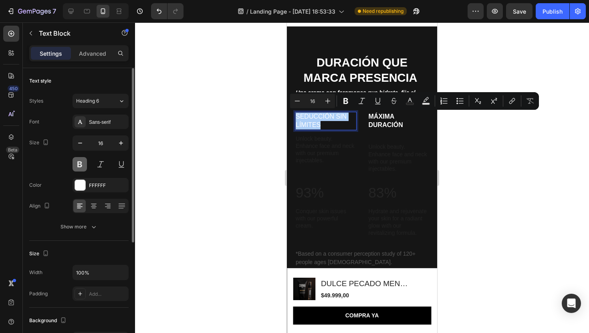
click at [81, 165] on button at bounding box center [80, 164] width 14 height 14
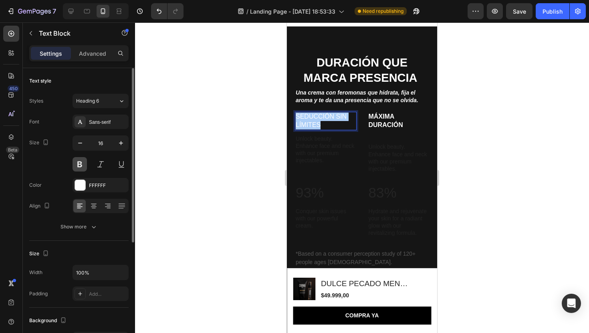
click at [81, 165] on button at bounding box center [80, 164] width 14 height 14
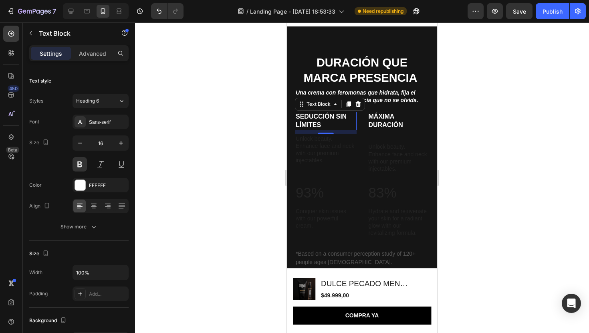
click at [226, 97] on div at bounding box center [362, 177] width 454 height 311
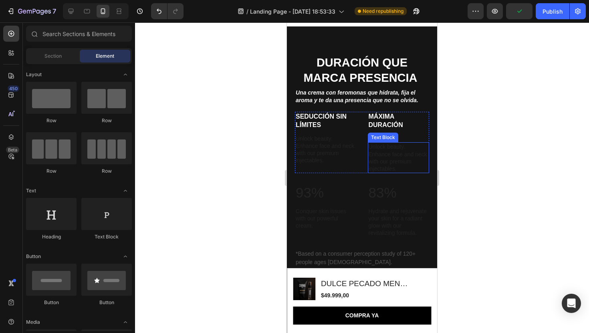
scroll to position [725, 0]
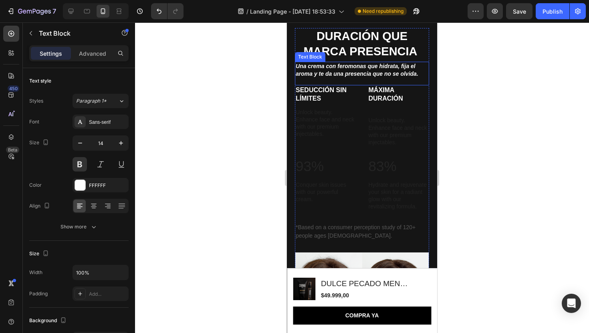
click at [360, 77] on p "Una crema con feromonas que hidrata, fija el aroma y te da una presencia que no…" at bounding box center [362, 70] width 133 height 14
click at [361, 83] on p "Rich Text Editor. Editing area: main" at bounding box center [362, 80] width 133 height 7
click at [478, 79] on div at bounding box center [362, 177] width 454 height 311
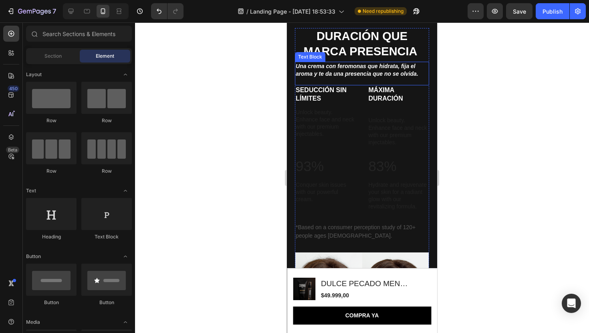
click at [342, 79] on p "Rich Text Editor. Editing area: main" at bounding box center [362, 80] width 133 height 7
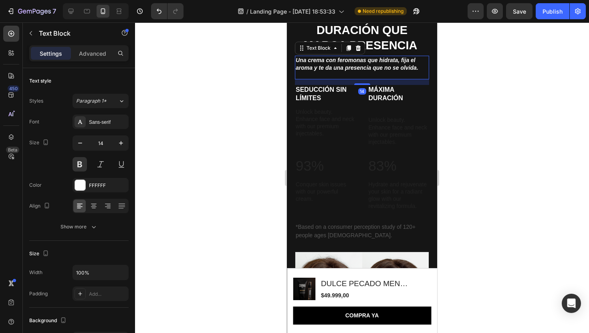
scroll to position [730, 0]
drag, startPoint x: 361, startPoint y: 84, endPoint x: 360, endPoint y: 90, distance: 5.7
click at [360, 80] on div "14" at bounding box center [362, 80] width 134 height 0
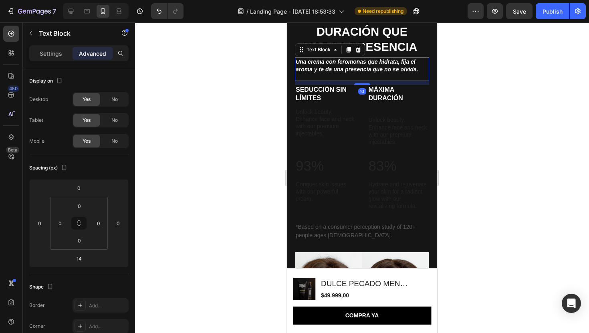
scroll to position [729, 0]
click at [361, 81] on div "10" at bounding box center [362, 81] width 134 height 0
type input "10"
click at [463, 86] on div at bounding box center [362, 177] width 454 height 311
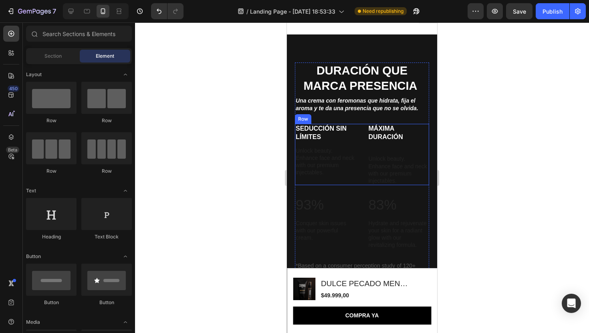
scroll to position [680, 0]
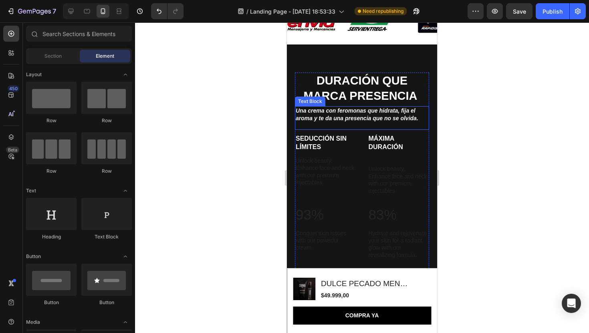
click at [357, 121] on icon "Una crema con feromonas que hidrata, fija el aroma y te da una presencia que no…" at bounding box center [357, 114] width 123 height 14
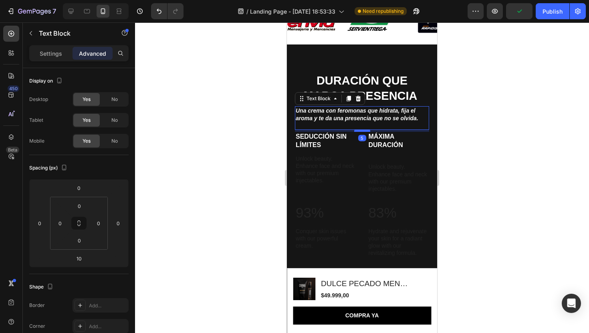
click at [361, 130] on div at bounding box center [362, 130] width 16 height 2
type input "5"
click at [478, 119] on div at bounding box center [362, 177] width 454 height 311
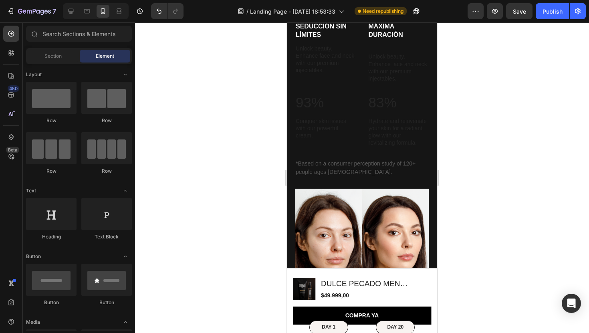
scroll to position [792, 0]
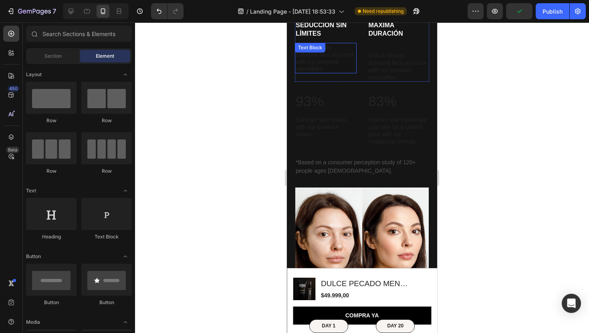
click at [324, 57] on p "Unlock beauty. Enhance face and neck with our premium injectables." at bounding box center [326, 58] width 60 height 29
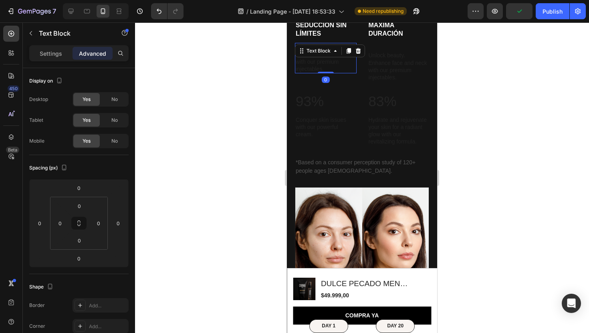
click at [494, 102] on div at bounding box center [362, 177] width 454 height 311
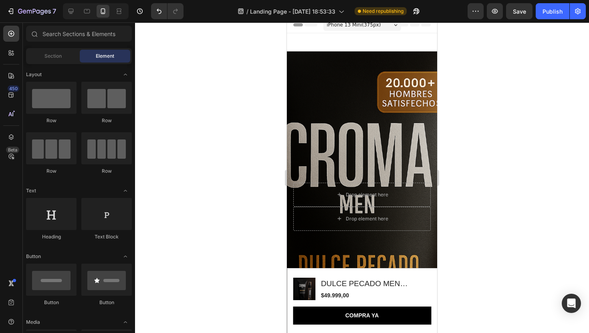
scroll to position [0, 0]
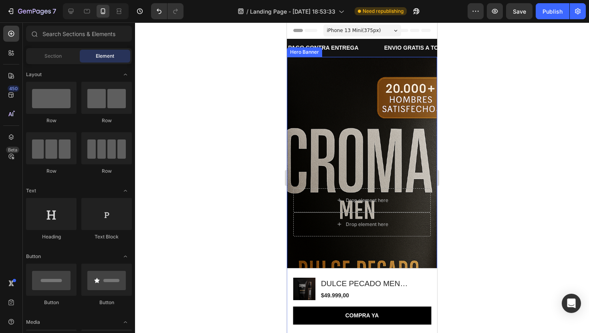
click at [339, 103] on div "Background Image" at bounding box center [362, 212] width 150 height 311
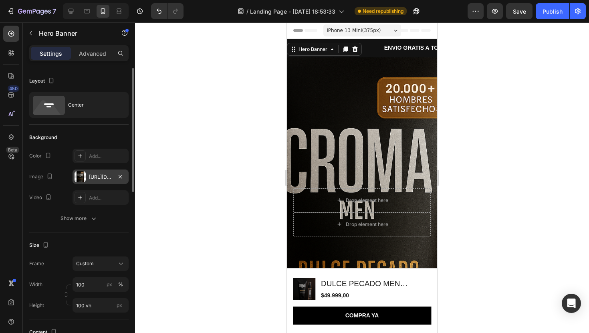
click at [95, 174] on div "[URL][DOMAIN_NAME]" at bounding box center [100, 177] width 23 height 7
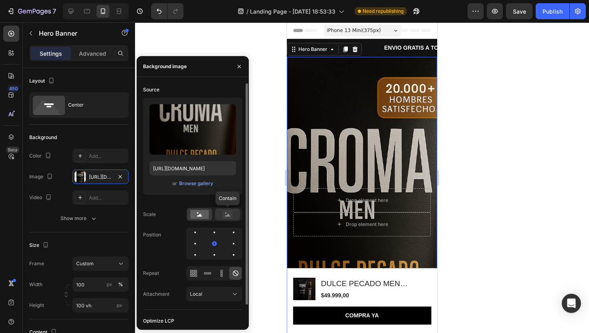
click at [227, 213] on rect at bounding box center [227, 214] width 10 height 8
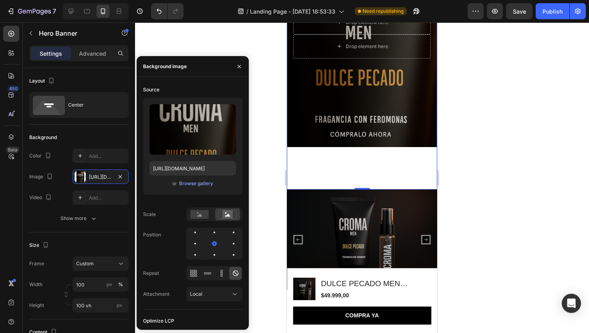
scroll to position [181, 0]
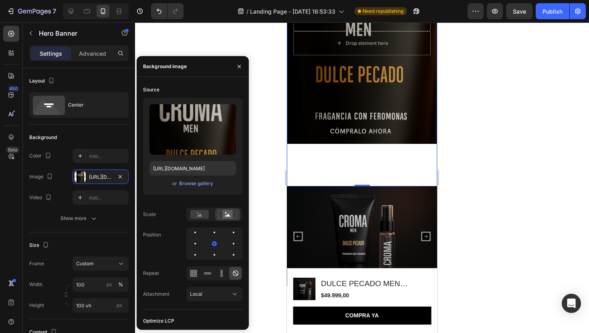
click at [369, 172] on div "Background Image" at bounding box center [362, 31] width 150 height 311
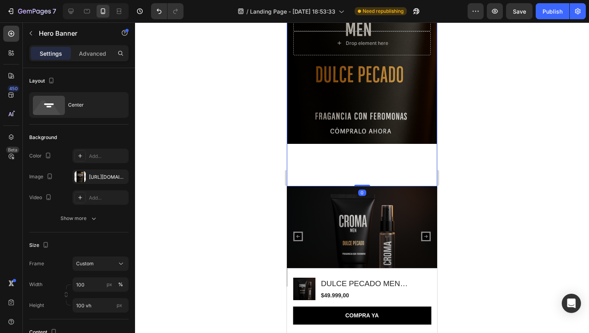
drag, startPoint x: 363, startPoint y: 185, endPoint x: 364, endPoint y: 149, distance: 36.1
click at [364, 149] on div "Drop element here Drop element here Hero Banner 0" at bounding box center [362, 31] width 150 height 311
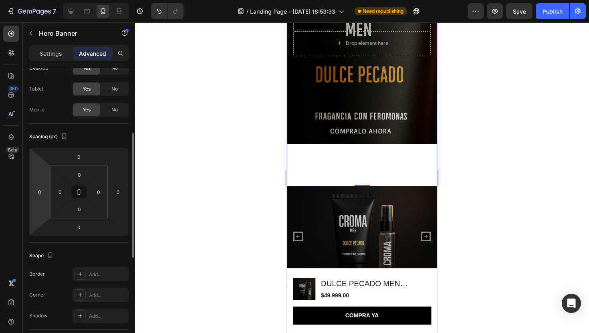
scroll to position [0, 0]
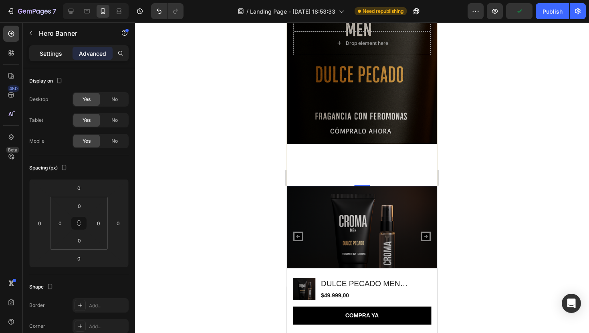
click at [64, 49] on div "Settings" at bounding box center [51, 53] width 40 height 13
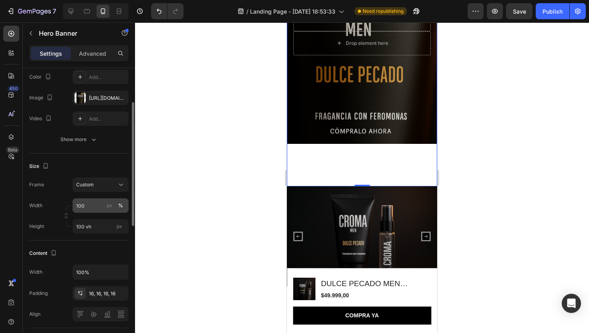
scroll to position [80, 0]
click at [91, 227] on input "100 vh" at bounding box center [101, 225] width 56 height 14
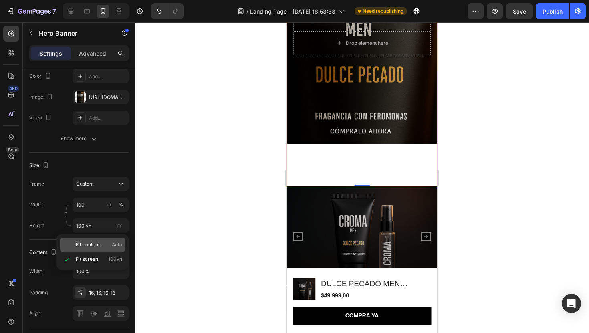
click at [94, 244] on span "Fit content" at bounding box center [88, 244] width 24 height 7
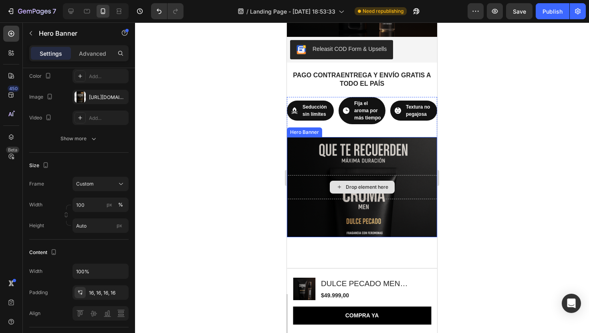
scroll to position [0, 0]
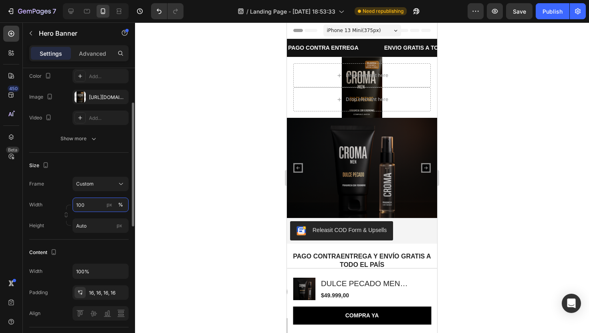
click at [99, 202] on input "100" at bounding box center [101, 205] width 56 height 14
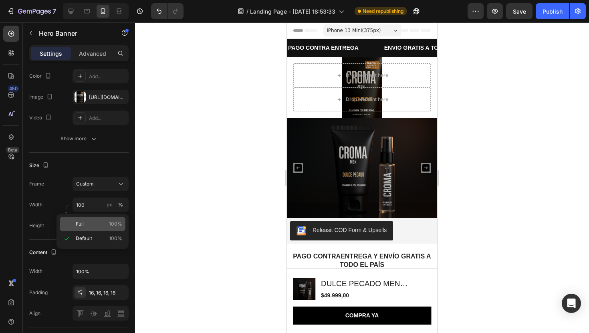
click at [80, 223] on span "Full" at bounding box center [80, 223] width 8 height 7
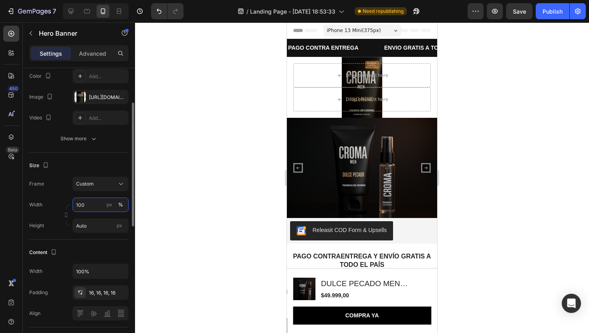
click at [86, 206] on input "100" at bounding box center [101, 205] width 56 height 14
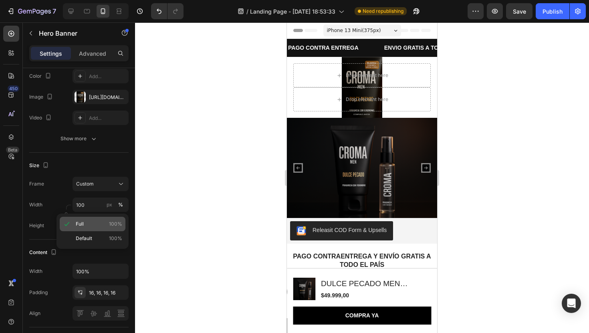
click at [90, 228] on div "Full 100%" at bounding box center [93, 224] width 66 height 14
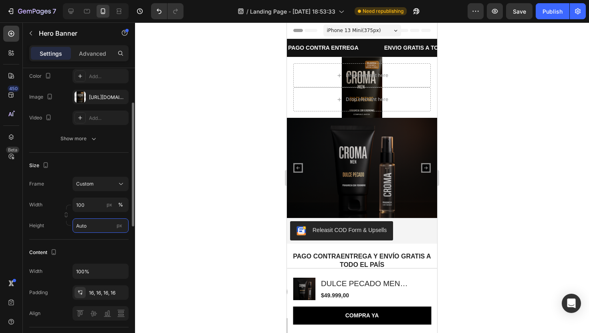
click at [101, 227] on input "Auto" at bounding box center [101, 225] width 56 height 14
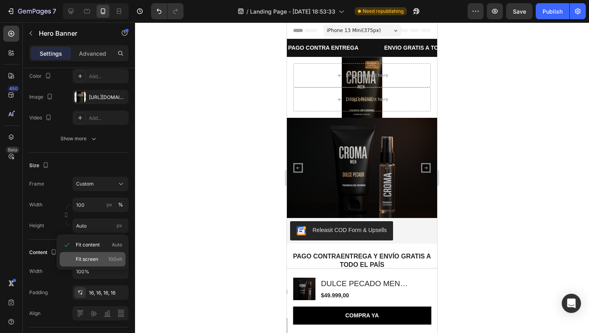
click at [91, 255] on div "Fit screen 100vh" at bounding box center [93, 259] width 66 height 14
type input "100 vh"
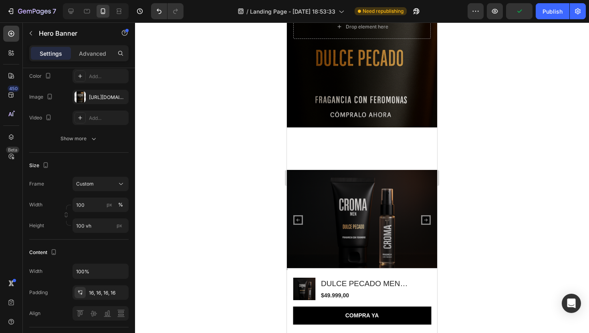
scroll to position [206, 0]
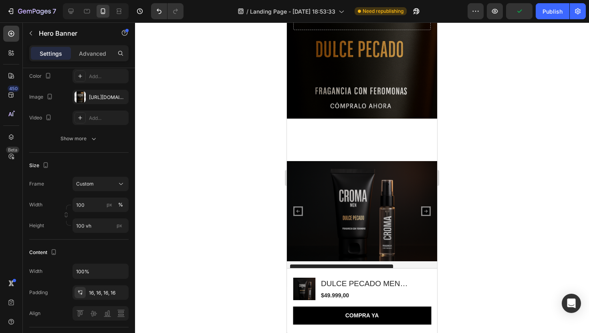
click at [366, 143] on div "Background Image" at bounding box center [362, 6] width 150 height 311
click at [331, 150] on div "Background Image" at bounding box center [362, 6] width 150 height 311
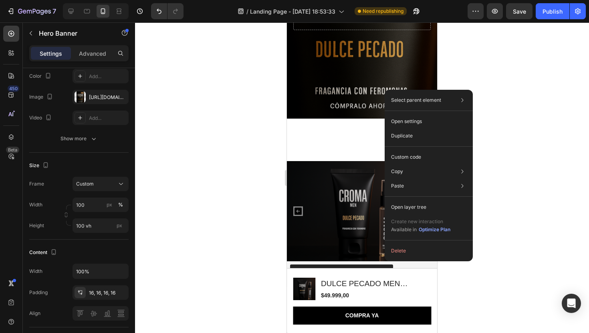
click at [422, 65] on div "Background Image" at bounding box center [362, 6] width 150 height 311
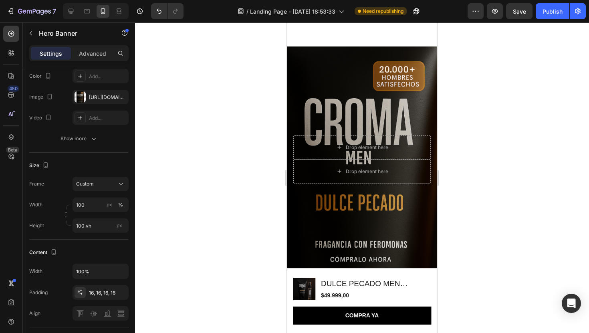
scroll to position [0, 0]
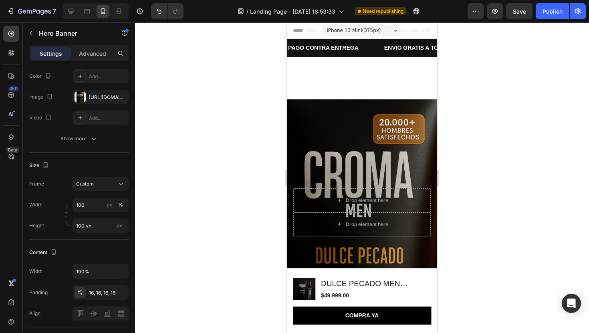
click at [309, 136] on div "Background Image" at bounding box center [362, 212] width 150 height 311
click at [128, 133] on button "Show more" at bounding box center [78, 138] width 99 height 14
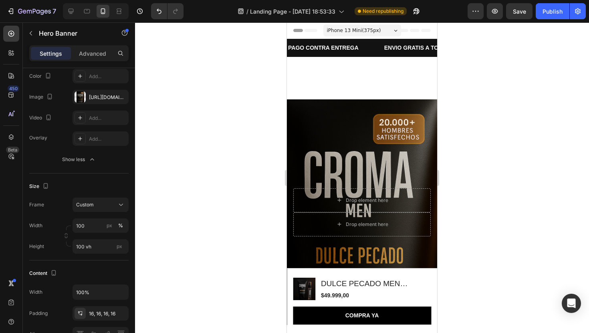
click at [231, 105] on div at bounding box center [362, 177] width 454 height 311
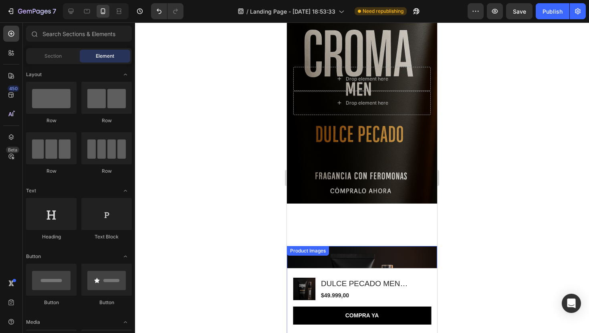
scroll to position [119, 0]
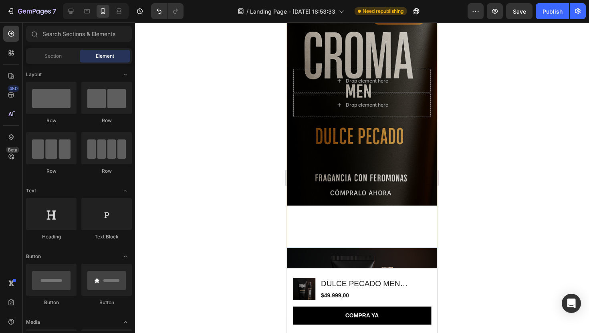
click at [376, 168] on div "Background Image" at bounding box center [362, 92] width 150 height 311
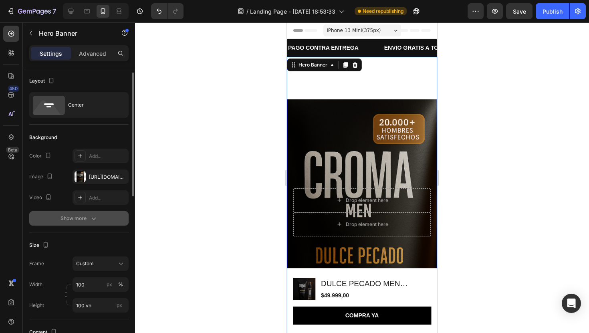
scroll to position [37, 0]
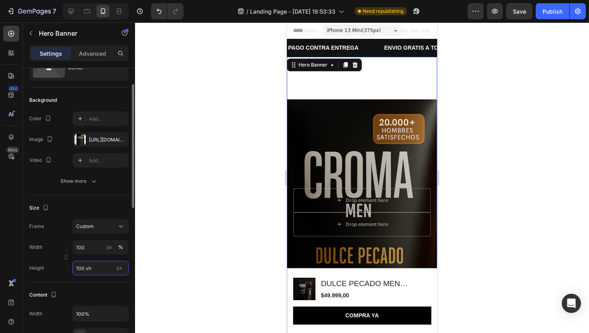
click at [87, 263] on input "100 vh" at bounding box center [101, 268] width 56 height 14
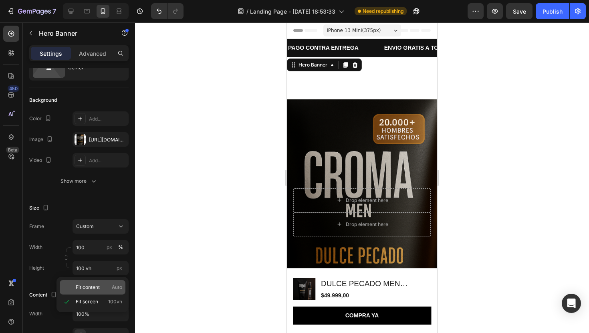
click at [100, 286] on p "Fit content Auto" at bounding box center [99, 287] width 46 height 7
type input "Auto"
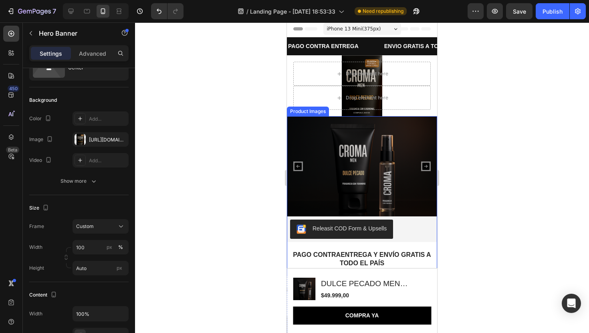
scroll to position [0, 0]
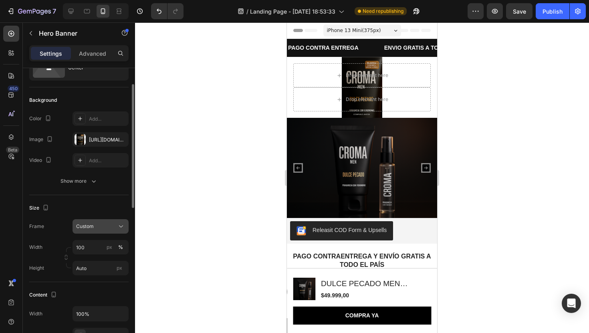
click at [85, 224] on span "Custom" at bounding box center [85, 226] width 18 height 7
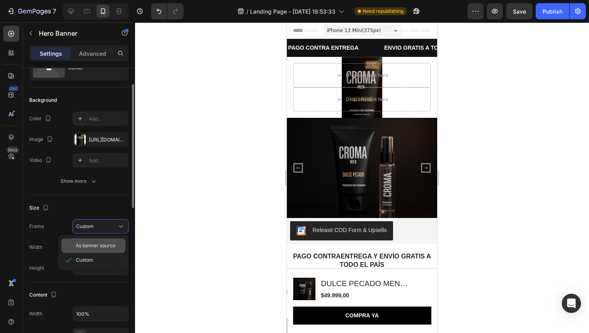
click at [87, 246] on span "As banner source" at bounding box center [96, 245] width 40 height 7
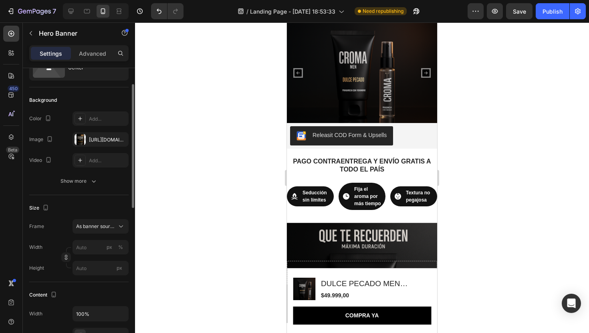
scroll to position [270, 0]
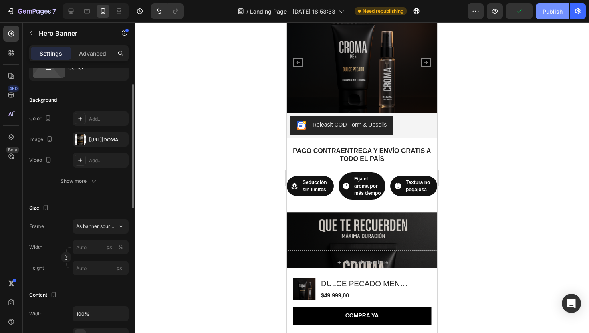
click at [547, 8] on div "Publish" at bounding box center [553, 11] width 20 height 8
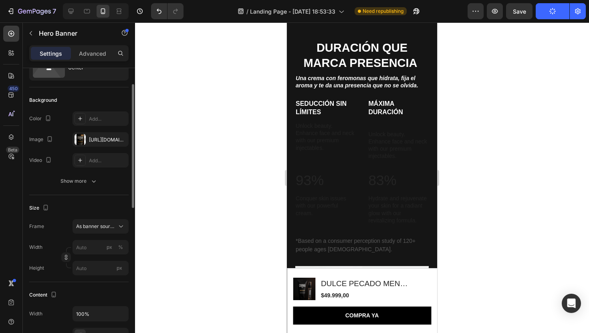
scroll to position [636, 0]
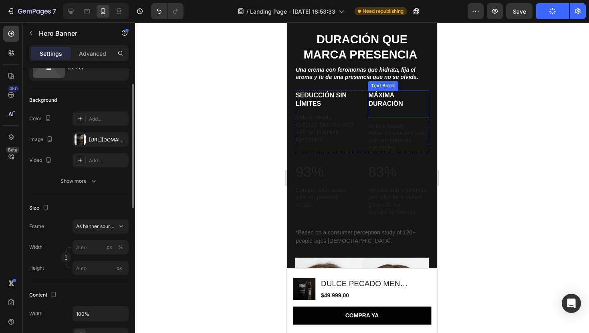
click at [385, 108] on p at bounding box center [399, 112] width 60 height 8
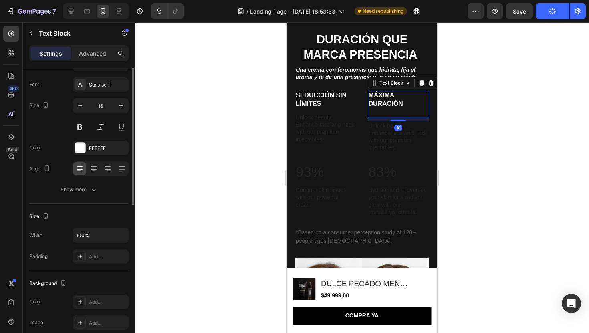
scroll to position [0, 0]
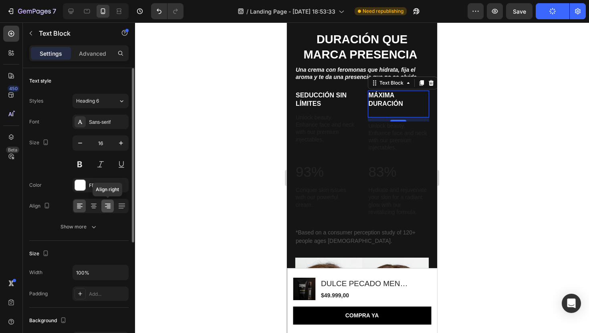
click at [109, 208] on icon at bounding box center [109, 208] width 4 height 1
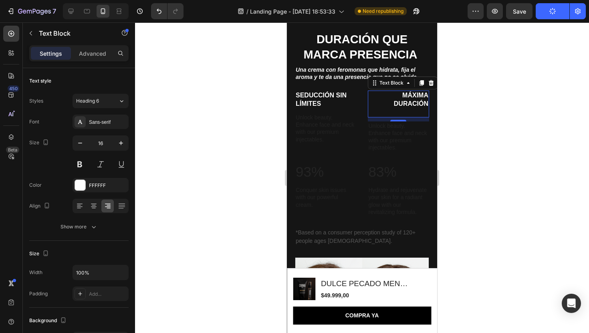
click at [491, 131] on div at bounding box center [362, 177] width 454 height 311
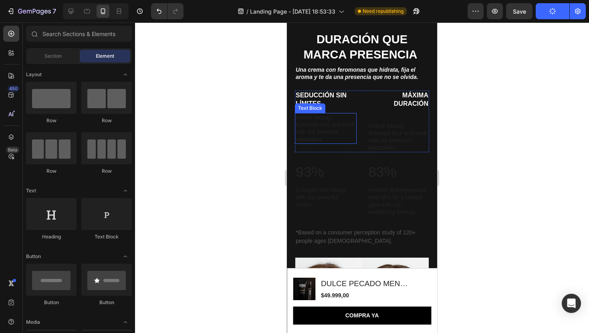
click at [310, 135] on p "Unlock beauty. Enhance face and neck with our premium injectables." at bounding box center [326, 128] width 60 height 29
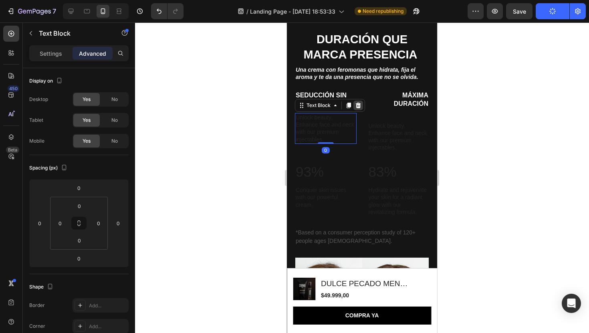
click at [357, 104] on icon at bounding box center [358, 106] width 5 height 6
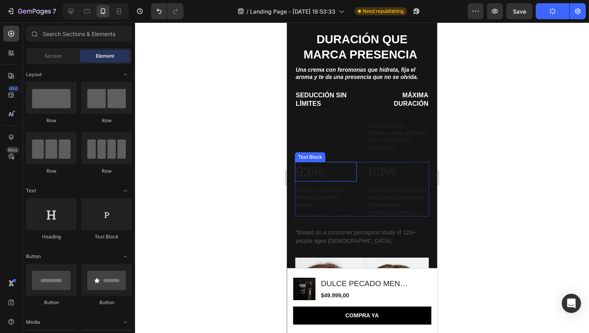
click at [310, 170] on p "93%" at bounding box center [326, 172] width 60 height 18
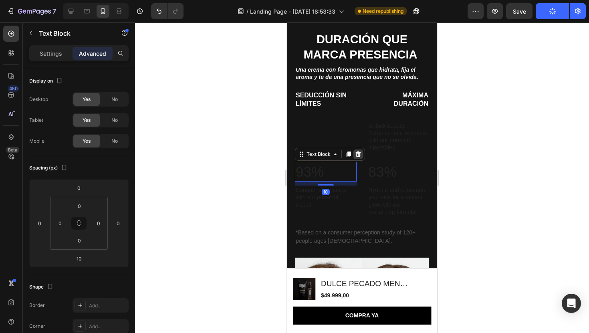
click at [359, 153] on icon at bounding box center [358, 154] width 5 height 6
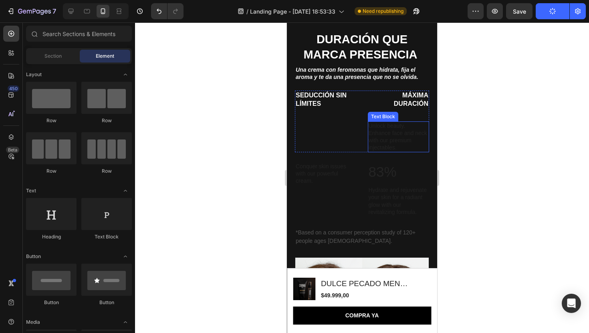
click at [404, 134] on p "Unlock beauty. Enhance face and neck with our premium injectables." at bounding box center [399, 136] width 60 height 29
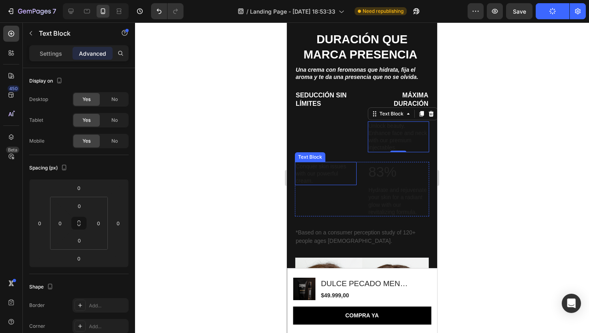
click at [315, 166] on p "Conquer skin issues with our powerful cream." at bounding box center [326, 174] width 60 height 22
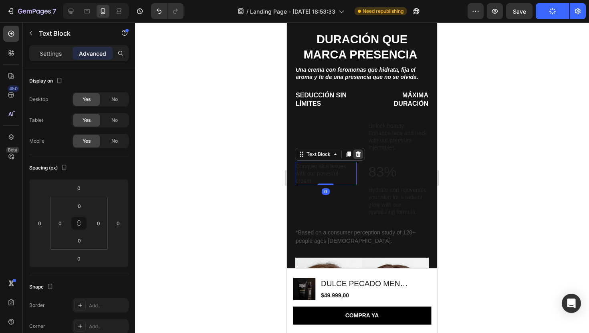
click at [358, 156] on icon at bounding box center [358, 154] width 5 height 6
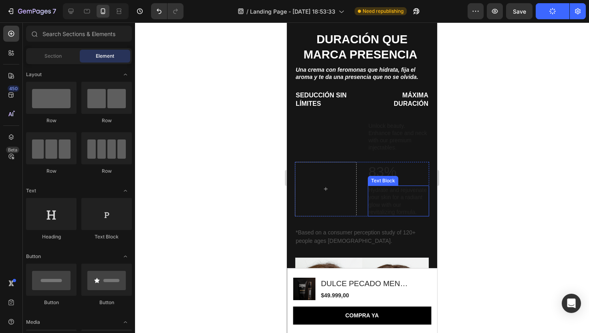
click at [388, 190] on p "Hydrate and rejuvenate your skin for a radiant glow with our revitalizing formu…" at bounding box center [399, 200] width 60 height 29
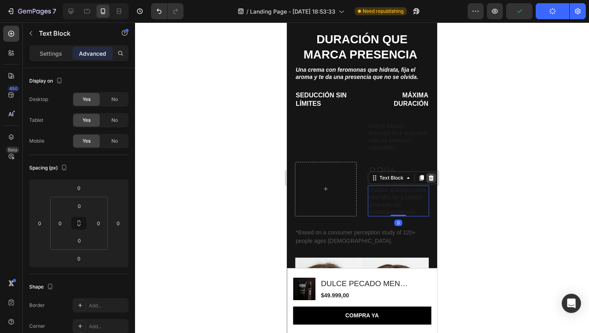
click at [433, 178] on icon at bounding box center [431, 178] width 6 height 6
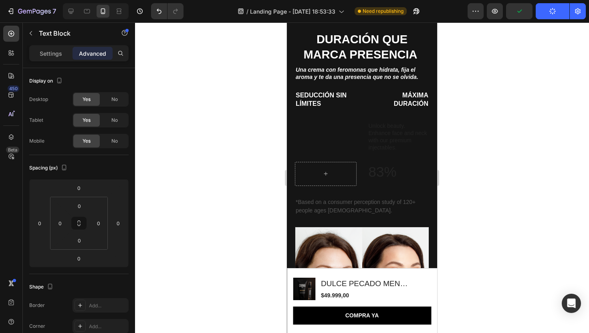
scroll to position [605, 0]
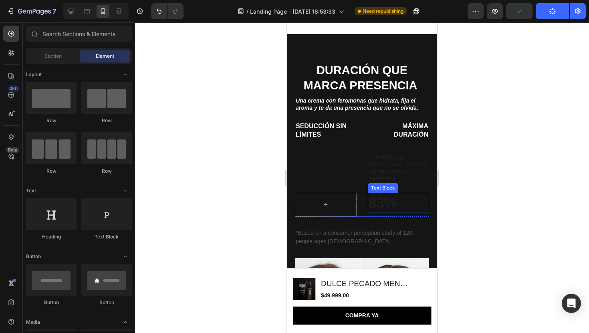
click at [379, 194] on p "83%" at bounding box center [399, 203] width 60 height 18
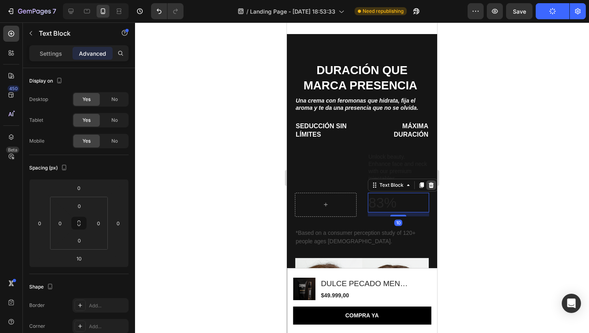
click at [430, 186] on icon at bounding box center [431, 185] width 6 height 6
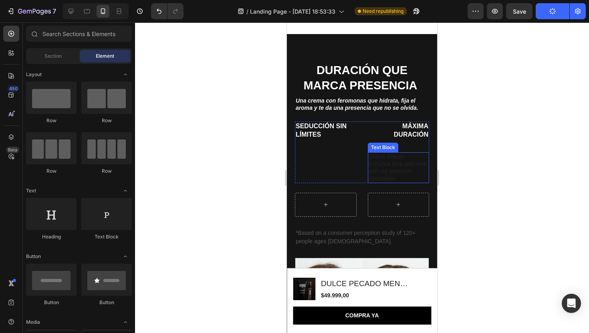
click at [395, 172] on p "Unlock beauty. Enhance face and neck with our premium injectables." at bounding box center [399, 167] width 60 height 29
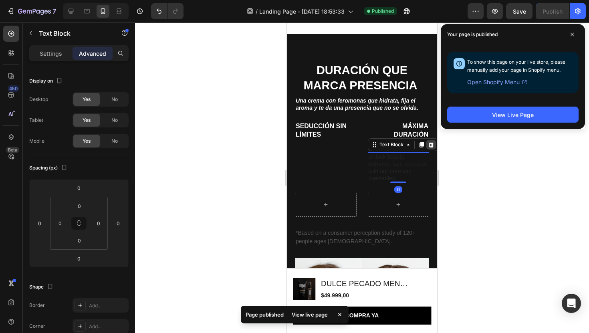
click at [430, 145] on icon at bounding box center [430, 145] width 5 height 6
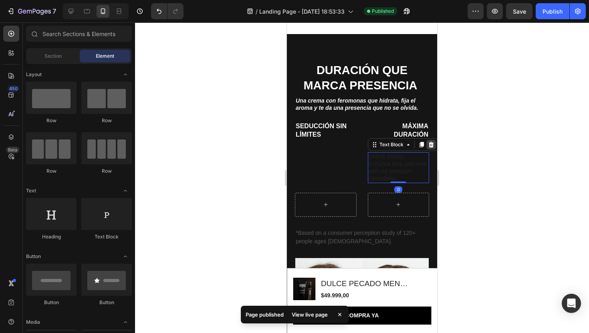
scroll to position [575, 0]
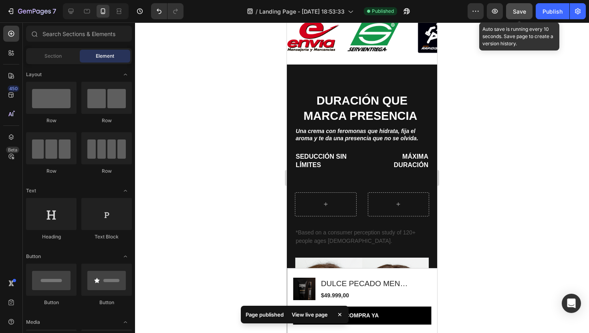
click at [522, 15] on button "Save" at bounding box center [519, 11] width 26 height 16
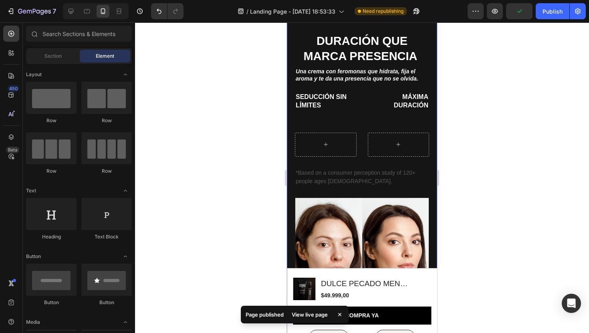
scroll to position [650, 0]
